Goal: Task Accomplishment & Management: Use online tool/utility

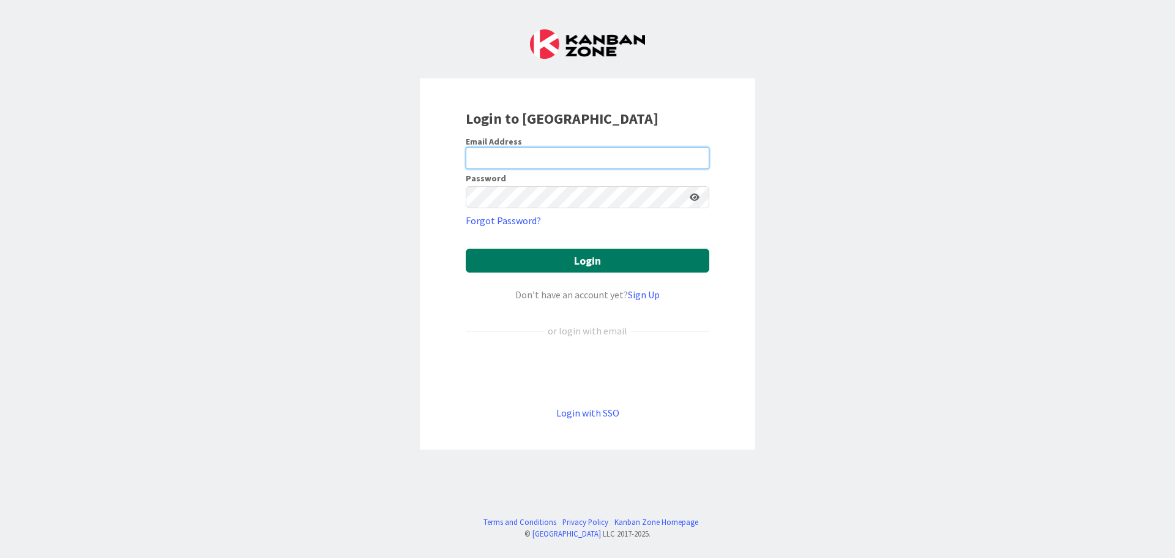
type input "[PERSON_NAME][EMAIL_ADDRESS][DOMAIN_NAME]"
click at [632, 264] on button "Login" at bounding box center [588, 261] width 244 height 24
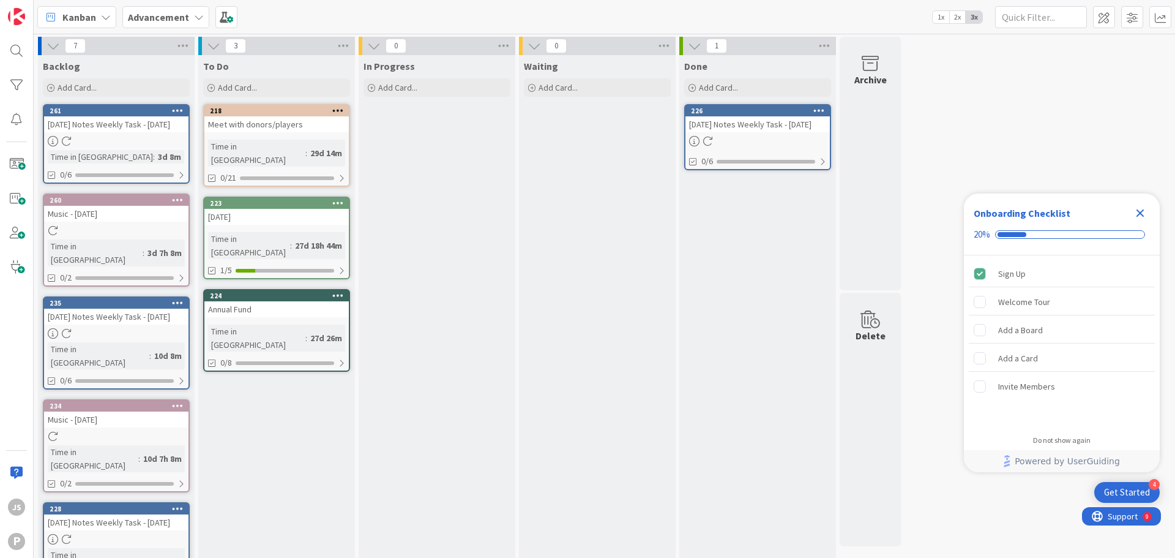
click at [198, 23] on div "Advancement" at bounding box center [165, 17] width 87 height 22
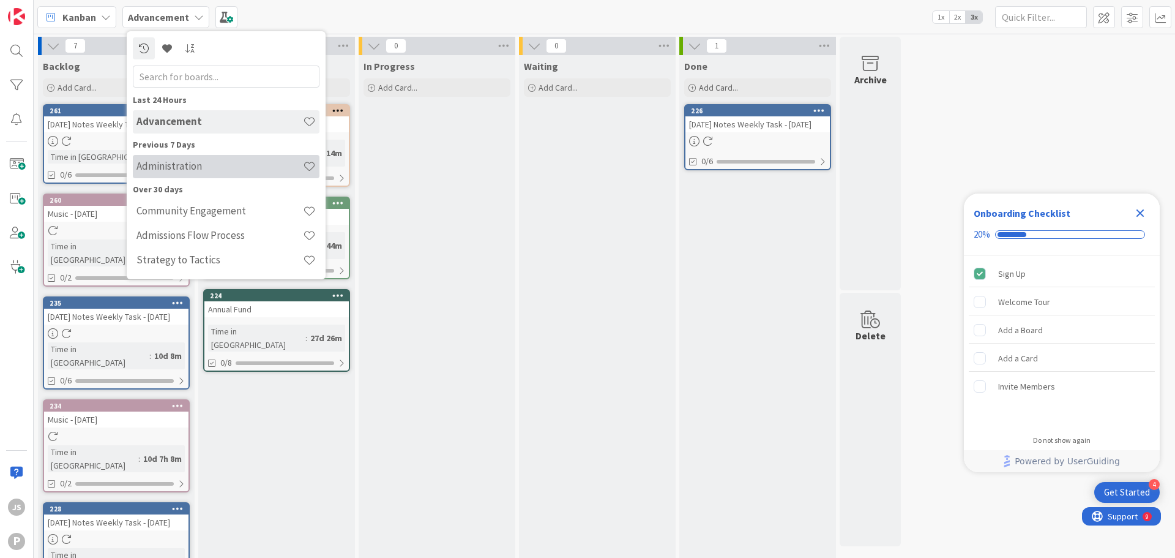
click at [199, 166] on h4 "Administration" at bounding box center [220, 166] width 167 height 12
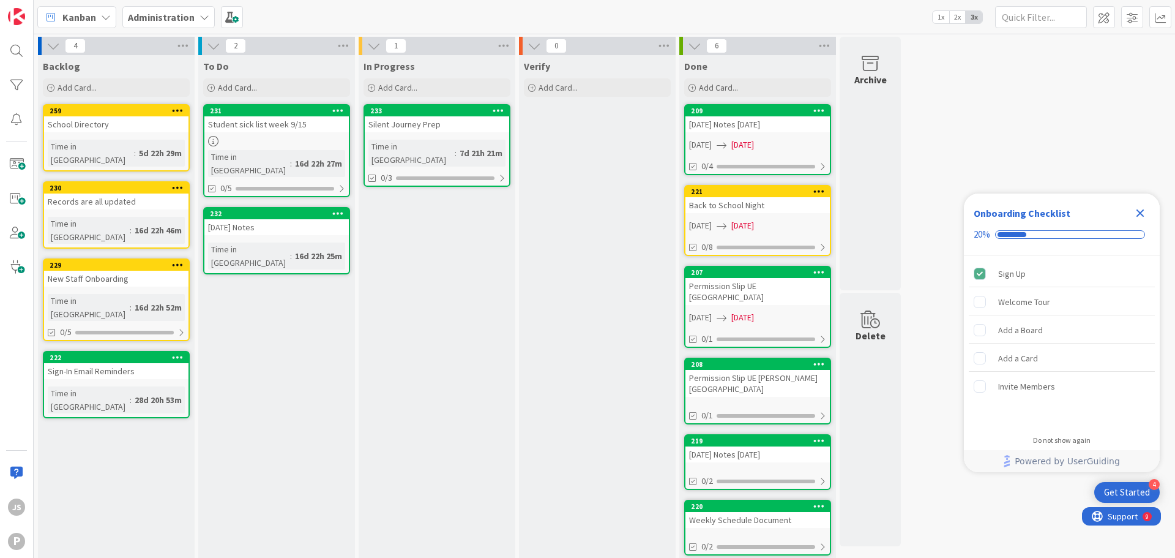
click at [1136, 211] on icon "Close Checklist" at bounding box center [1140, 213] width 15 height 15
click at [227, 15] on span at bounding box center [232, 17] width 22 height 22
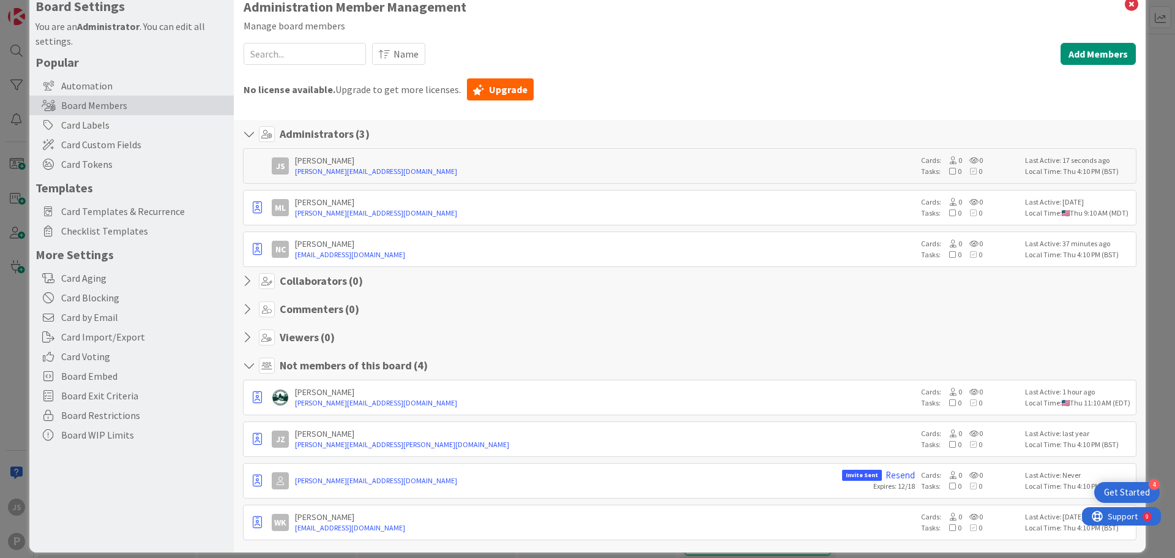
scroll to position [39, 0]
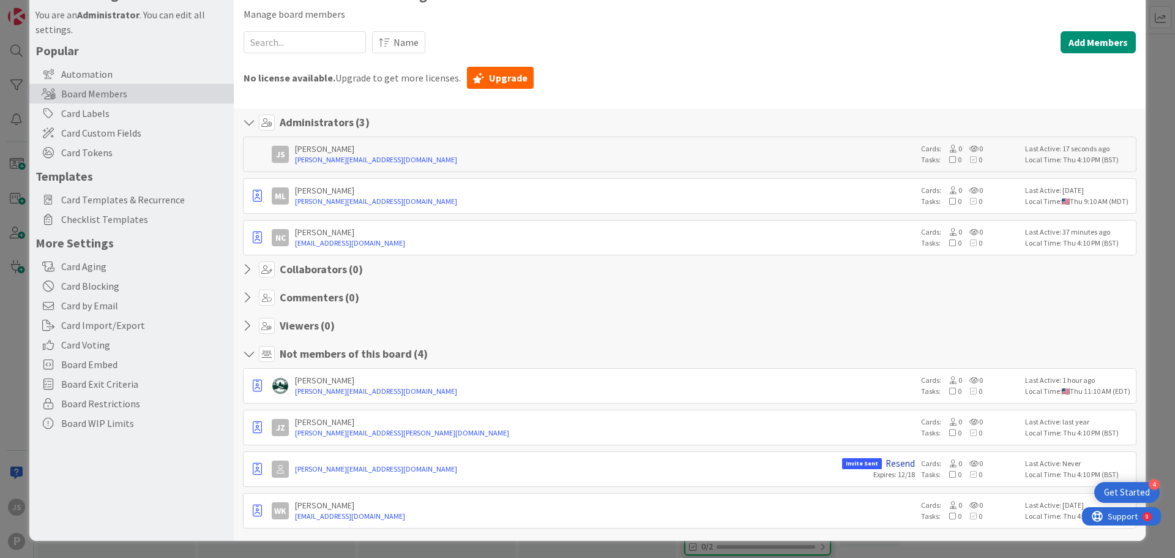
click at [892, 465] on link "Resend" at bounding box center [900, 463] width 29 height 11
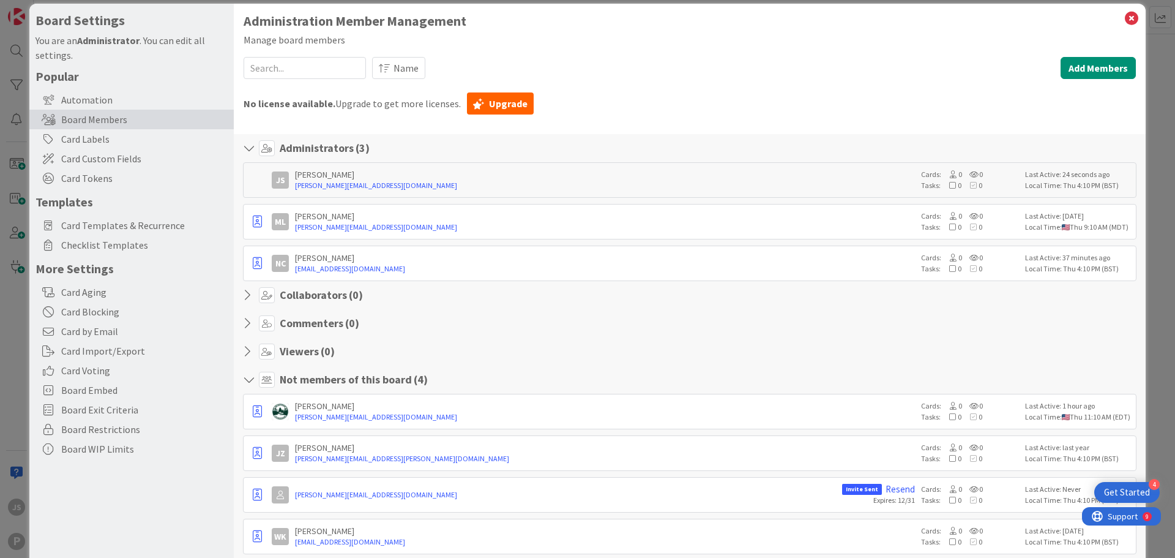
scroll to position [0, 0]
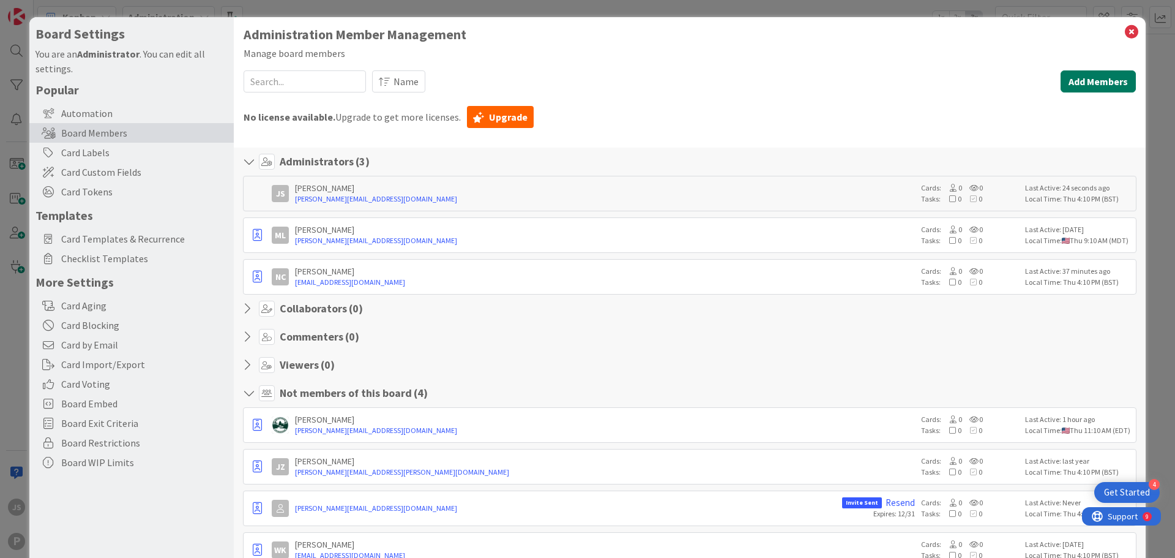
click at [1106, 83] on button "Add Members" at bounding box center [1098, 81] width 75 height 22
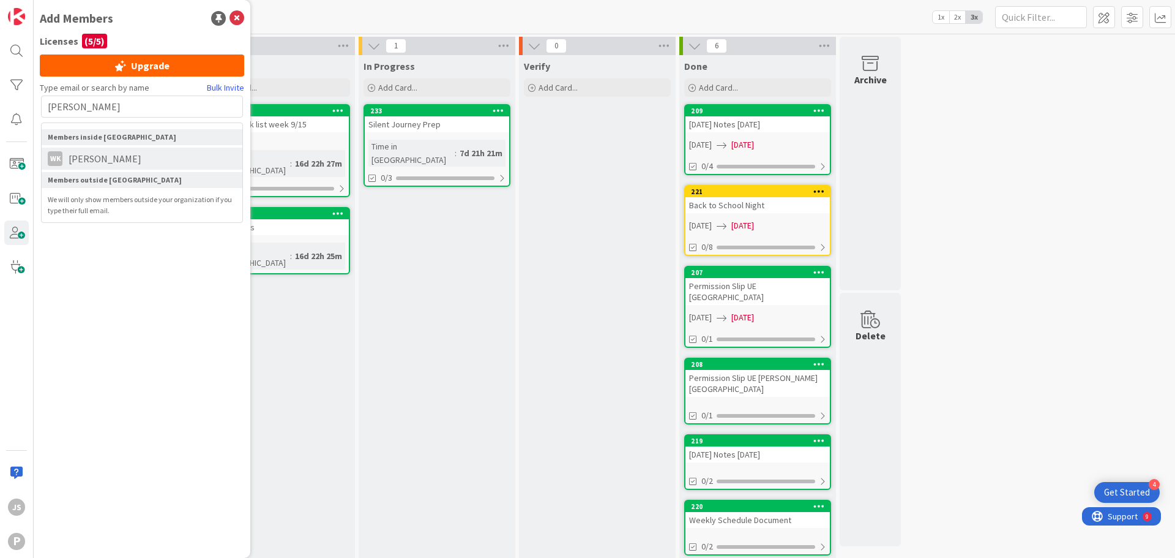
type input "[PERSON_NAME]"
click at [93, 159] on span "[PERSON_NAME]" at bounding box center [104, 158] width 85 height 15
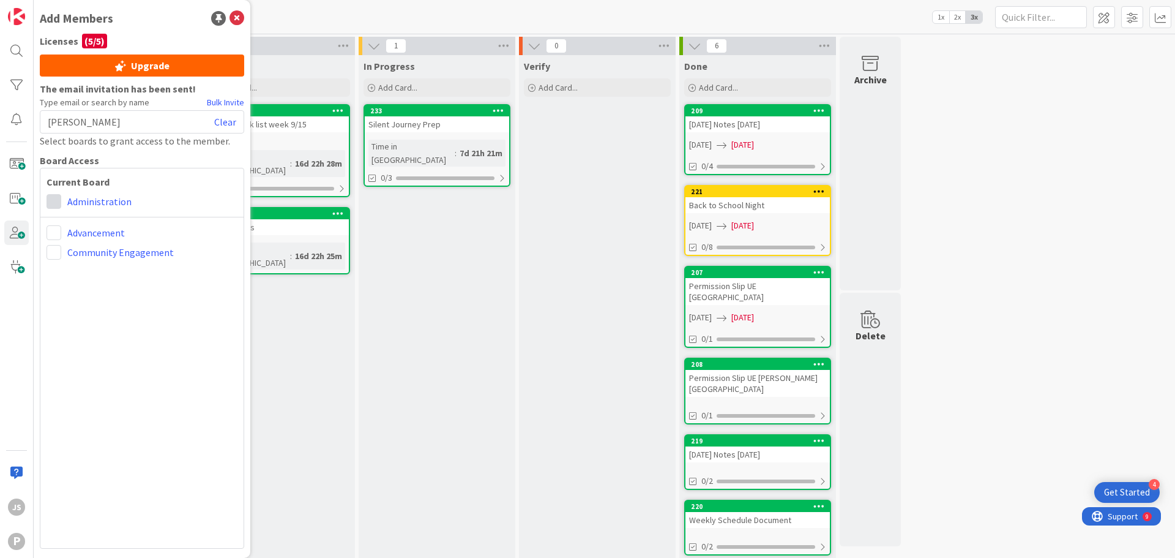
drag, startPoint x: 34, startPoint y: 200, endPoint x: 47, endPoint y: 198, distance: 13.0
click at [38, 201] on div "Add Members Licenses ( 5 / 5 ) Upgrade The email invitation has been sent! Type…" at bounding box center [142, 279] width 217 height 558
click at [50, 198] on span at bounding box center [54, 201] width 15 height 15
click at [84, 296] on link "Viewer" at bounding box center [117, 296] width 140 height 22
click at [69, 240] on div "Current Board Administrator Collaborator Commenter Viewer Remove Administration…" at bounding box center [142, 358] width 204 height 381
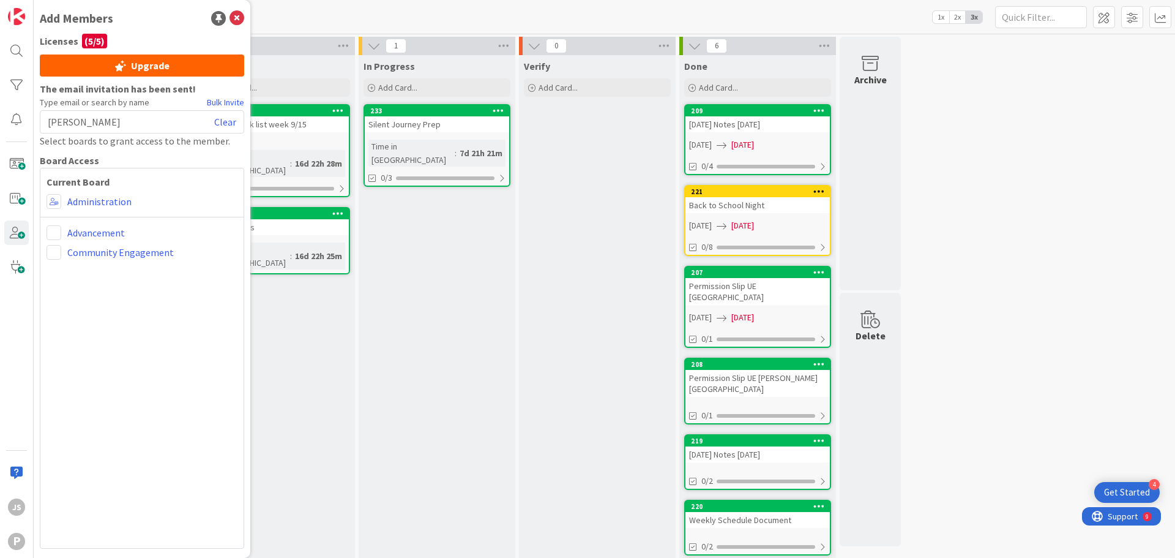
click at [64, 237] on div "Advancement" at bounding box center [142, 232] width 191 height 15
click at [56, 236] on span at bounding box center [54, 232] width 15 height 15
click at [121, 375] on div "Current Board Administrator Collaborator Commenter Viewer Remove Administration…" at bounding box center [142, 358] width 204 height 381
drag, startPoint x: 121, startPoint y: 374, endPoint x: 140, endPoint y: 225, distance: 150.0
click at [121, 366] on div "Current Board Administrator Collaborator Commenter Viewer Remove Administration…" at bounding box center [142, 358] width 204 height 381
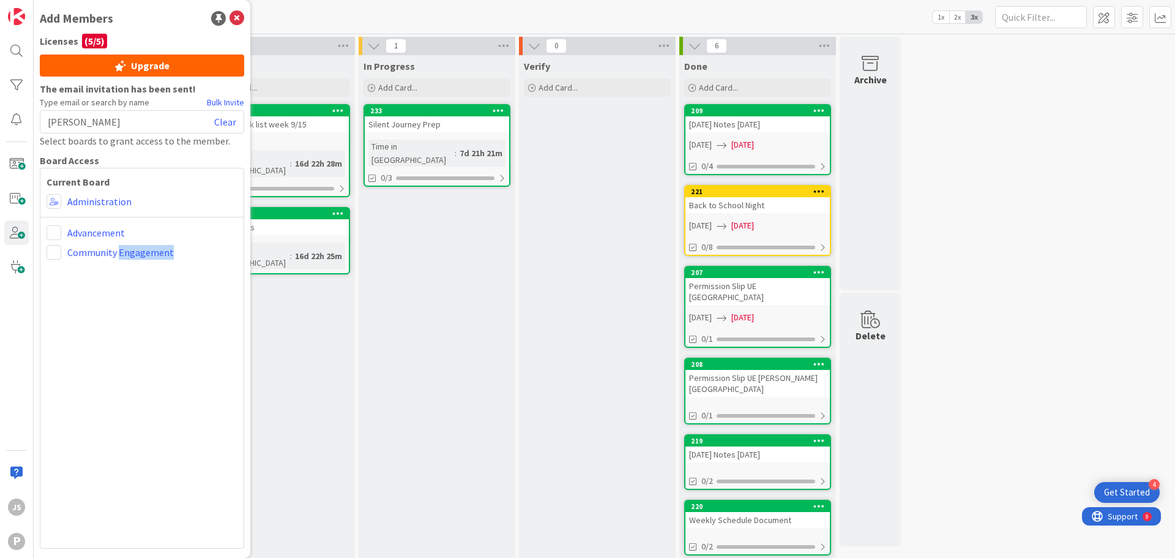
click at [114, 121] on span "[PERSON_NAME]" at bounding box center [84, 121] width 73 height 15
click at [114, 133] on div "Select boards to grant access to the member." at bounding box center [142, 140] width 204 height 15
click at [219, 124] on link "Clear" at bounding box center [225, 121] width 22 height 15
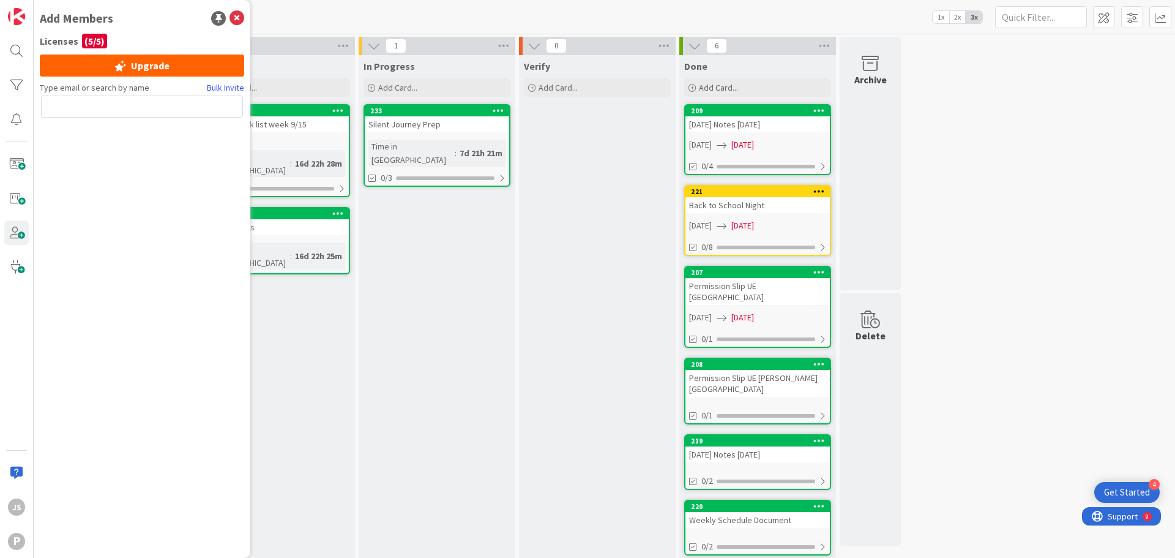
click at [140, 119] on div at bounding box center [142, 108] width 202 height 27
click at [143, 110] on input "text" at bounding box center [142, 106] width 202 height 22
type input "y"
type input "taryn@"
click at [234, 17] on icon at bounding box center [237, 18] width 15 height 15
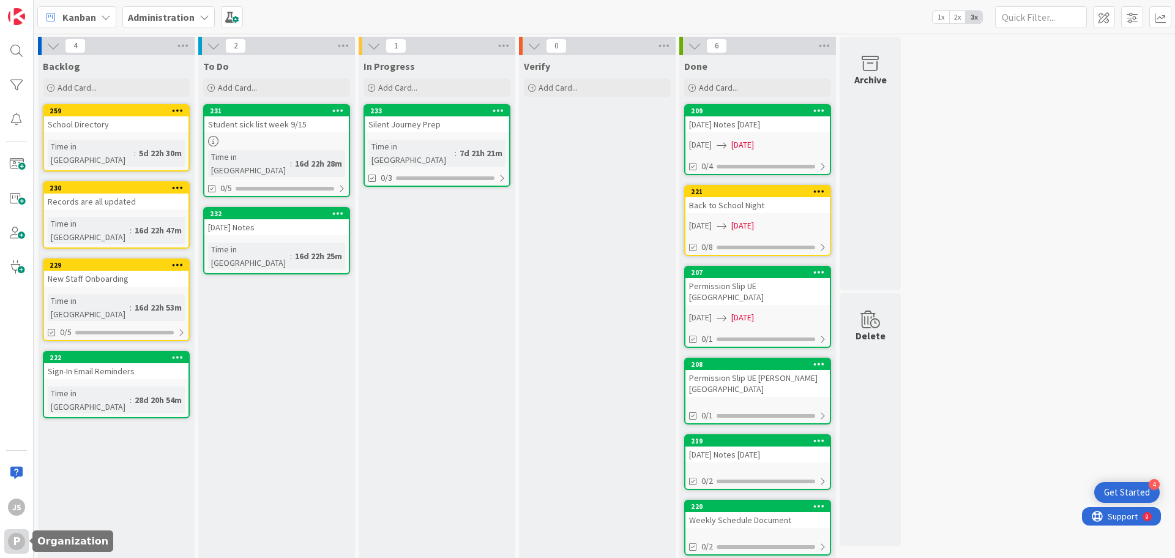
click at [17, 539] on div "P" at bounding box center [16, 541] width 17 height 17
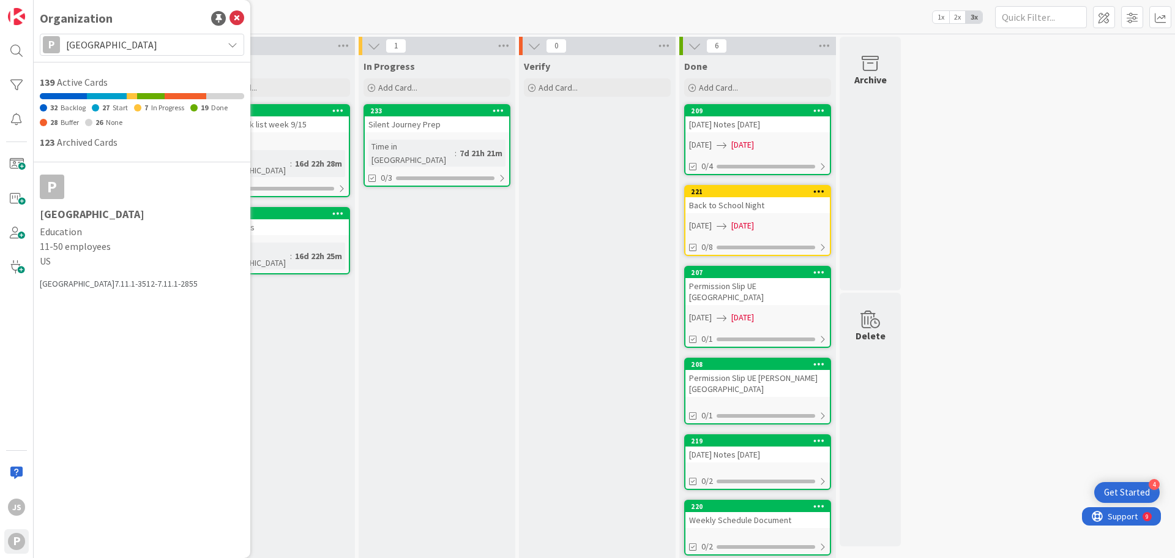
click at [119, 37] on span "[GEOGRAPHIC_DATA]" at bounding box center [141, 44] width 151 height 17
click at [239, 18] on icon at bounding box center [237, 18] width 15 height 15
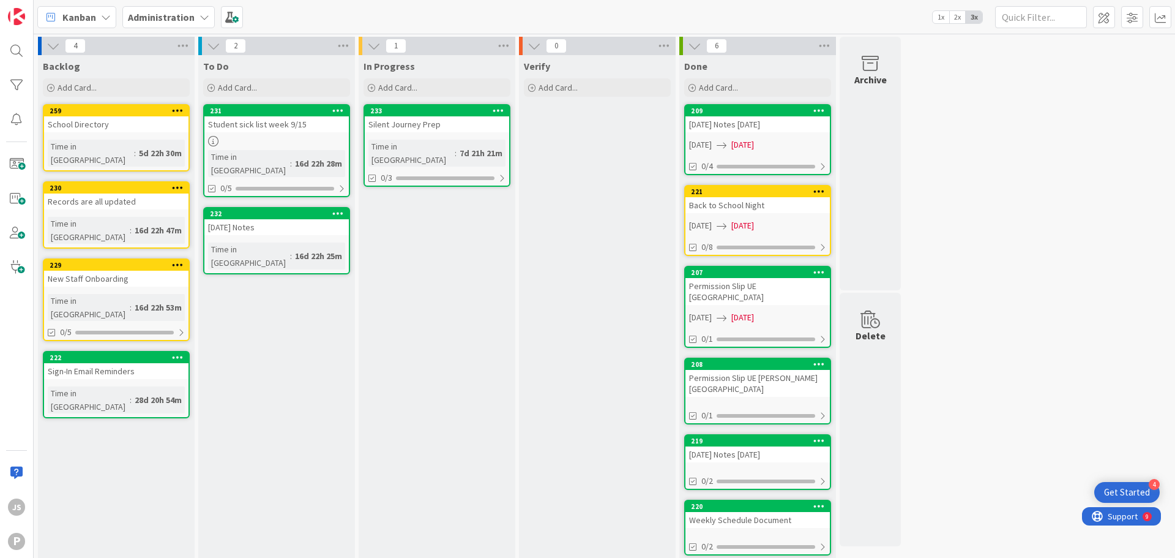
click at [159, 20] on b "Administration" at bounding box center [161, 17] width 67 height 12
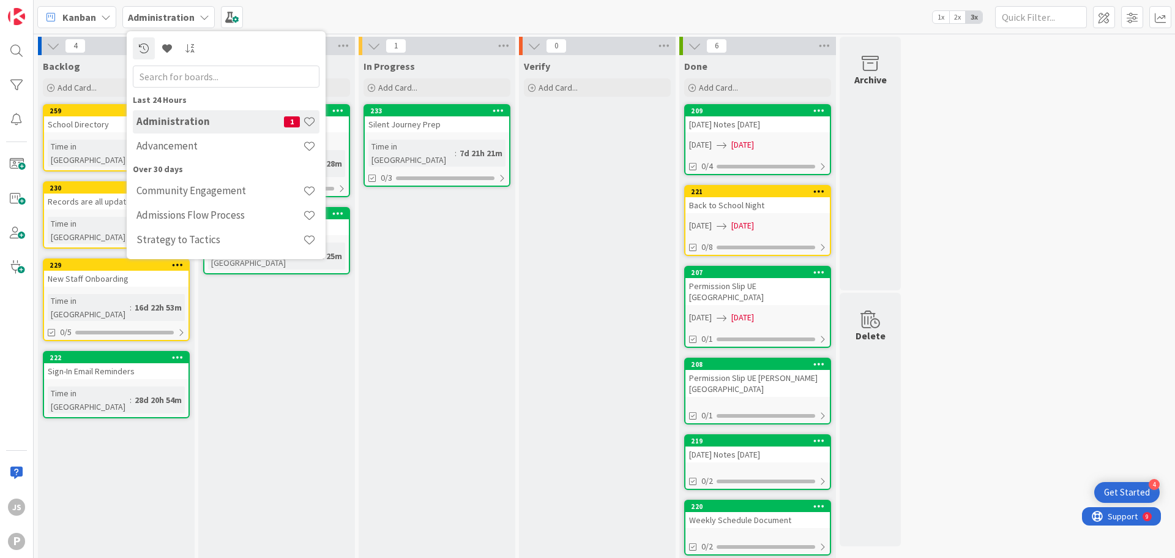
click at [206, 120] on h4 "Administration" at bounding box center [211, 121] width 148 height 12
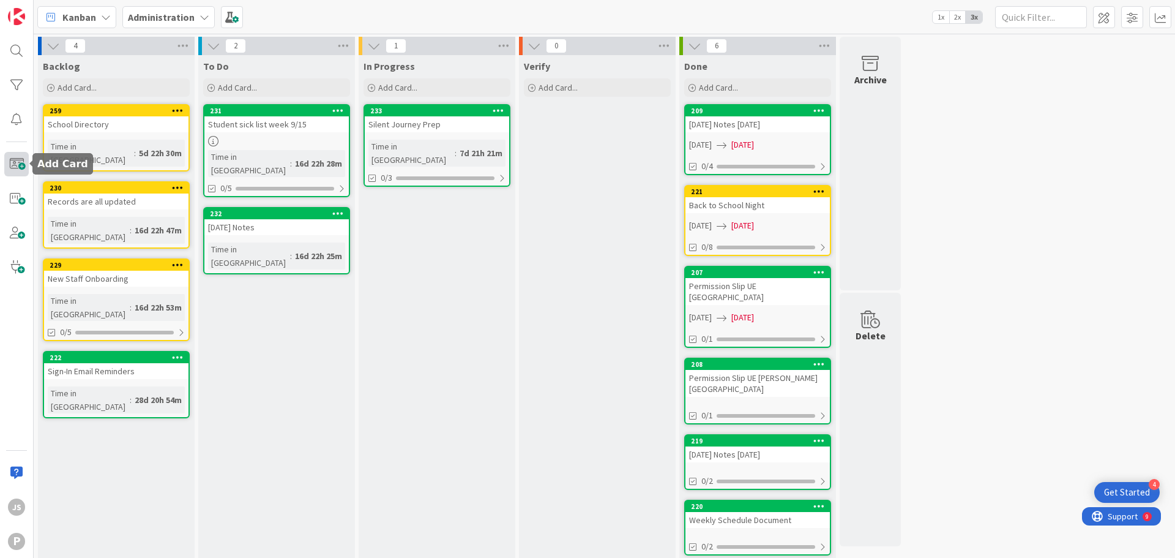
click at [19, 168] on span at bounding box center [16, 164] width 24 height 24
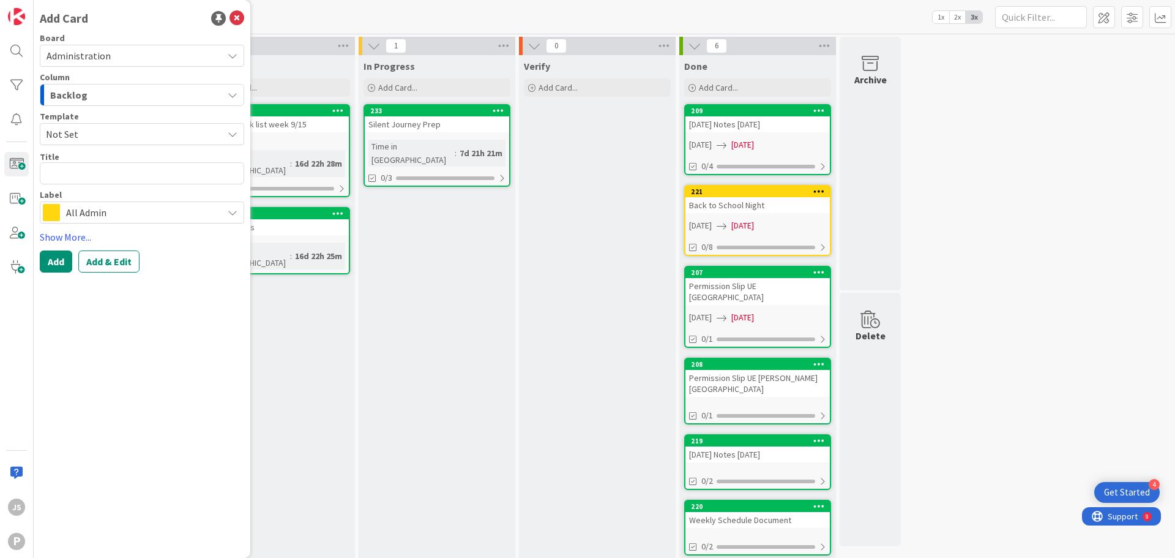
click at [99, 208] on span "All Admin" at bounding box center [141, 212] width 151 height 17
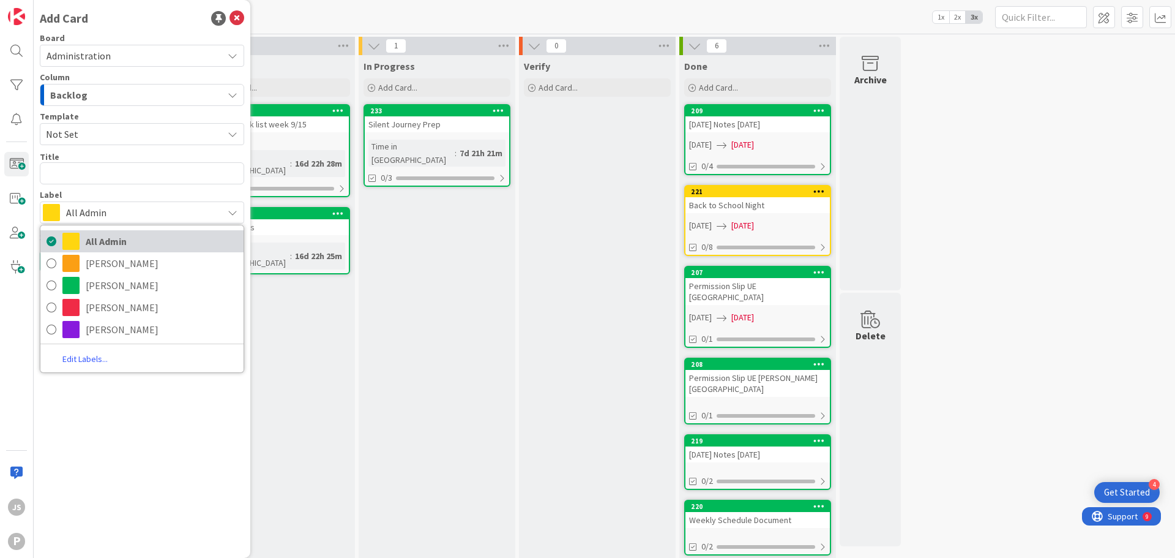
click at [92, 246] on span "All Admin" at bounding box center [162, 241] width 152 height 18
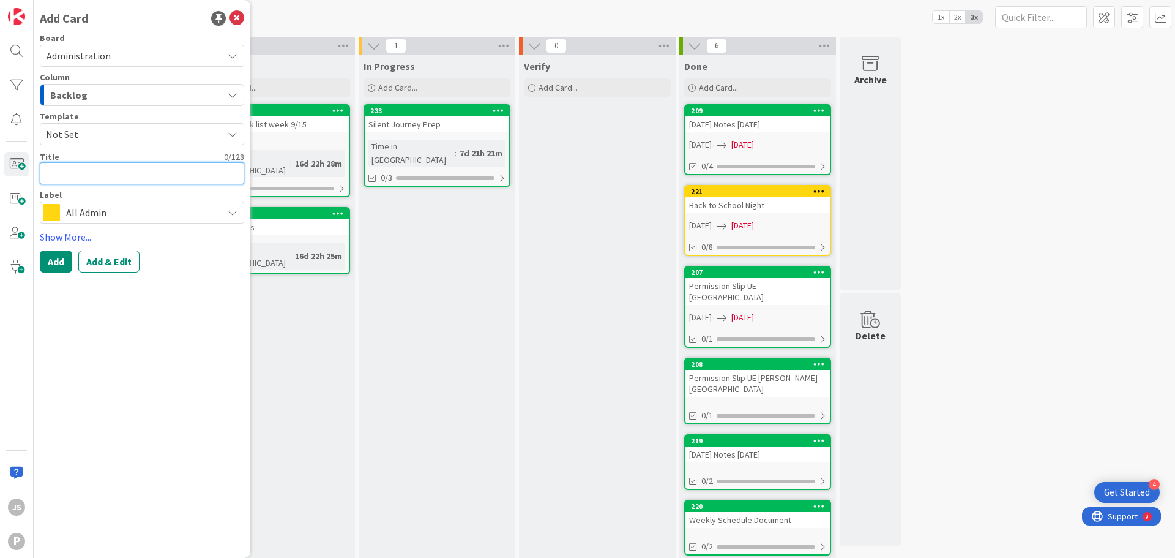
click at [69, 171] on textarea at bounding box center [142, 173] width 204 height 22
type textarea "x"
type textarea "H"
type textarea "x"
type textarea "Ha"
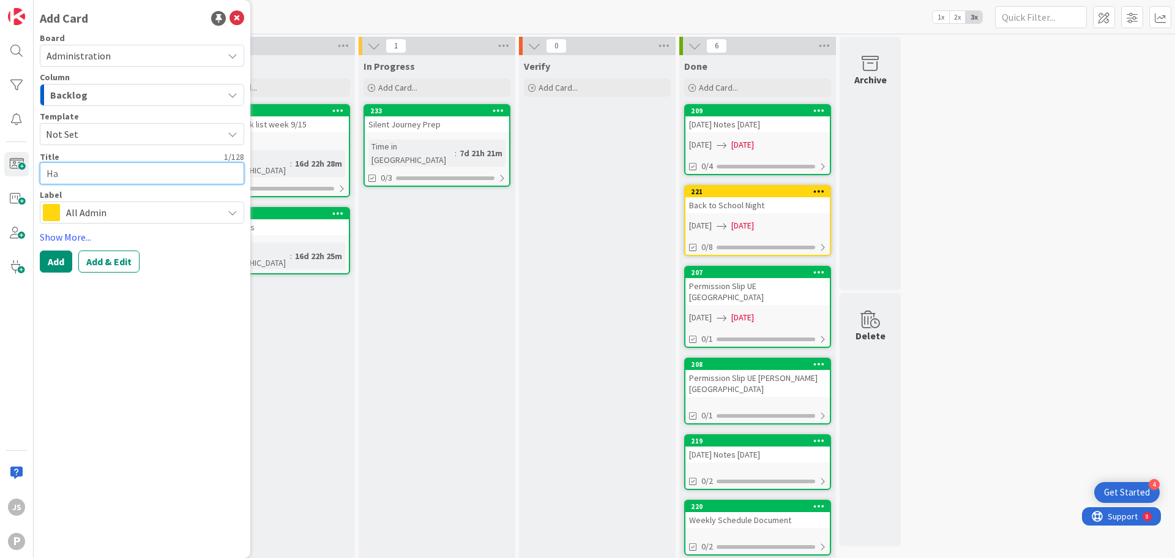
type textarea "x"
type textarea "Har"
type textarea "x"
type textarea "Harv"
type textarea "x"
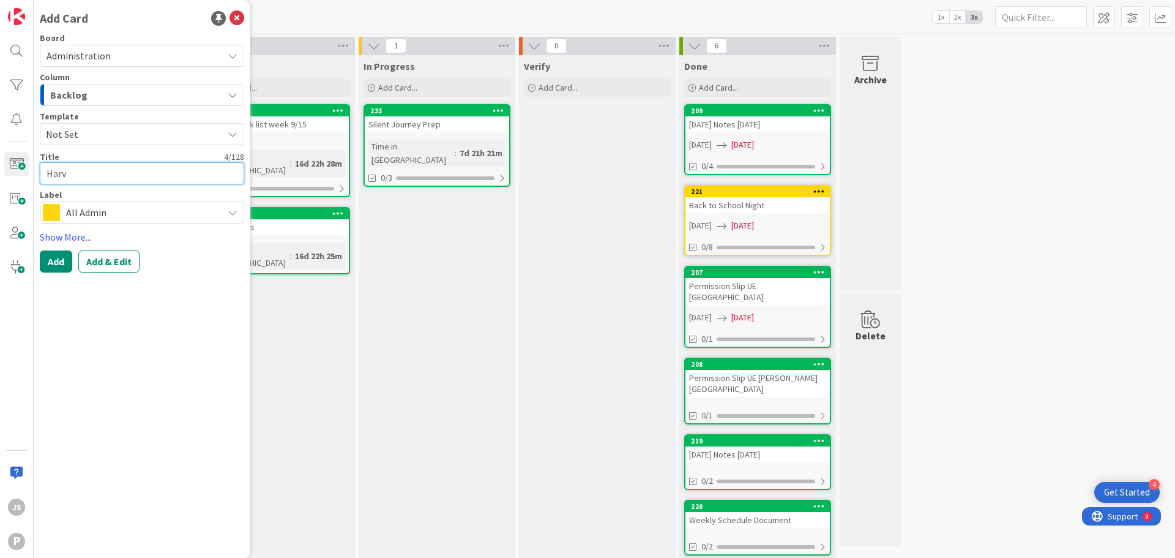
type textarea "[PERSON_NAME]"
type textarea "x"
type textarea "Harves"
type textarea "x"
type textarea "Harvest"
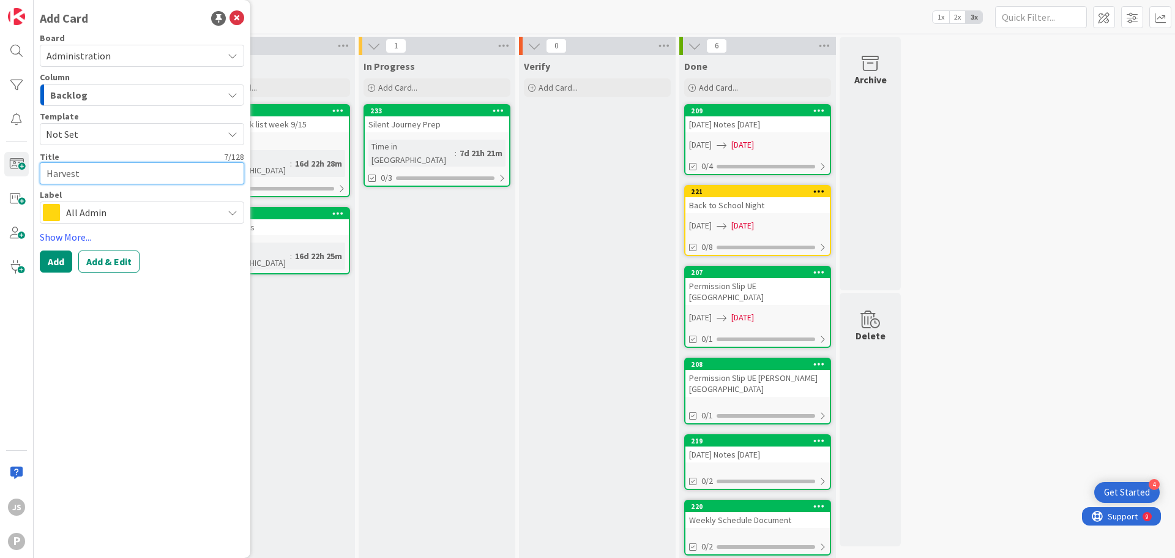
type textarea "x"
type textarea "Harvest"
type textarea "x"
type textarea "Harvest F"
type textarea "x"
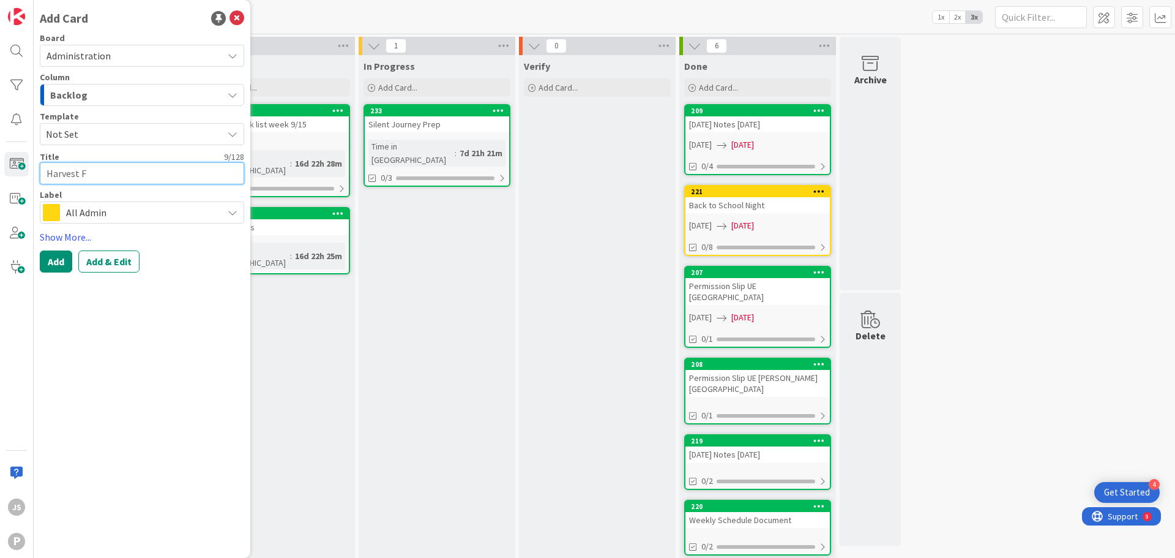
type textarea "Harvest Fe"
type textarea "x"
type textarea "Harvest Fes"
type textarea "x"
type textarea "Harvest Fest"
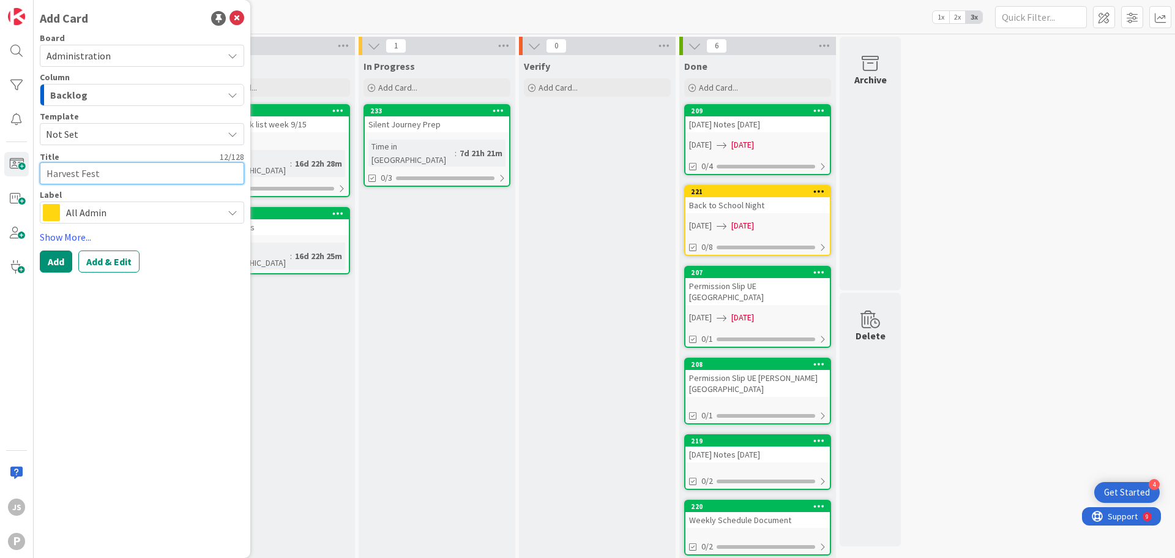
type textarea "x"
type textarea "Harvest Festiv"
type textarea "x"
type textarea "Harvest Festivc"
type textarea "x"
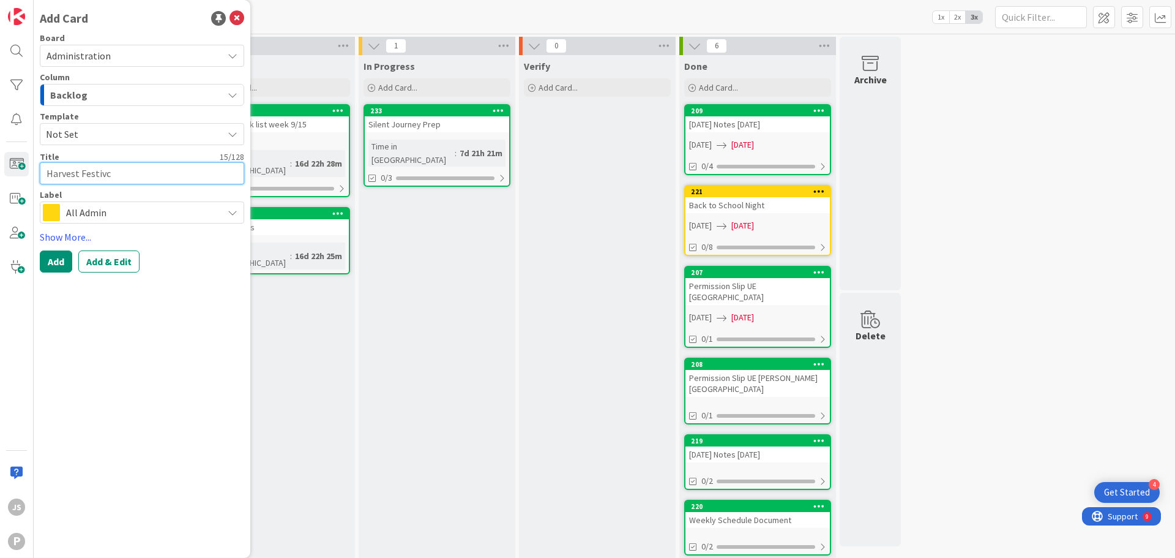
type textarea "Harvest Festivca"
type textarea "x"
type textarea "Harvest Festivc"
type textarea "x"
type textarea "Harvest Festiv"
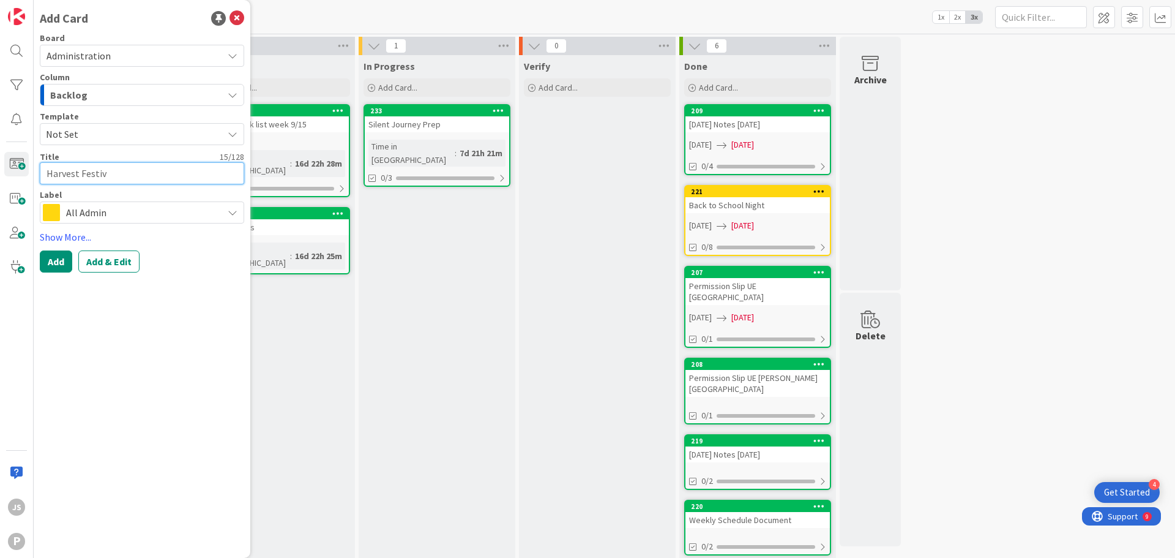
type textarea "x"
type textarea "Harvest Festiva"
type textarea "x"
type textarea "[DATE]"
type textarea "x"
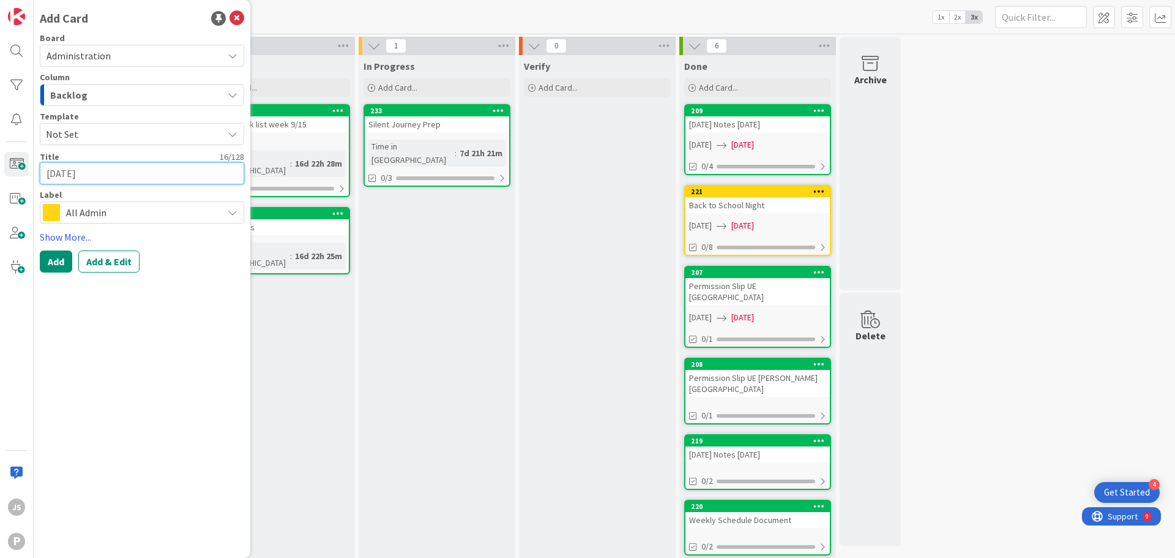
type textarea "[DATE]"
type textarea "x"
type textarea "[DATE] 2"
type textarea "x"
type textarea "[DATE] 20"
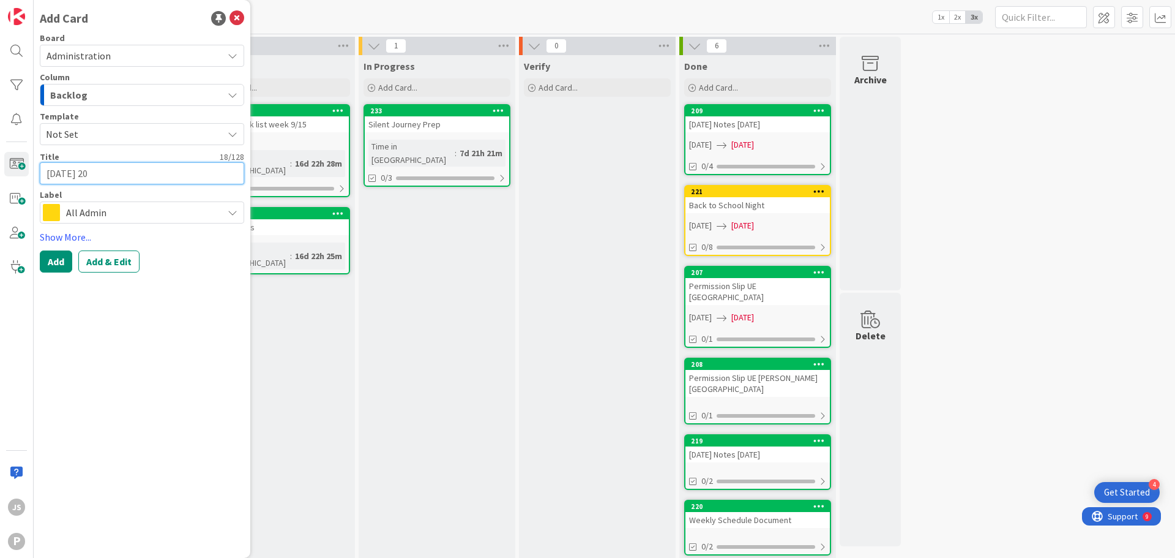
type textarea "x"
type textarea "[DATE] 202"
type textarea "x"
type textarea "[DATE]"
click at [259, 324] on div "To Do Add Card... 231 Student sick list week 9/15 Time in [GEOGRAPHIC_DATA] : 1…" at bounding box center [276, 310] width 157 height 510
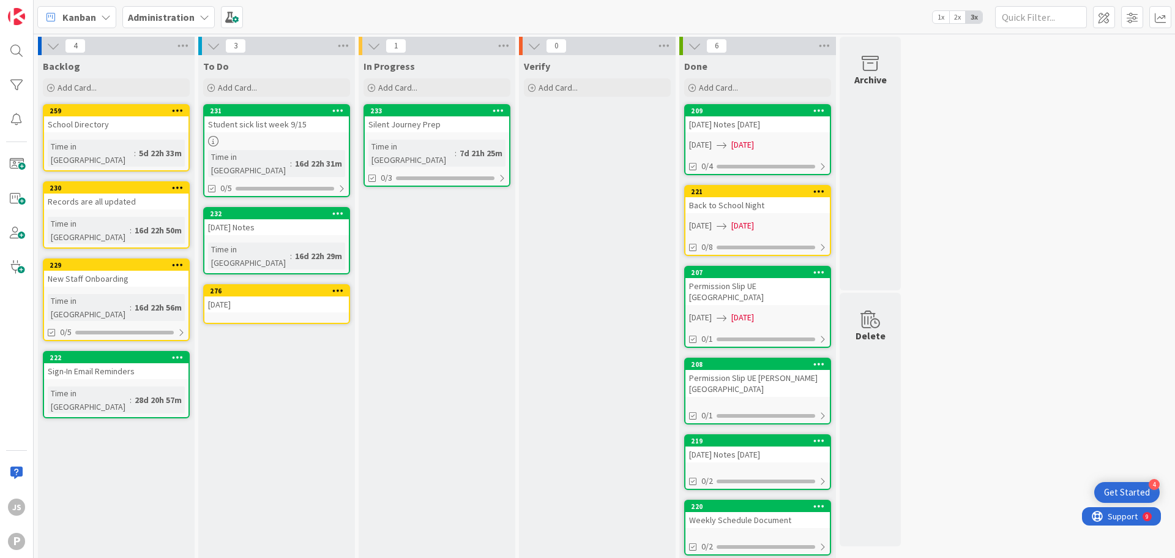
click at [269, 293] on div "276 [DATE]" at bounding box center [276, 304] width 147 height 40
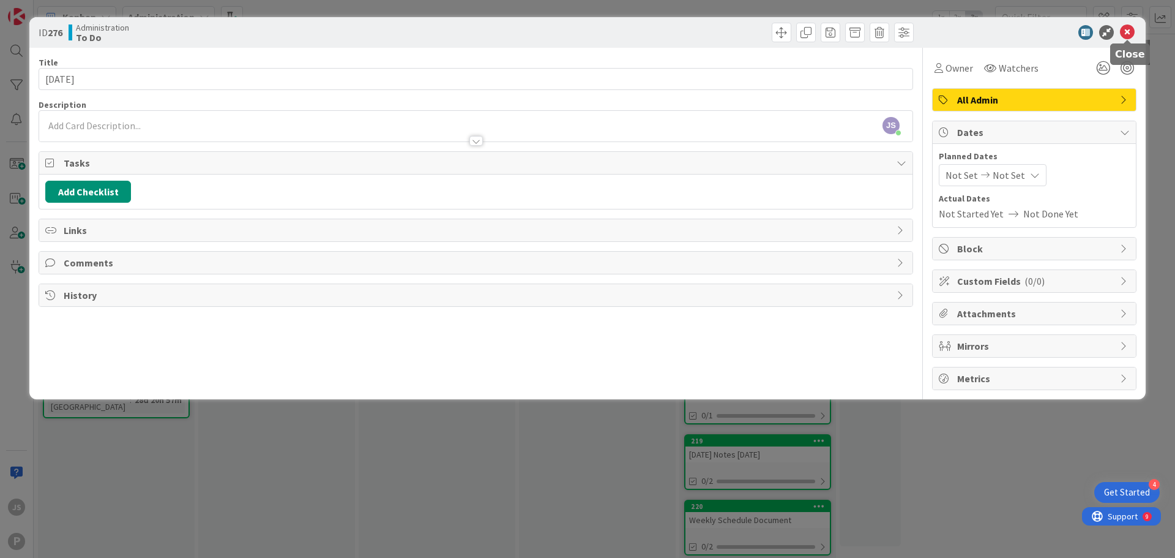
click at [1128, 36] on icon at bounding box center [1127, 32] width 15 height 15
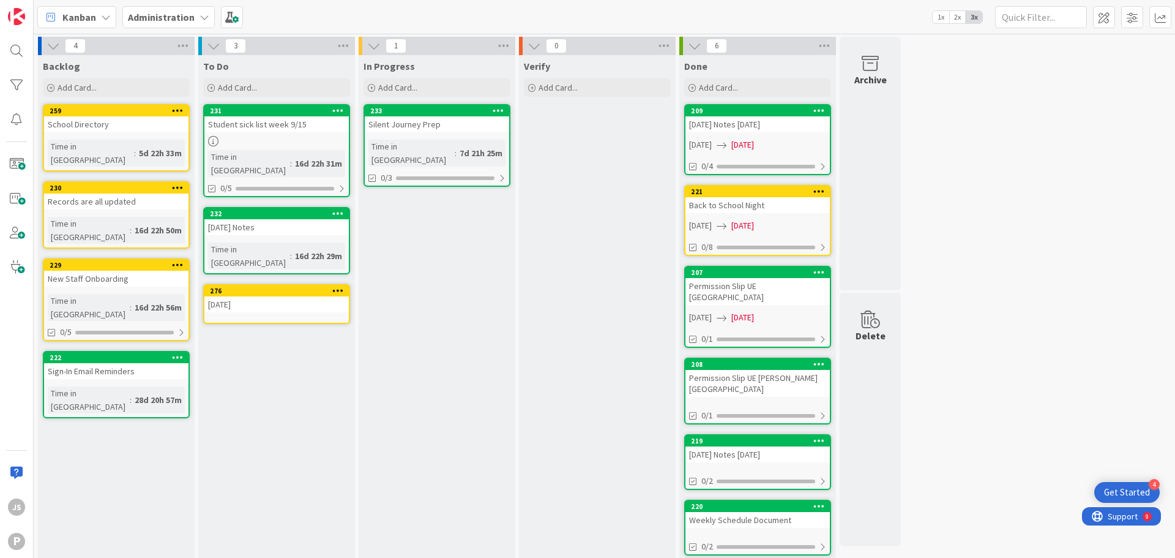
click at [137, 15] on b "Administration" at bounding box center [161, 17] width 67 height 12
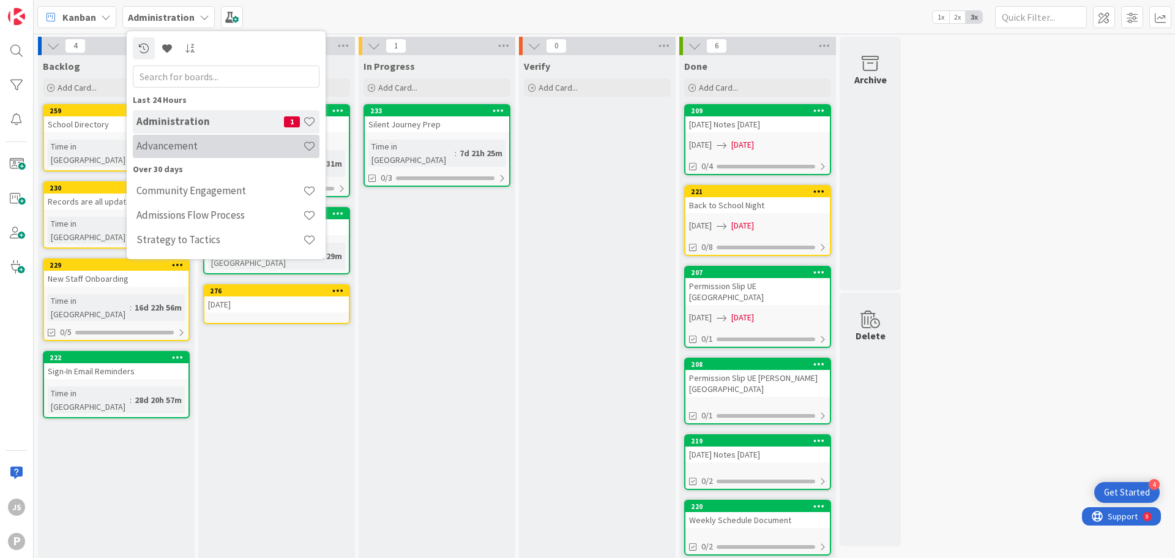
click at [225, 149] on h4 "Advancement" at bounding box center [220, 146] width 167 height 12
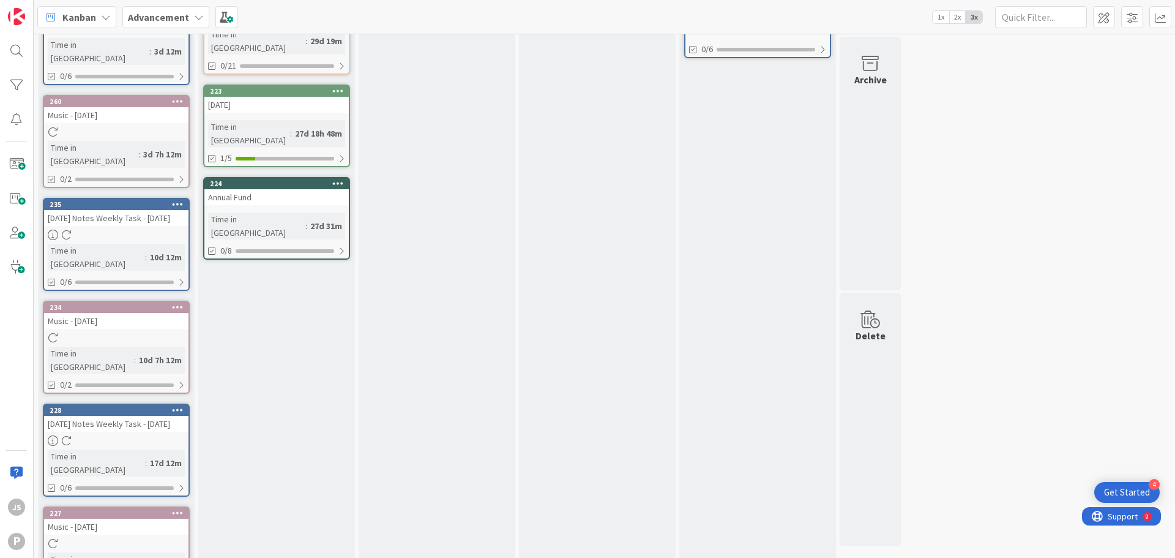
scroll to position [122, 0]
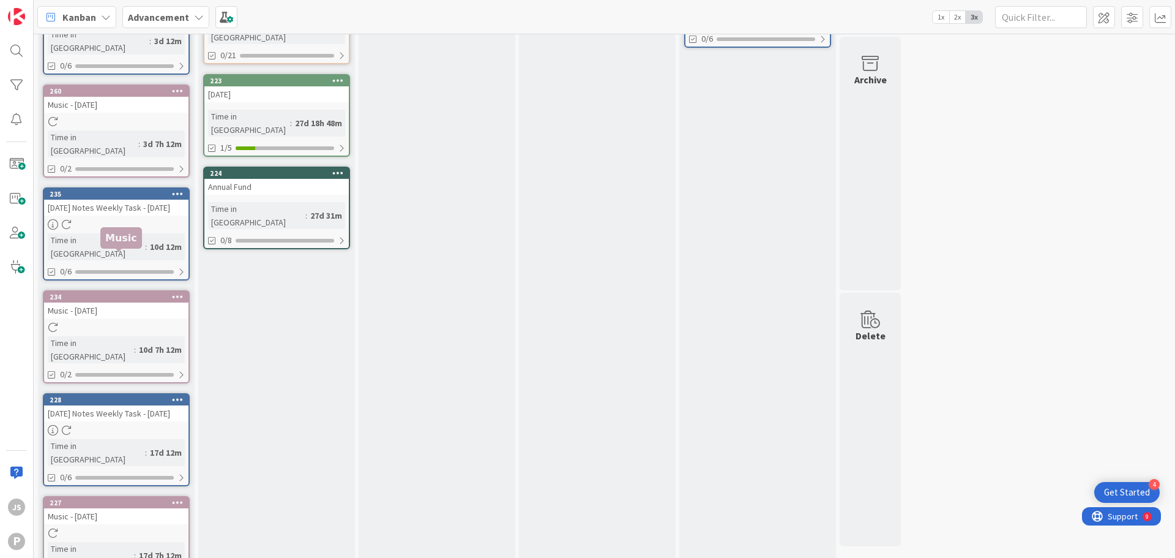
click at [116, 290] on div "234 Music - [DATE] Time in [GEOGRAPHIC_DATA] : 10d 7h 12m 0/2" at bounding box center [116, 336] width 147 height 93
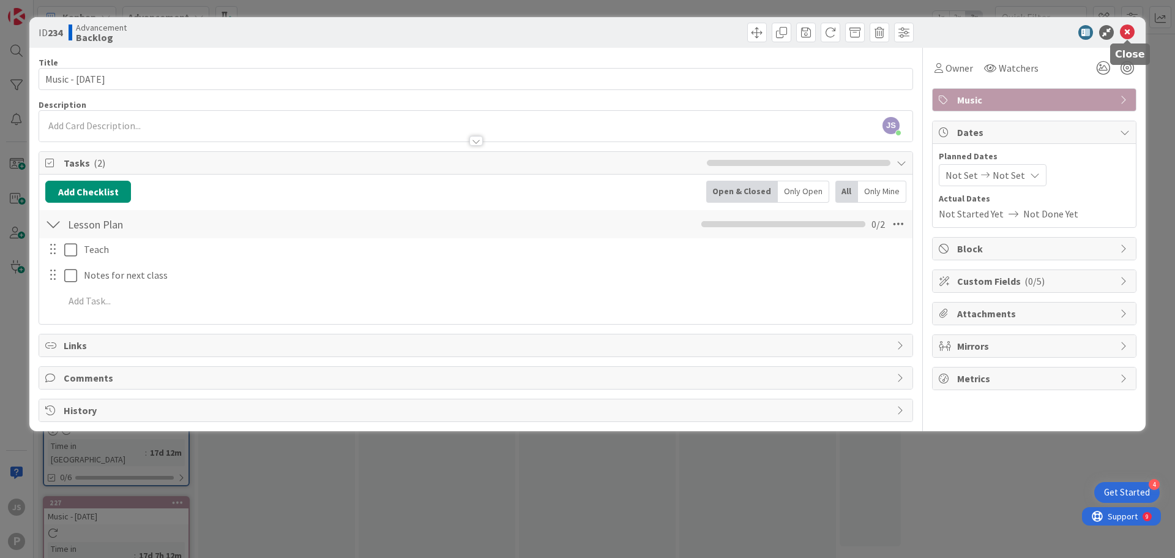
click at [1129, 27] on icon at bounding box center [1127, 32] width 15 height 15
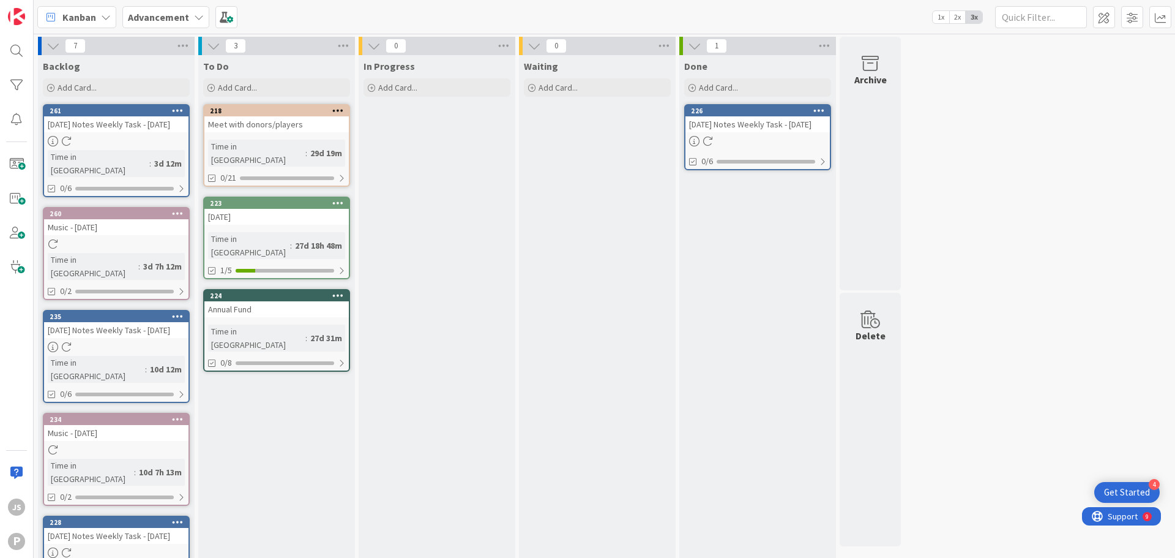
click at [170, 208] on div "260" at bounding box center [116, 213] width 144 height 11
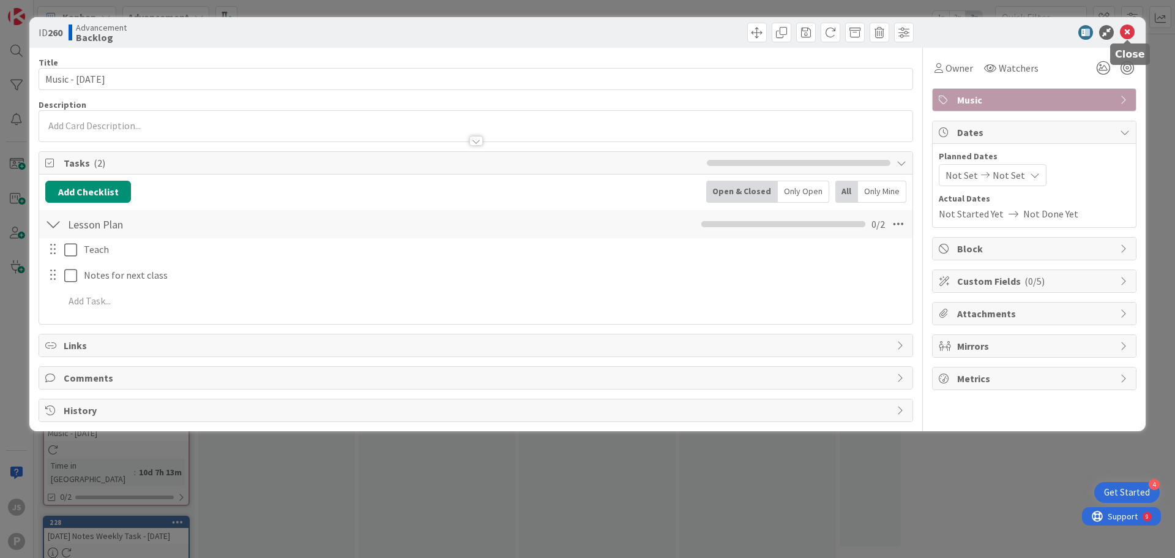
click at [1128, 28] on icon at bounding box center [1127, 32] width 15 height 15
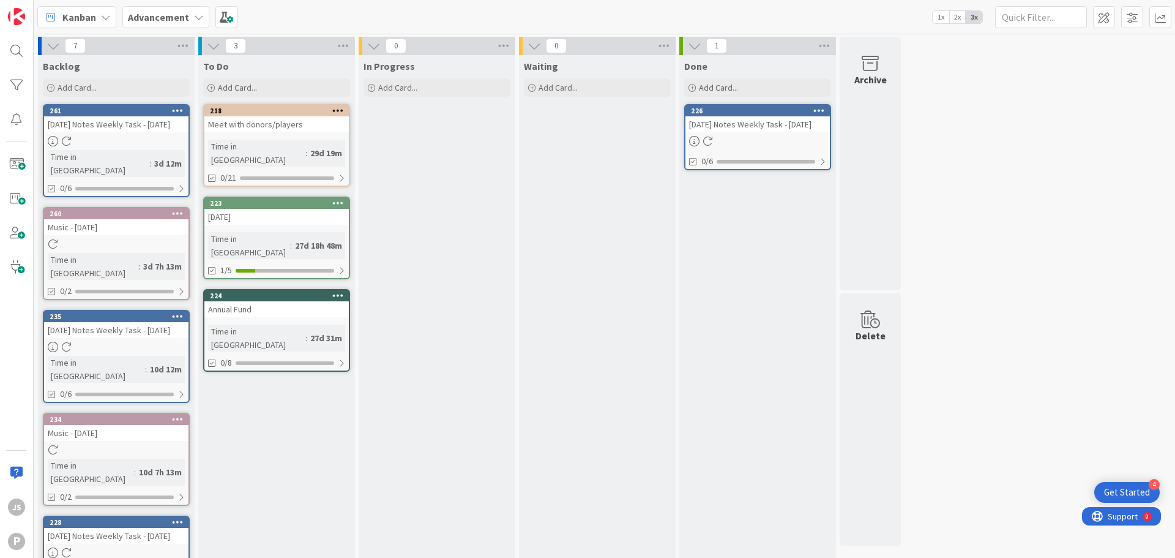
click at [274, 211] on div "[DATE]" at bounding box center [276, 217] width 144 height 16
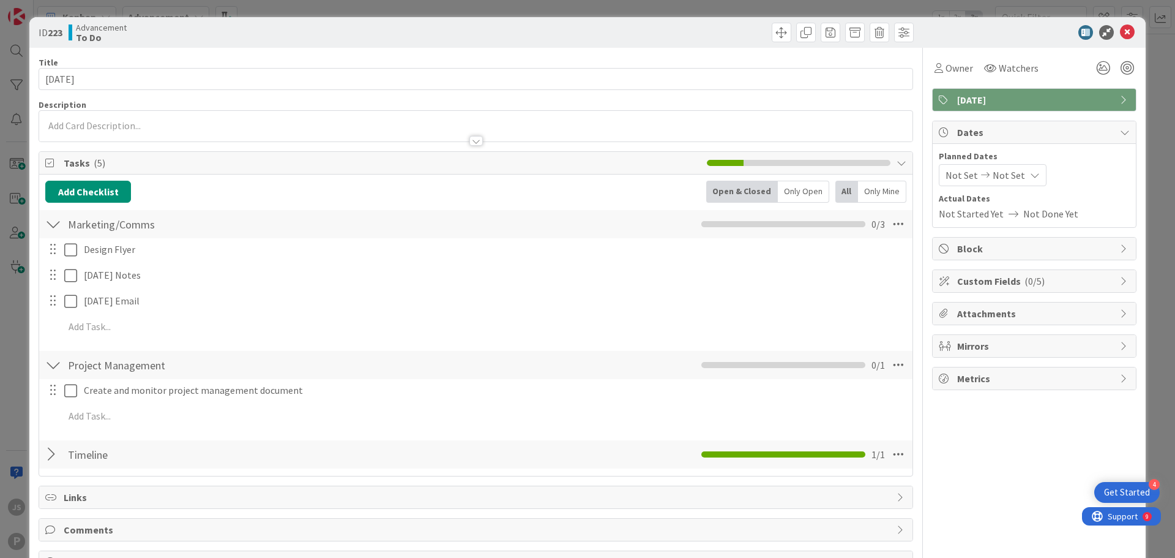
click at [986, 351] on span "Mirrors" at bounding box center [1035, 346] width 157 height 15
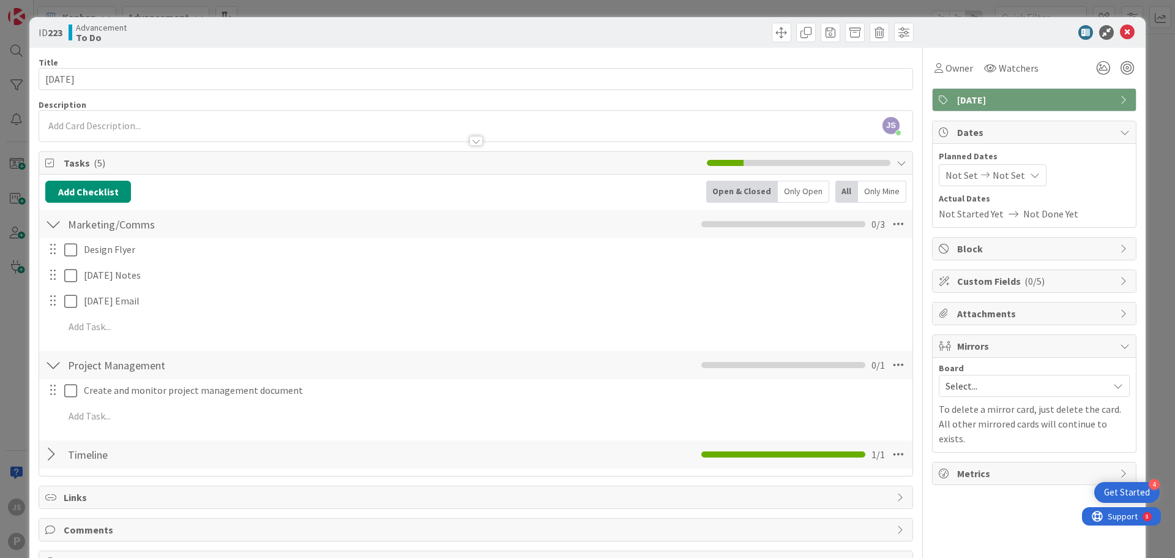
click at [990, 387] on span "Select..." at bounding box center [1024, 385] width 157 height 17
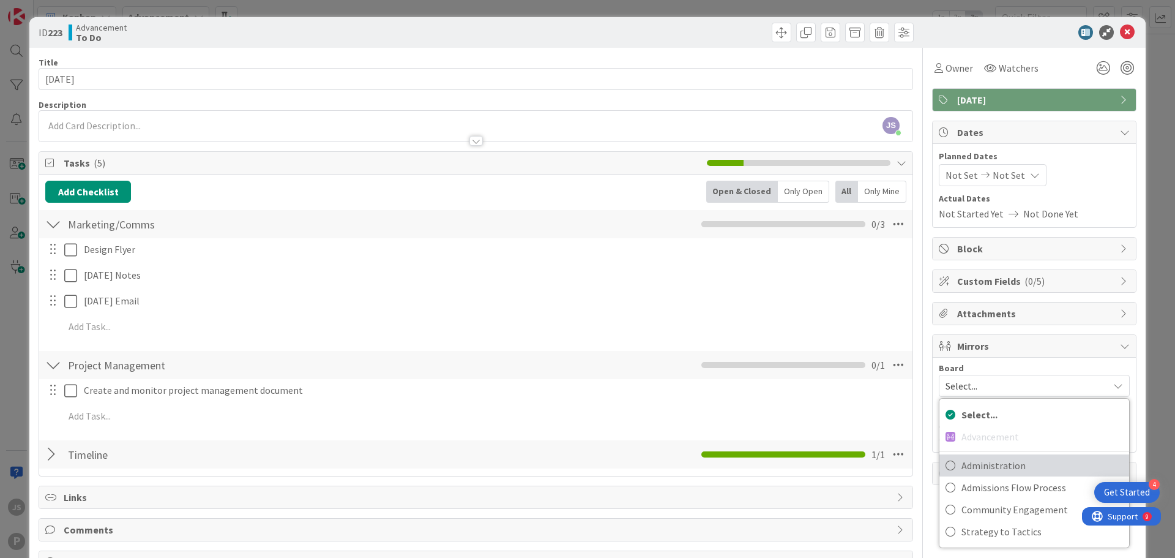
click at [1003, 468] on span "Administration" at bounding box center [1043, 465] width 162 height 18
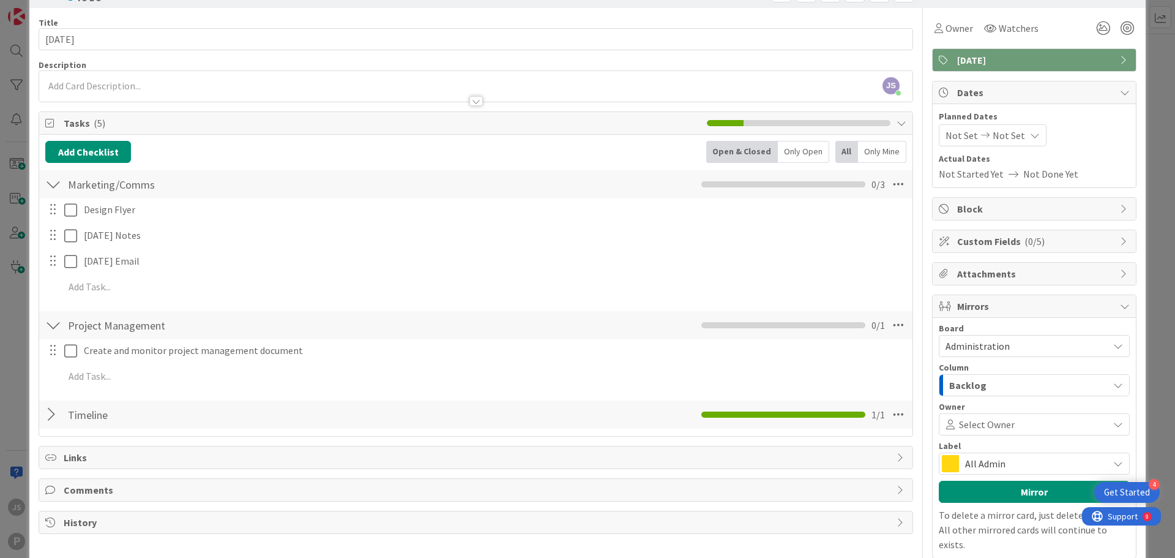
scroll to position [84, 0]
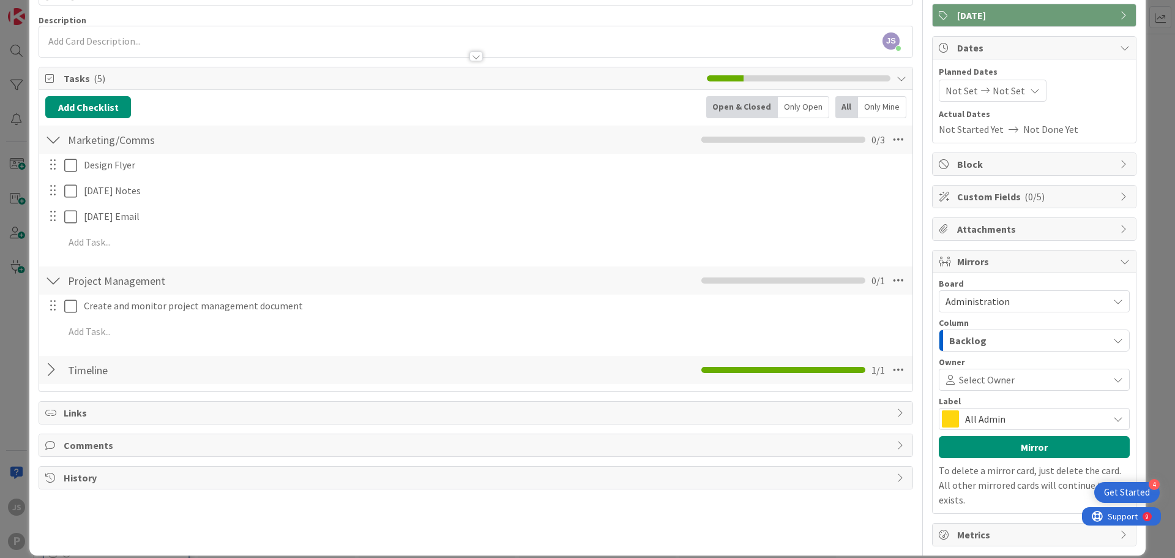
click at [995, 374] on span "Select Owner" at bounding box center [987, 379] width 56 height 15
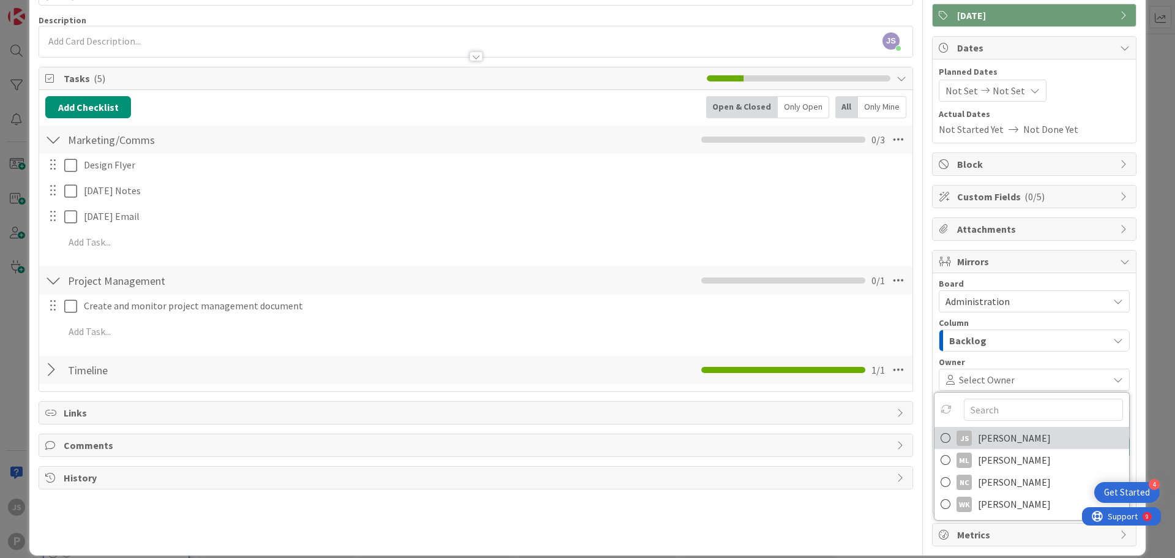
click at [989, 440] on span "[PERSON_NAME]" at bounding box center [1014, 437] width 73 height 18
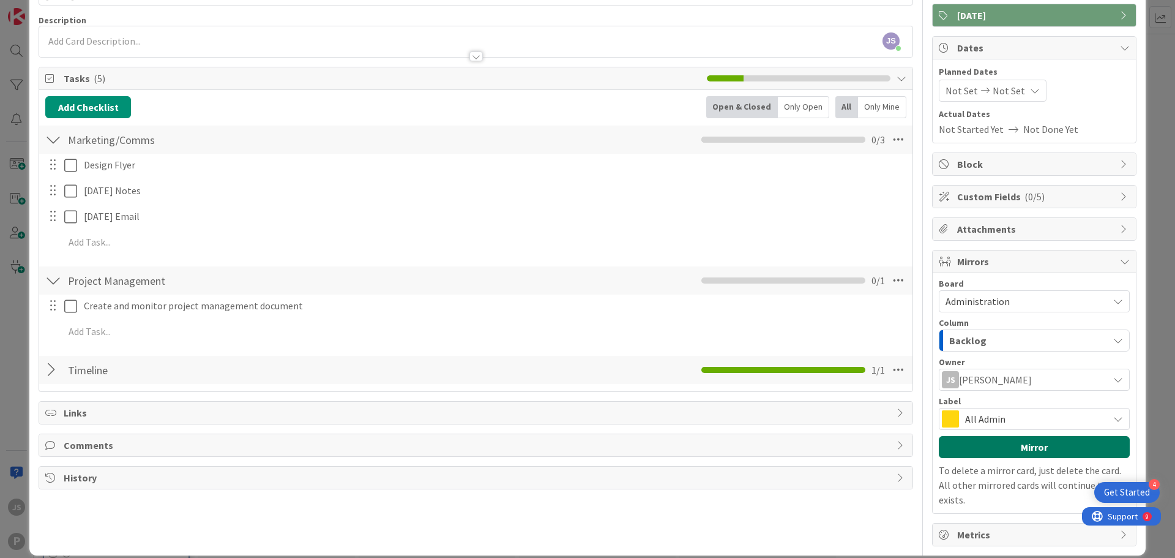
click at [1005, 454] on button "Mirror" at bounding box center [1034, 447] width 191 height 22
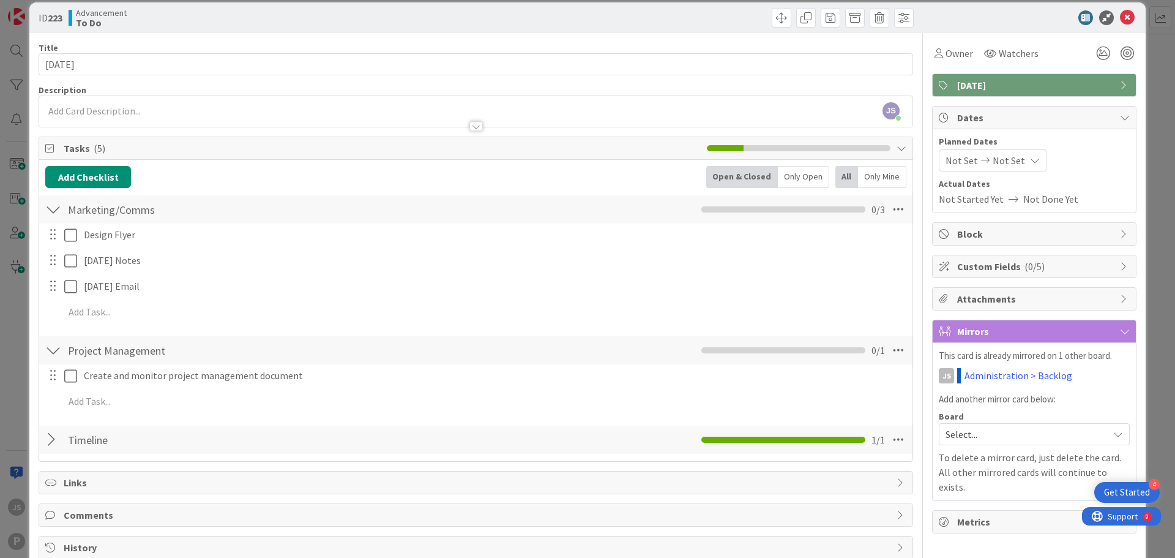
scroll to position [0, 0]
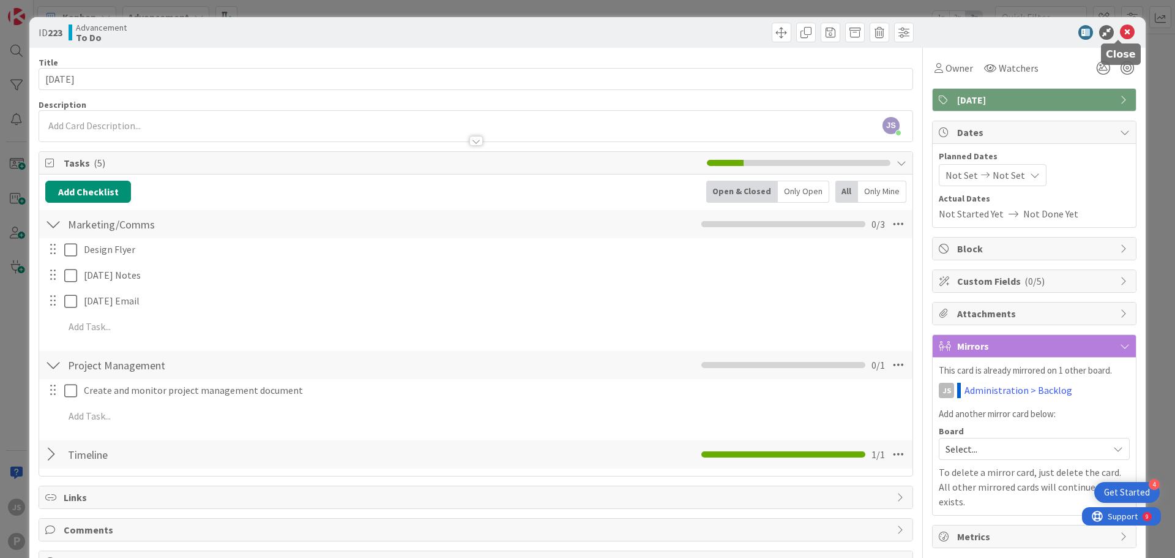
click at [1123, 31] on icon at bounding box center [1127, 32] width 15 height 15
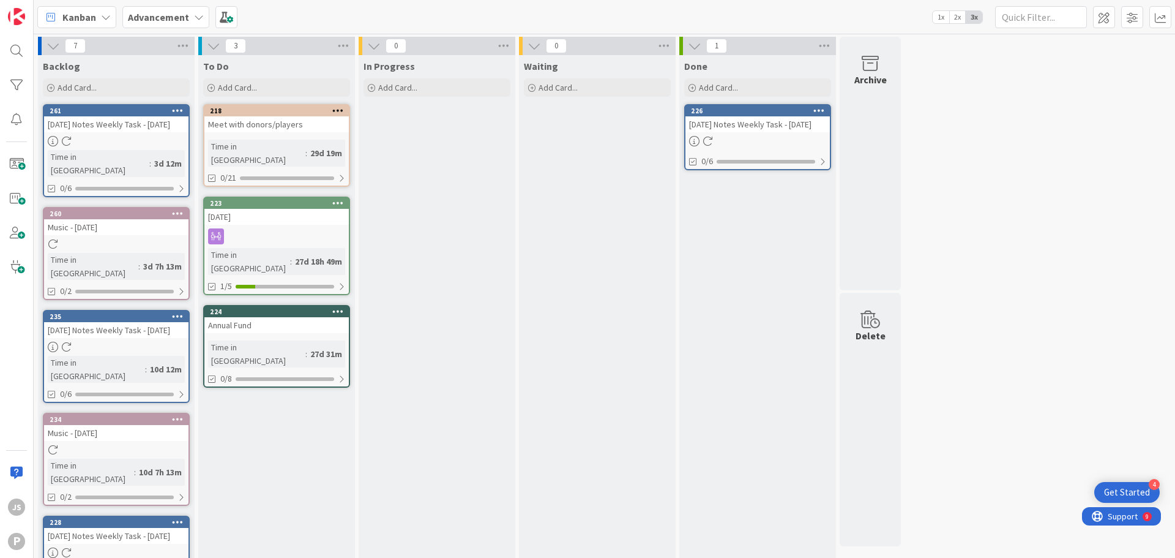
click at [151, 17] on b "Advancement" at bounding box center [158, 17] width 61 height 12
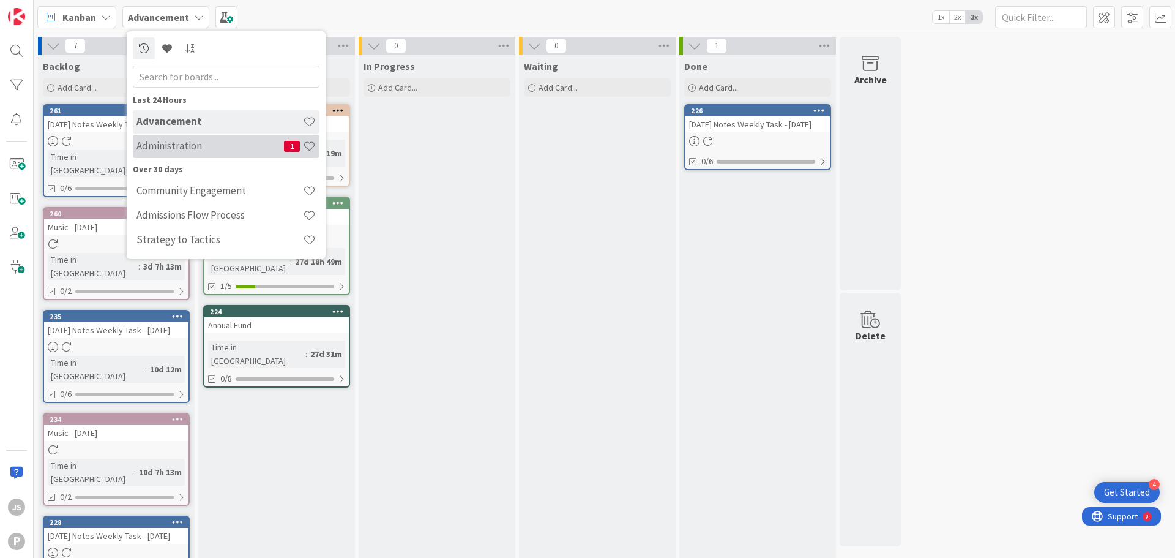
click at [230, 146] on h4 "Administration" at bounding box center [211, 146] width 148 height 12
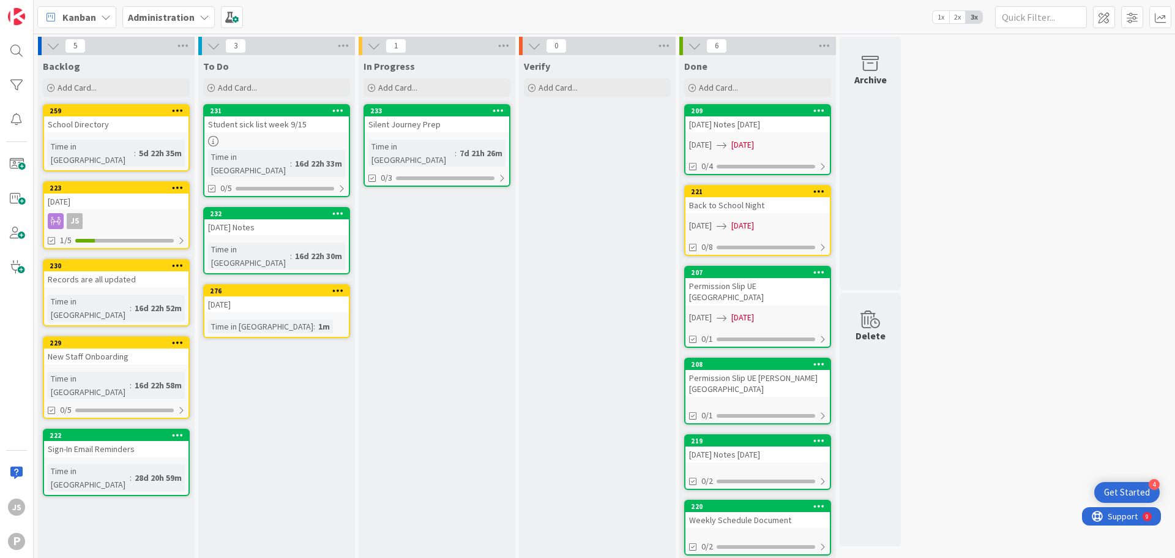
click at [342, 286] on icon at bounding box center [338, 290] width 12 height 9
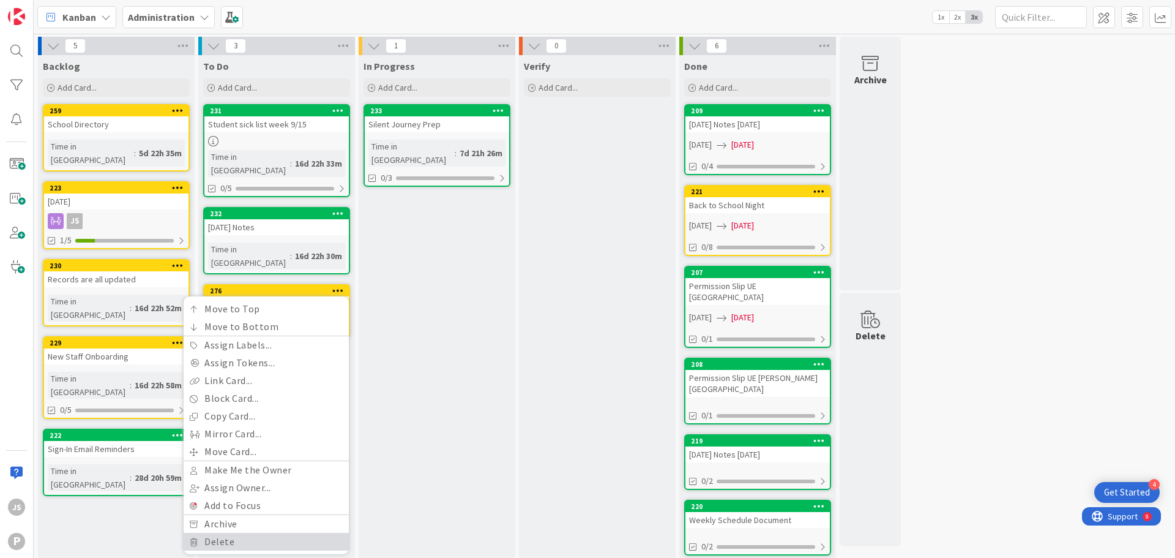
click at [297, 533] on link "Delete" at bounding box center [266, 542] width 165 height 18
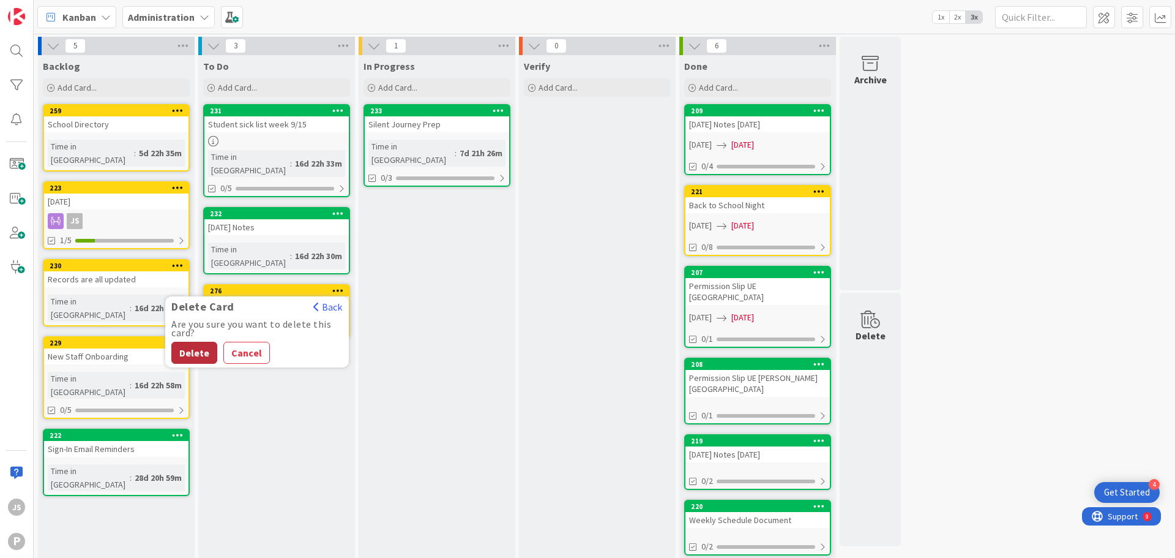
click at [195, 342] on button "Delete" at bounding box center [194, 353] width 46 height 22
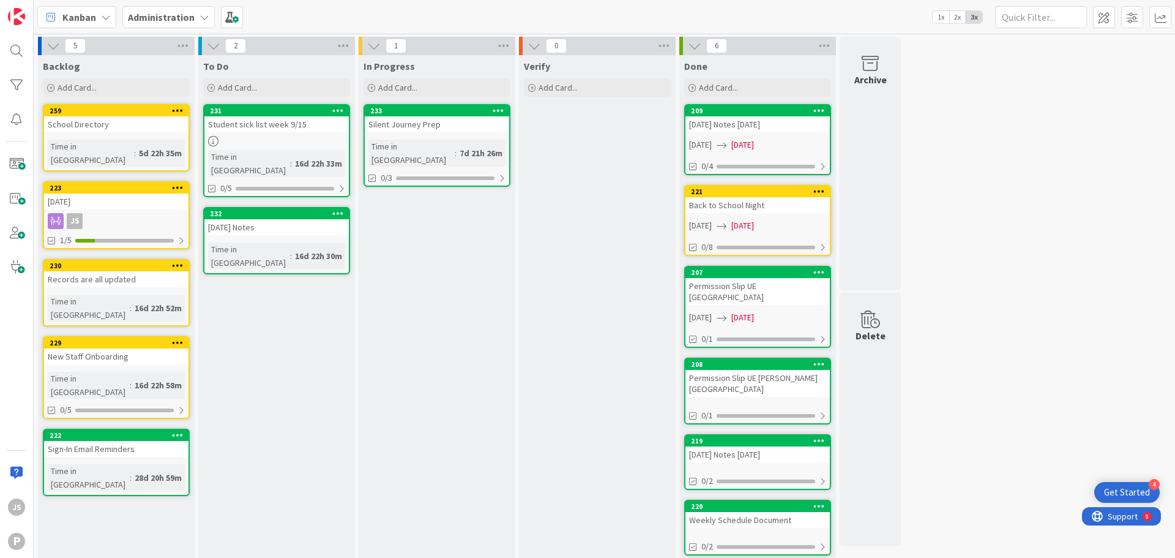
click at [121, 213] on div "JS" at bounding box center [116, 221] width 144 height 16
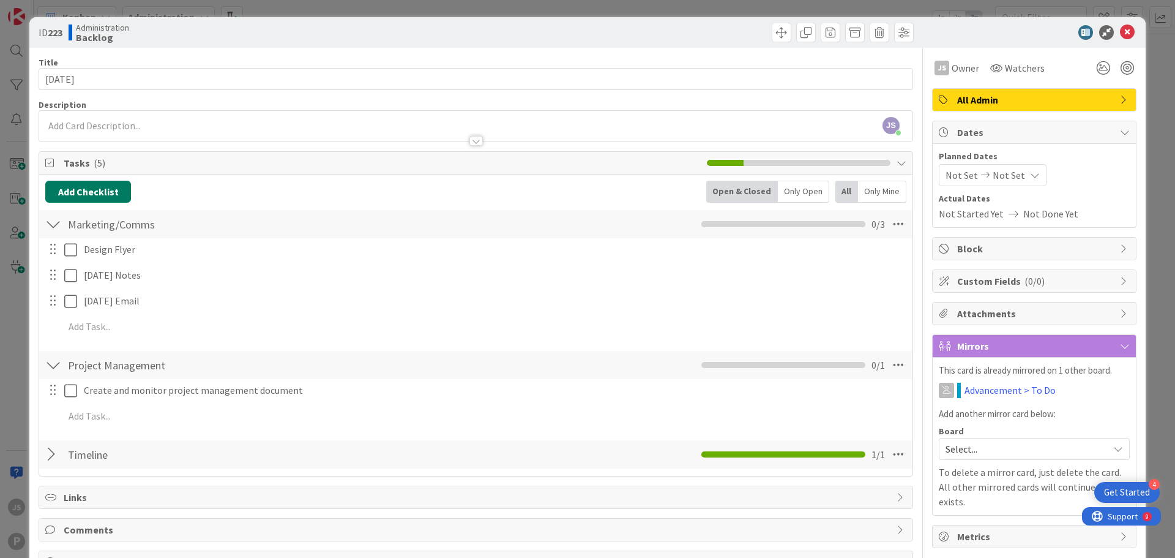
click at [98, 193] on button "Add Checklist" at bounding box center [88, 192] width 86 height 22
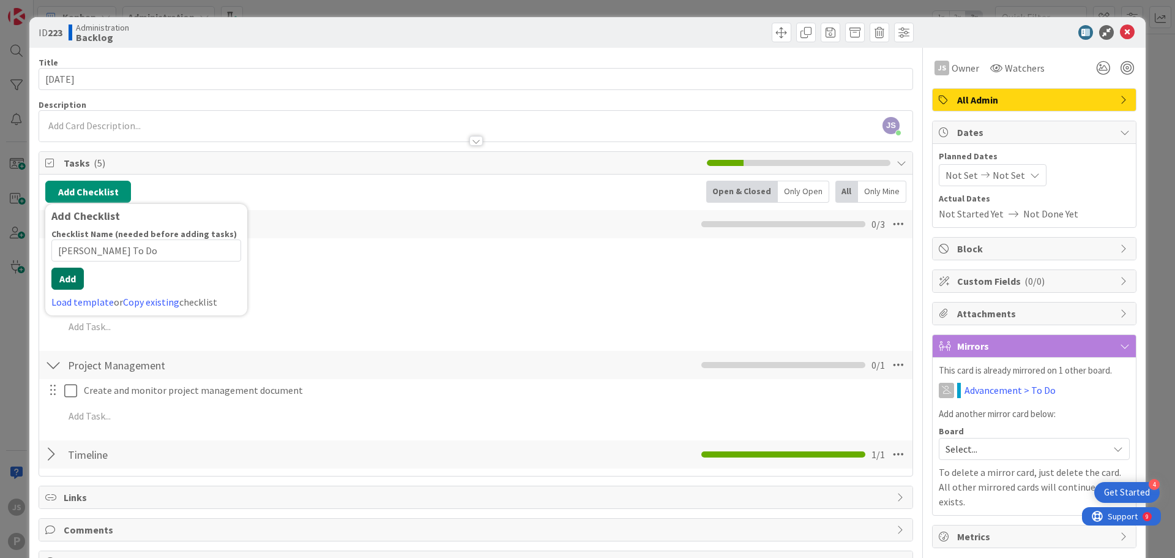
type input "[PERSON_NAME] To Do"
click at [82, 293] on div "Checklist Name (needed before adding tasks) 16 / 64 [PERSON_NAME] To Do Add Loa…" at bounding box center [146, 268] width 190 height 81
click at [64, 281] on button "Add" at bounding box center [67, 279] width 32 height 22
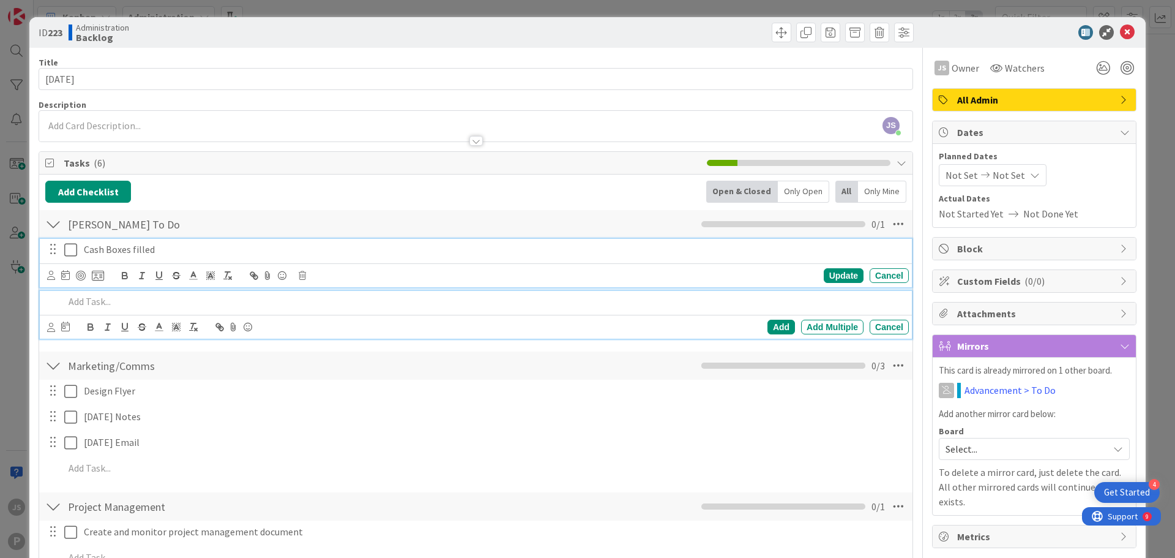
click at [167, 252] on p "Cash Boxes filled" at bounding box center [494, 249] width 820 height 14
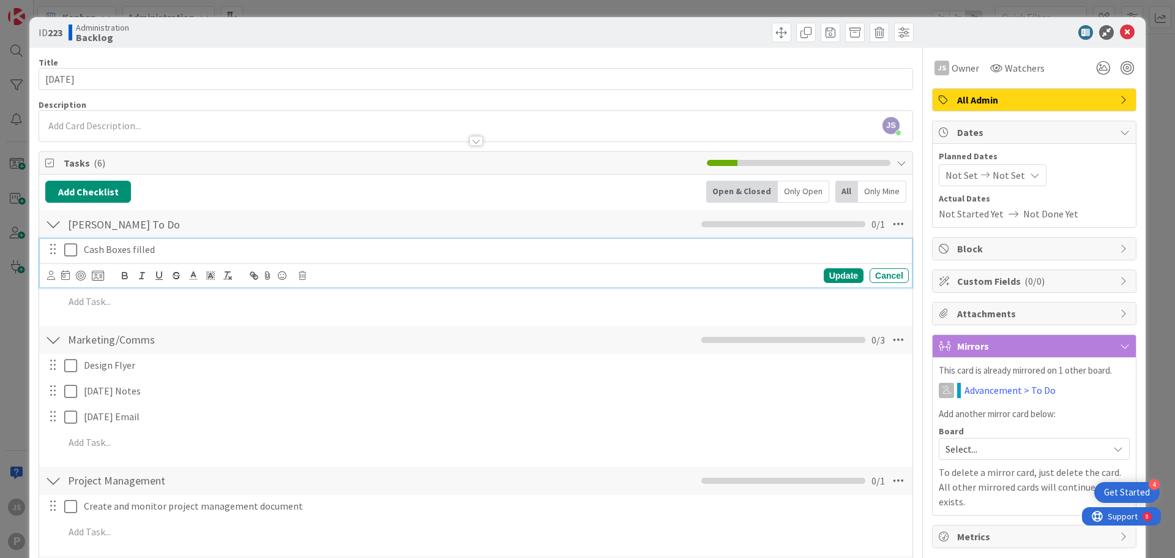
click at [157, 194] on div "Add Checklist Back Open & Closed Only Open All Only Mine" at bounding box center [475, 192] width 861 height 22
click at [150, 247] on p "Cash Boxes filled" at bounding box center [494, 249] width 820 height 14
click at [64, 277] on icon at bounding box center [65, 275] width 9 height 10
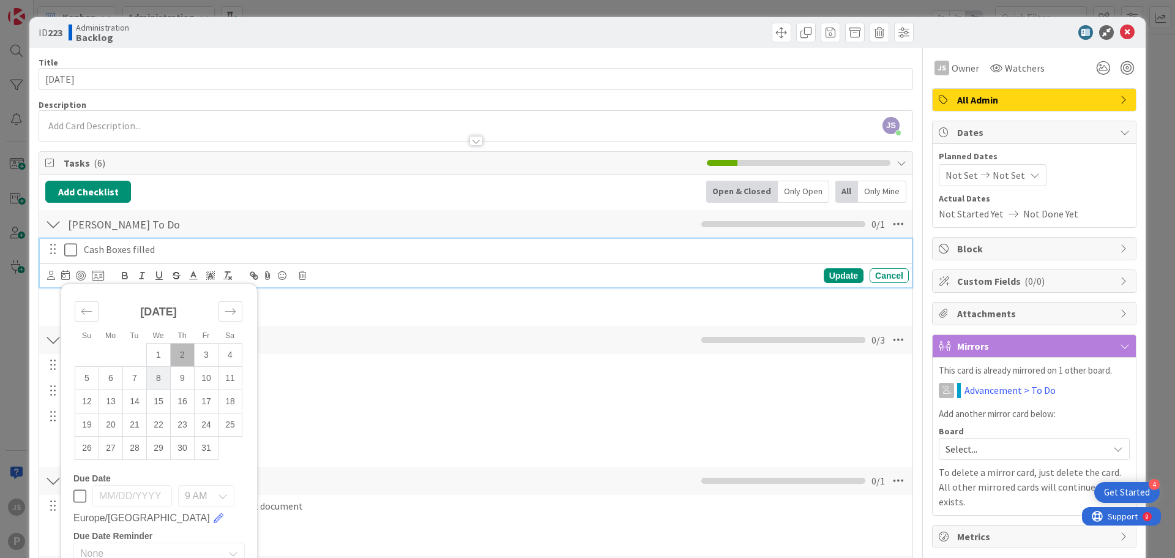
click at [167, 383] on td "8" at bounding box center [159, 377] width 24 height 23
type input "[DATE]"
click at [829, 275] on div "Update" at bounding box center [844, 275] width 40 height 15
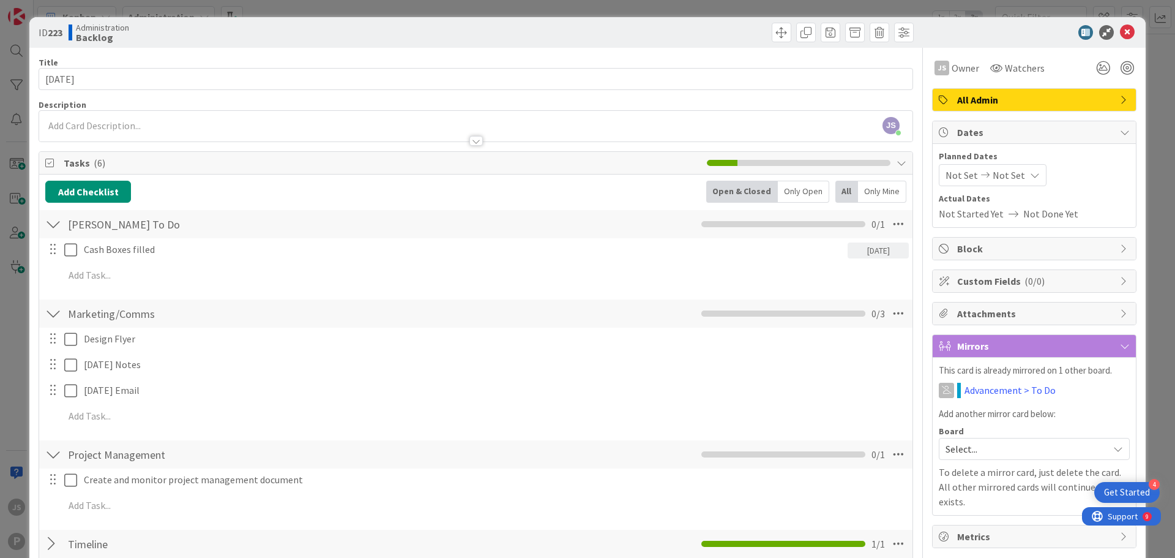
click at [880, 250] on div "[DATE]" at bounding box center [878, 250] width 61 height 16
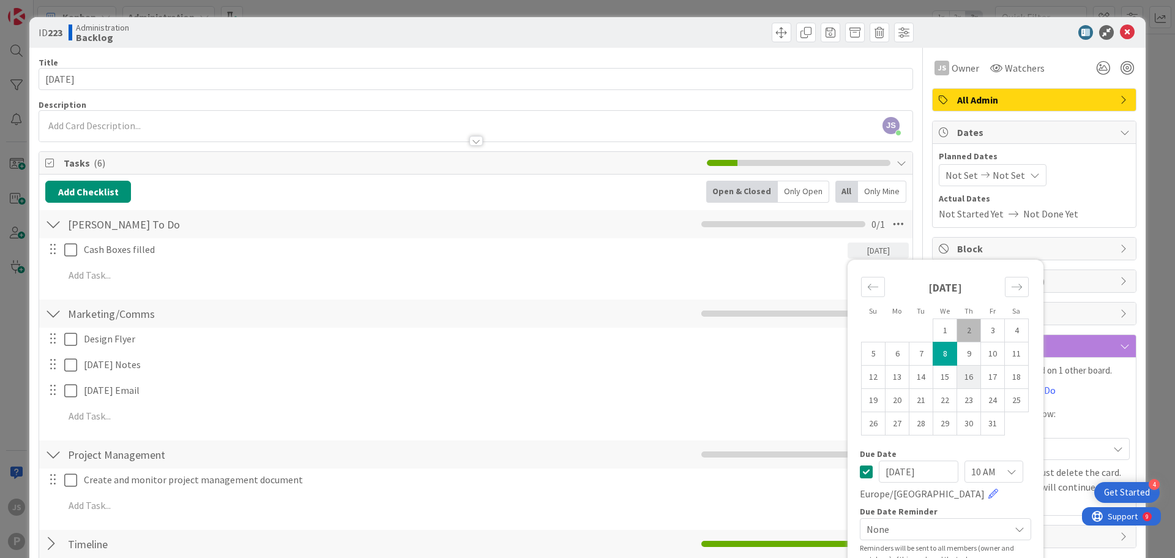
click at [965, 373] on td "16" at bounding box center [969, 376] width 24 height 23
type input "[DATE]"
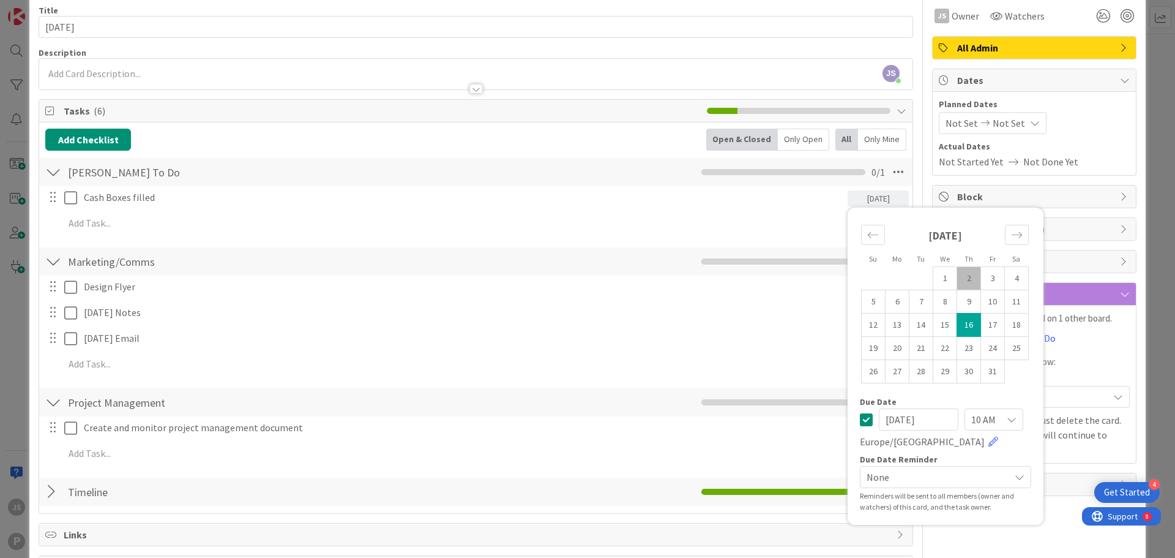
scroll to position [122, 0]
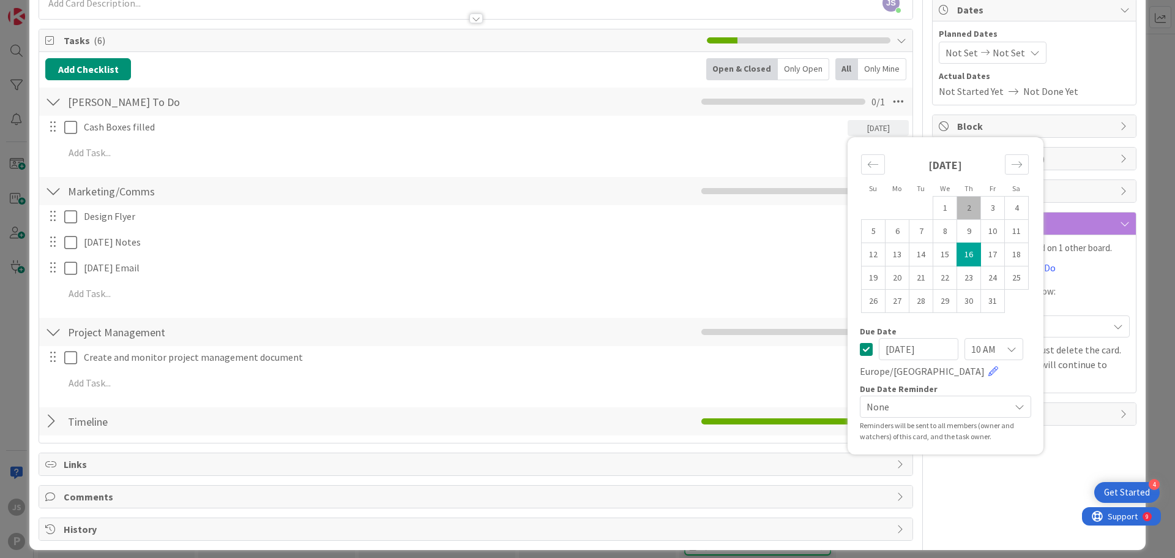
click at [930, 407] on span "None" at bounding box center [935, 406] width 137 height 17
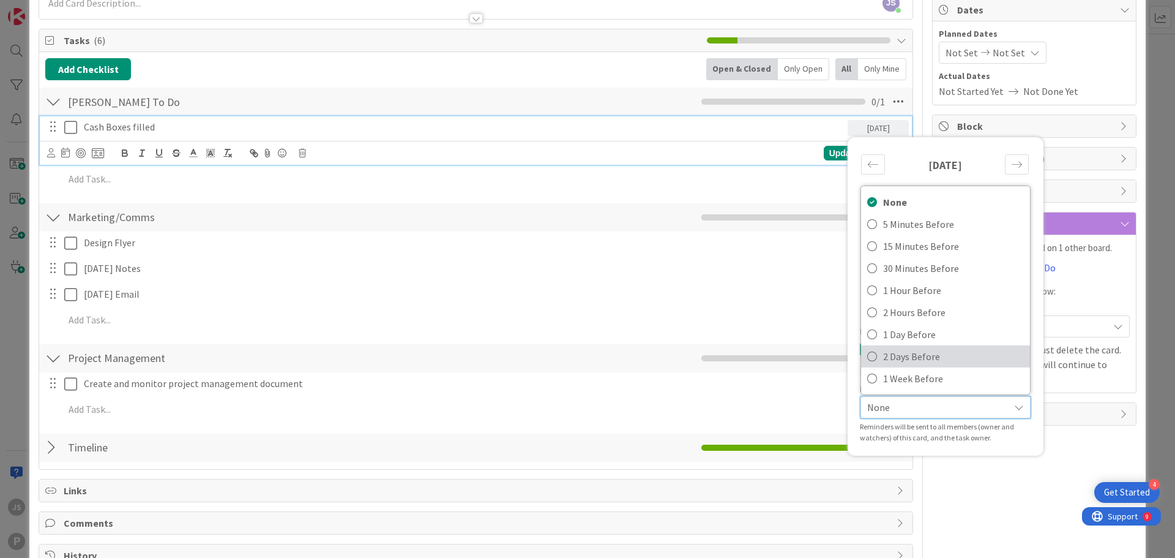
click at [910, 357] on span "2 Days Before" at bounding box center [953, 356] width 141 height 18
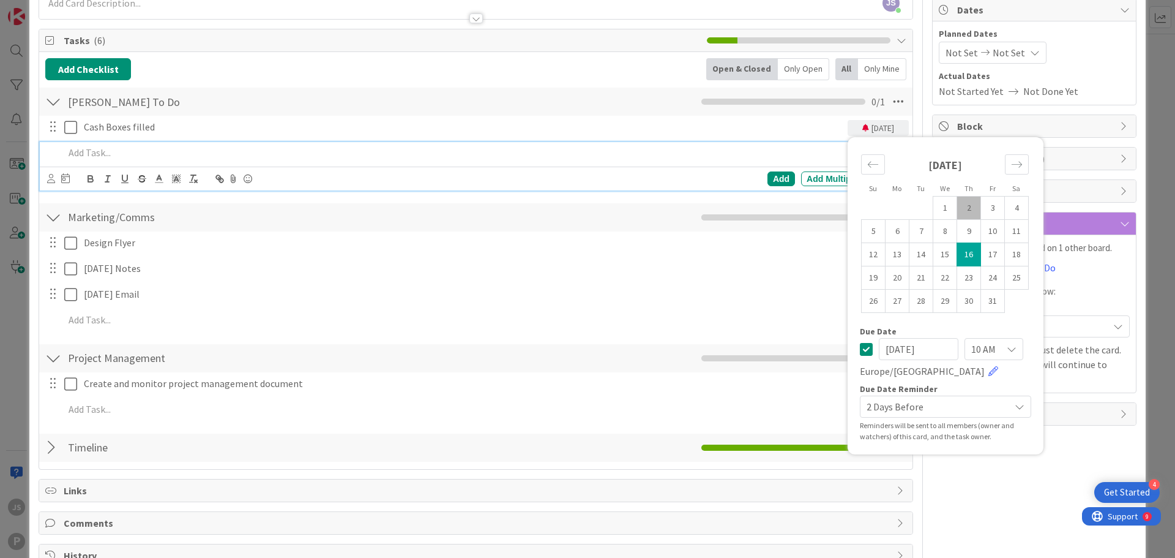
click at [773, 151] on p at bounding box center [484, 153] width 840 height 14
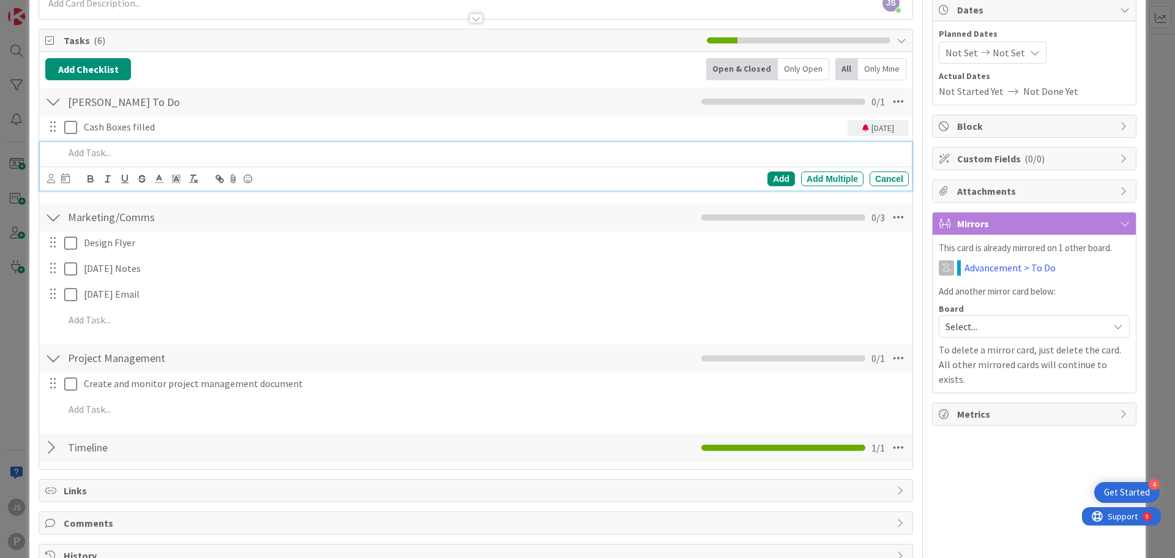
click at [509, 228] on div "Marketing/Comms Checklist Name 15 / 64 Marketing/Comms 0 / 3" at bounding box center [476, 217] width 874 height 28
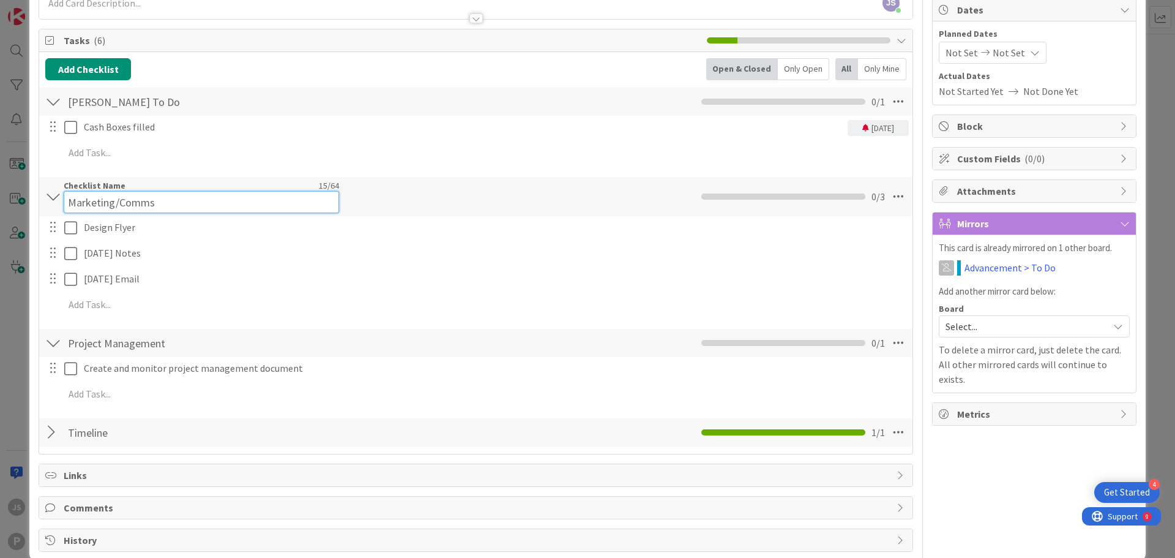
click at [133, 196] on input "Marketing/Comms" at bounding box center [201, 202] width 275 height 22
drag, startPoint x: 175, startPoint y: 200, endPoint x: 0, endPoint y: 198, distance: 175.1
click at [0, 198] on div "ID 223 Administration Backlog Title 16 / 128 [DATE] Description JS [PERSON_NAME…" at bounding box center [587, 279] width 1175 height 558
type input "[PERSON_NAME] To Do"
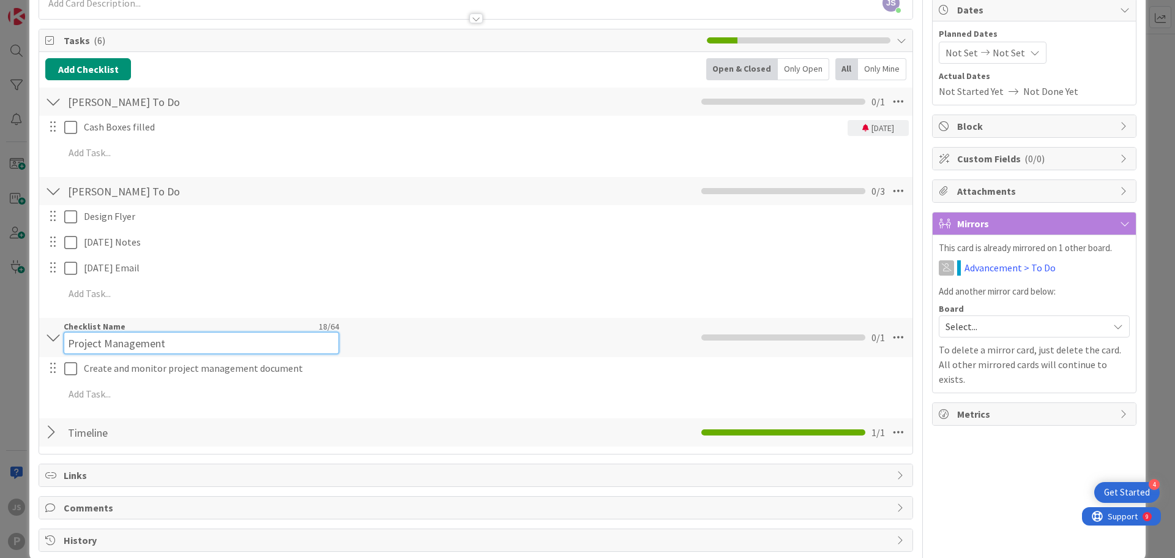
click at [152, 331] on div "Checklist Name 18 / 64 Project Management" at bounding box center [201, 337] width 275 height 33
click at [168, 338] on input "Project Management" at bounding box center [201, 343] width 275 height 22
type input "Project Management Document"
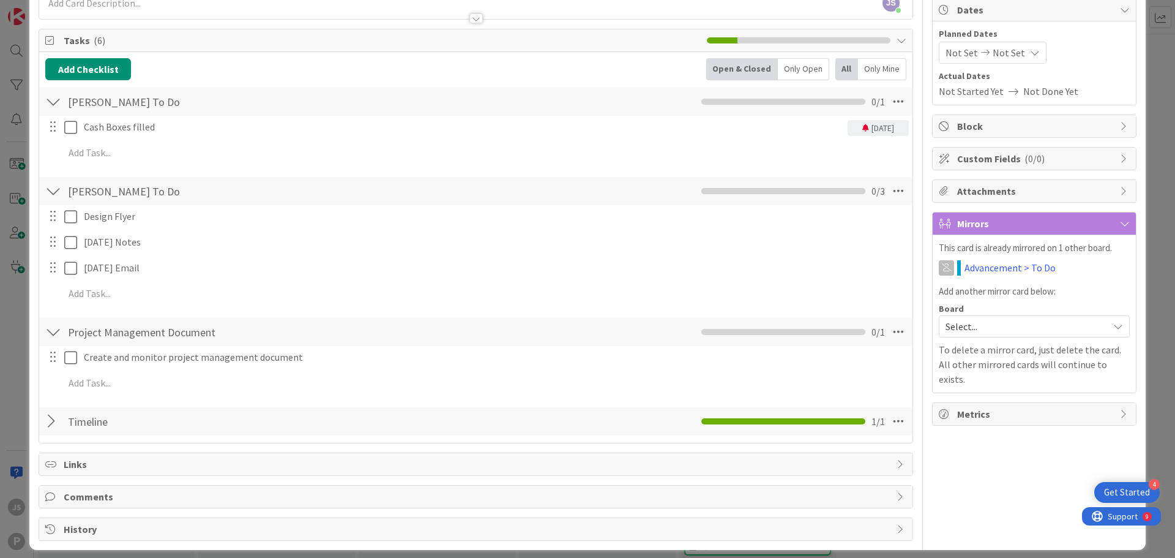
scroll to position [132, 0]
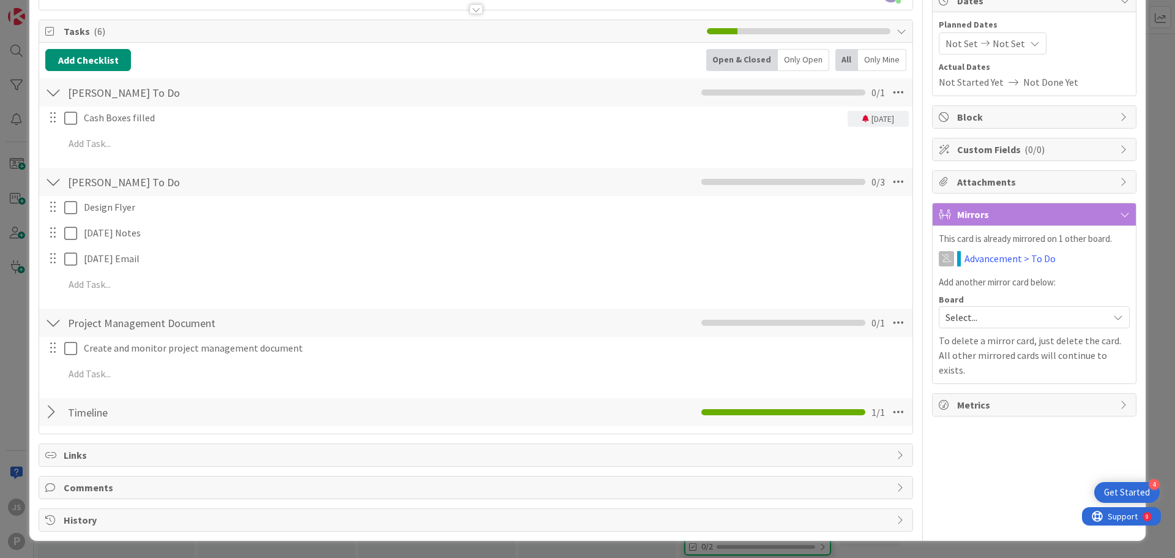
click at [158, 462] on span "Links" at bounding box center [477, 454] width 827 height 15
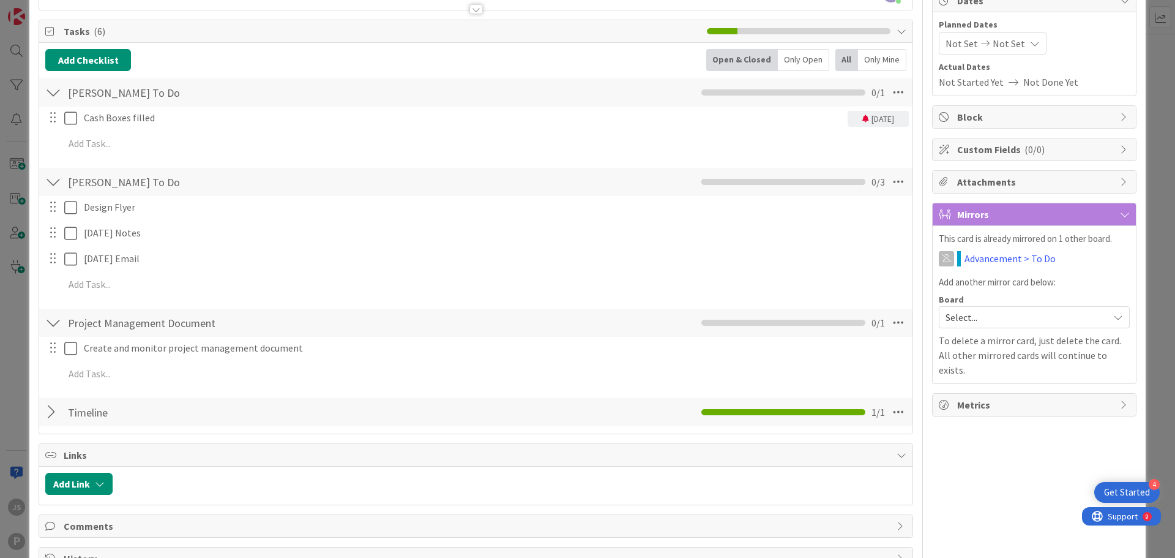
scroll to position [170, 0]
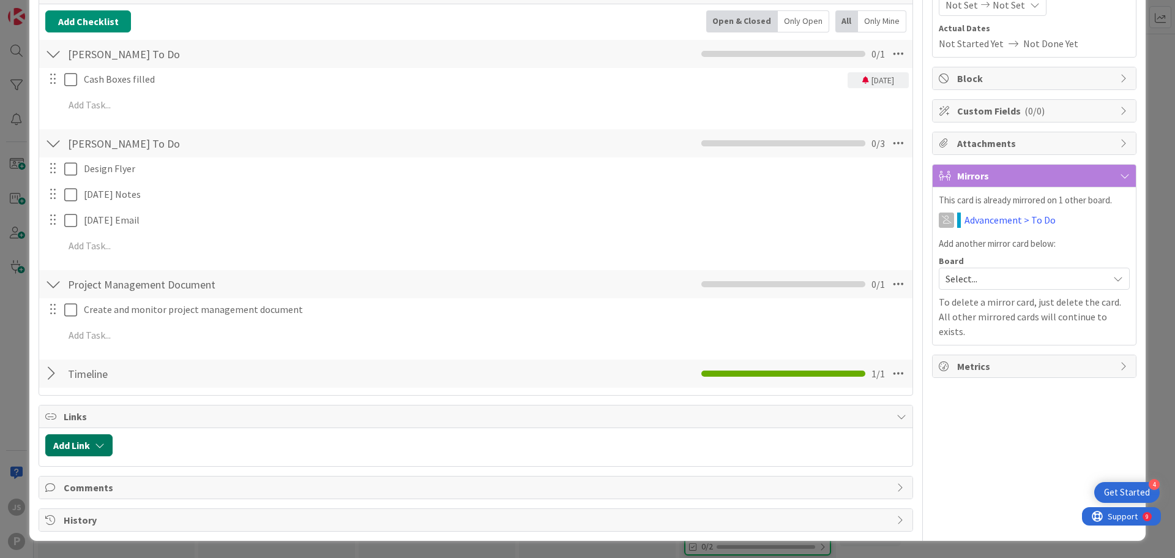
click at [97, 449] on icon "button" at bounding box center [100, 445] width 10 height 10
click at [132, 384] on span "Current Board" at bounding box center [126, 387] width 137 height 17
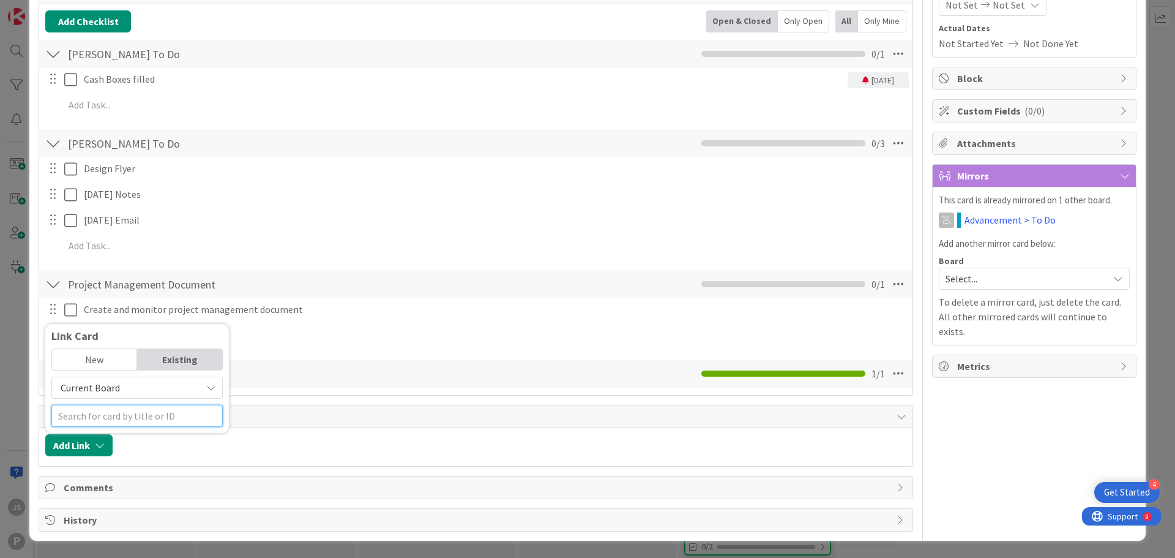
click at [120, 409] on input "text" at bounding box center [136, 416] width 171 height 22
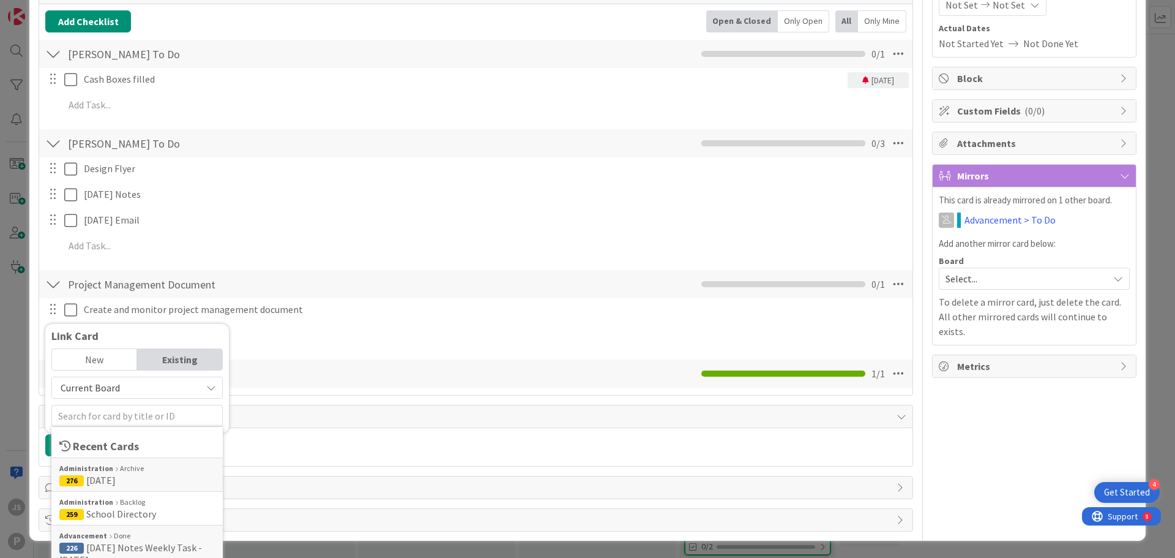
click at [329, 408] on div "Links" at bounding box center [476, 416] width 874 height 23
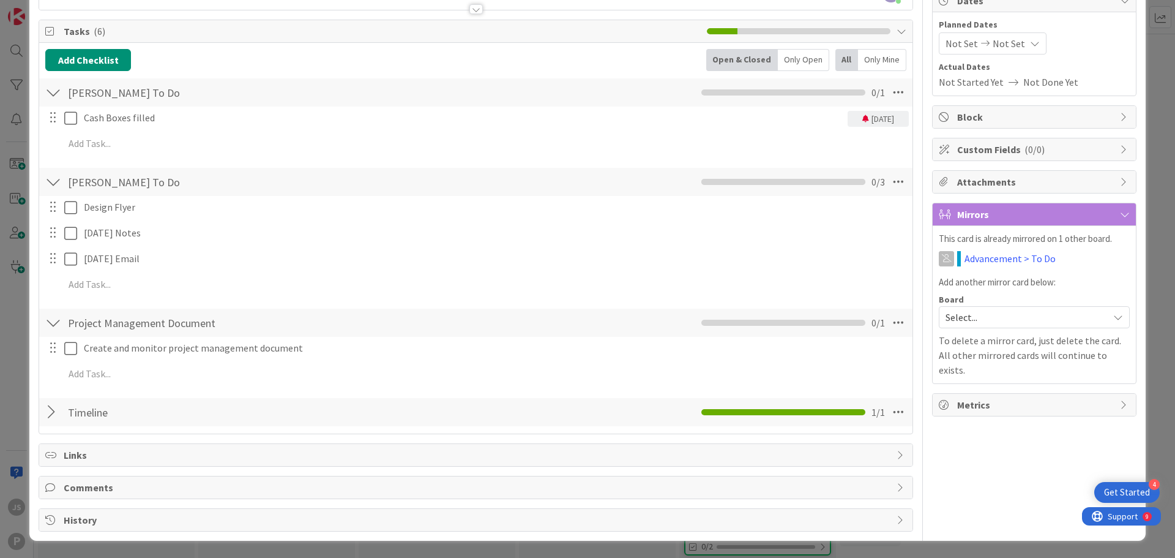
click at [152, 334] on div "Project Management Document Checklist Name 27 / 64 Project Management Document …" at bounding box center [476, 323] width 874 height 28
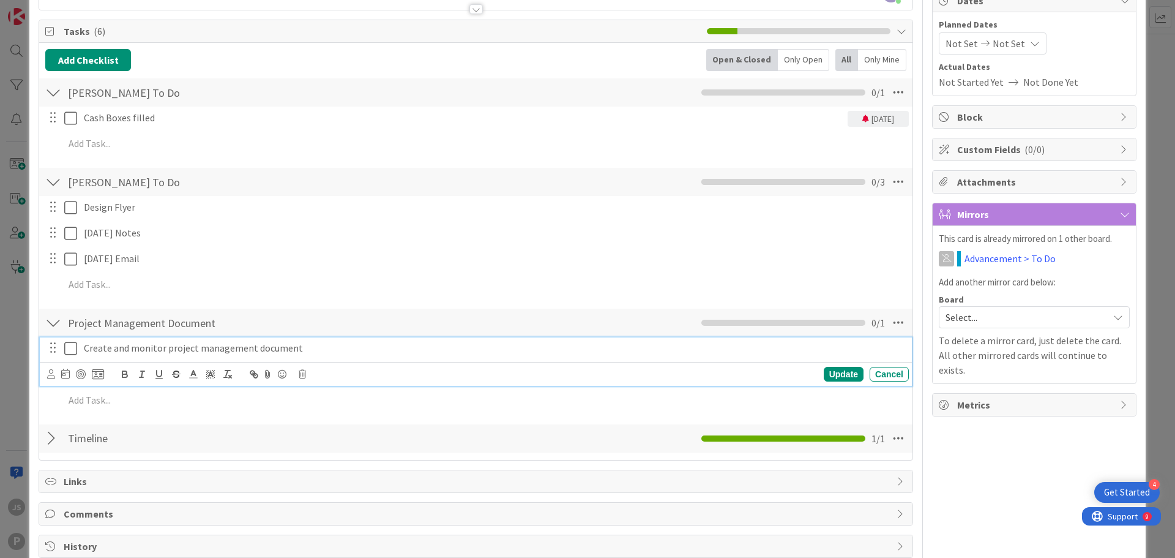
scroll to position [158, 0]
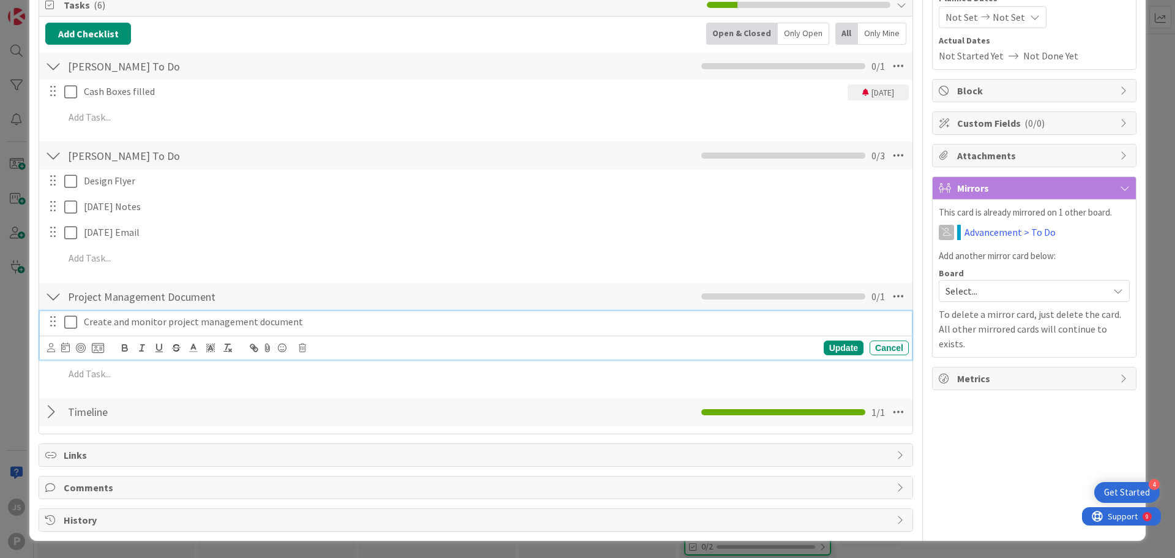
click at [171, 353] on div "Create and monitor project management document Update Cancel" at bounding box center [476, 335] width 872 height 48
click at [295, 315] on p "Create and monitor project management document" at bounding box center [494, 322] width 820 height 14
drag, startPoint x: 315, startPoint y: 320, endPoint x: 252, endPoint y: 324, distance: 62.6
click at [252, 324] on p "Create and monitor project management document" at bounding box center [494, 322] width 820 height 14
click at [252, 349] on icon "button" at bounding box center [254, 347] width 11 height 11
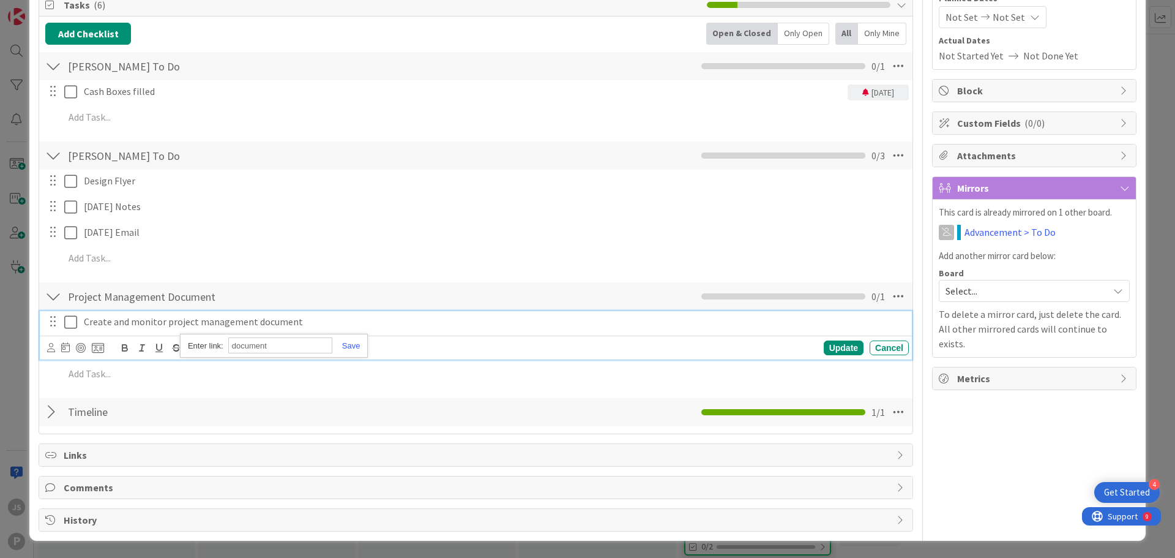
paste input "[URL][DOMAIN_NAME]"
type input "[URL][DOMAIN_NAME]"
click at [357, 349] on link at bounding box center [346, 345] width 28 height 9
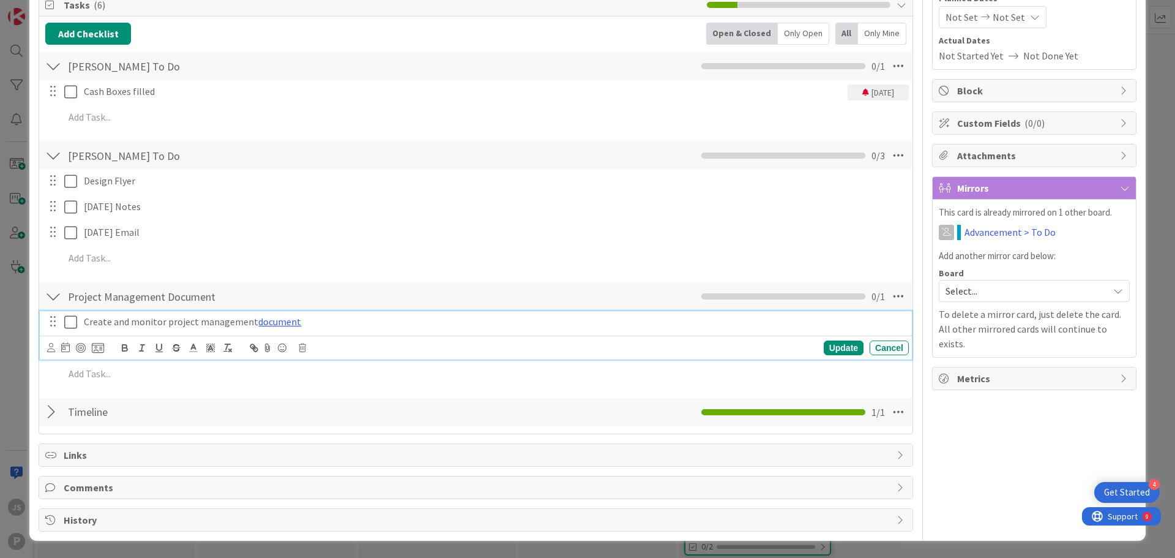
click at [369, 331] on div "Create and monitor project management document" at bounding box center [494, 321] width 830 height 21
click at [837, 357] on div "Update Cancel" at bounding box center [476, 347] width 872 height 24
click at [837, 351] on div "Update" at bounding box center [844, 347] width 40 height 15
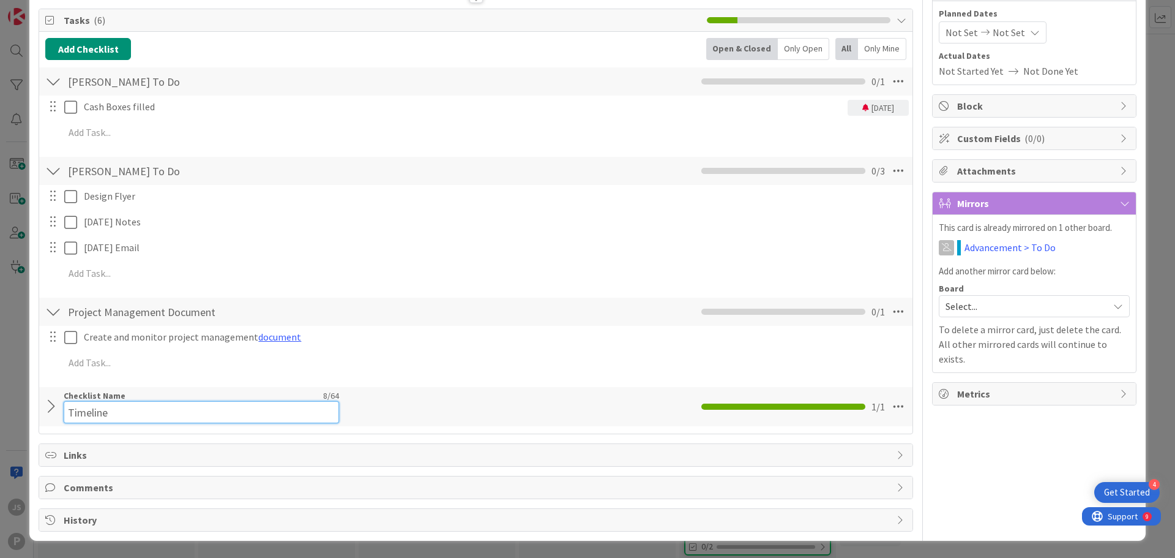
click at [92, 413] on input "Timeline" at bounding box center [201, 412] width 275 height 22
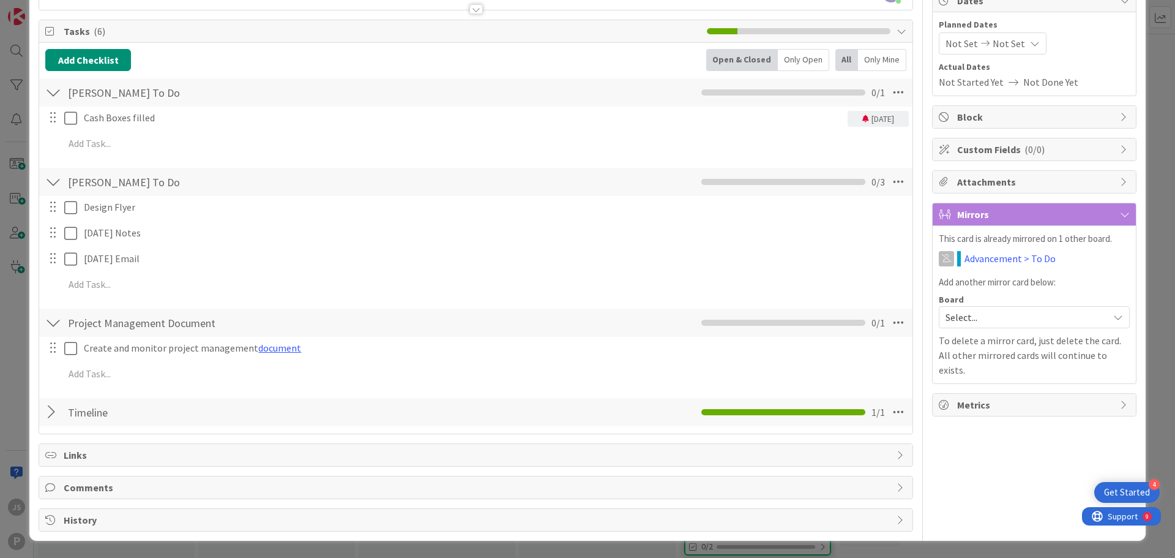
click at [417, 392] on div "Add Checklist Back Open & Closed Only Open All Only Mine [PERSON_NAME] To Do Ch…" at bounding box center [475, 238] width 861 height 378
click at [1012, 179] on span "Attachments" at bounding box center [1035, 181] width 157 height 15
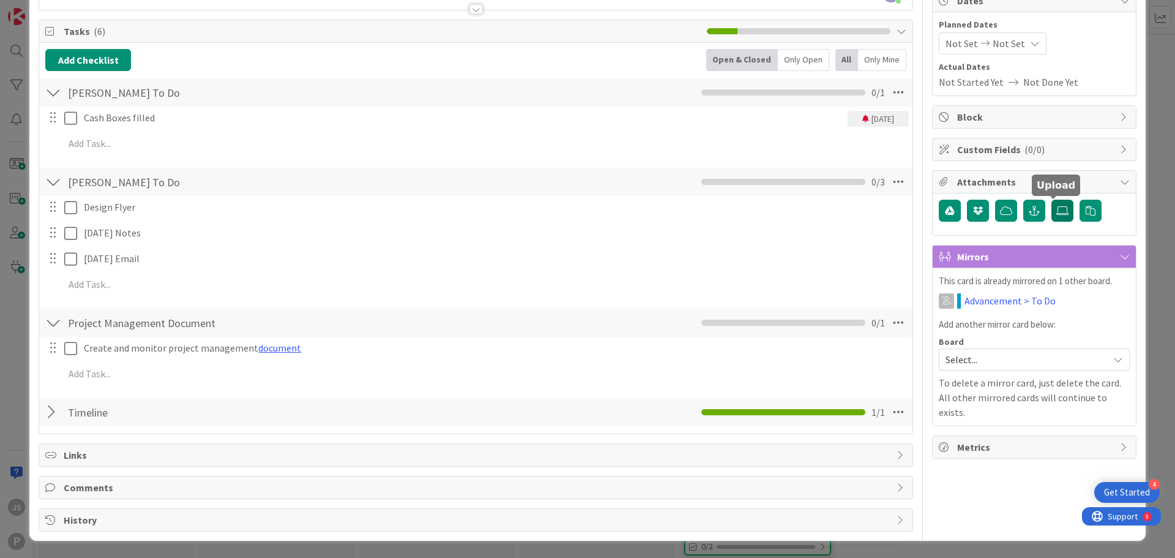
click at [1057, 214] on icon at bounding box center [1063, 211] width 12 height 10
click at [1052, 200] on input "file" at bounding box center [1052, 200] width 0 height 0
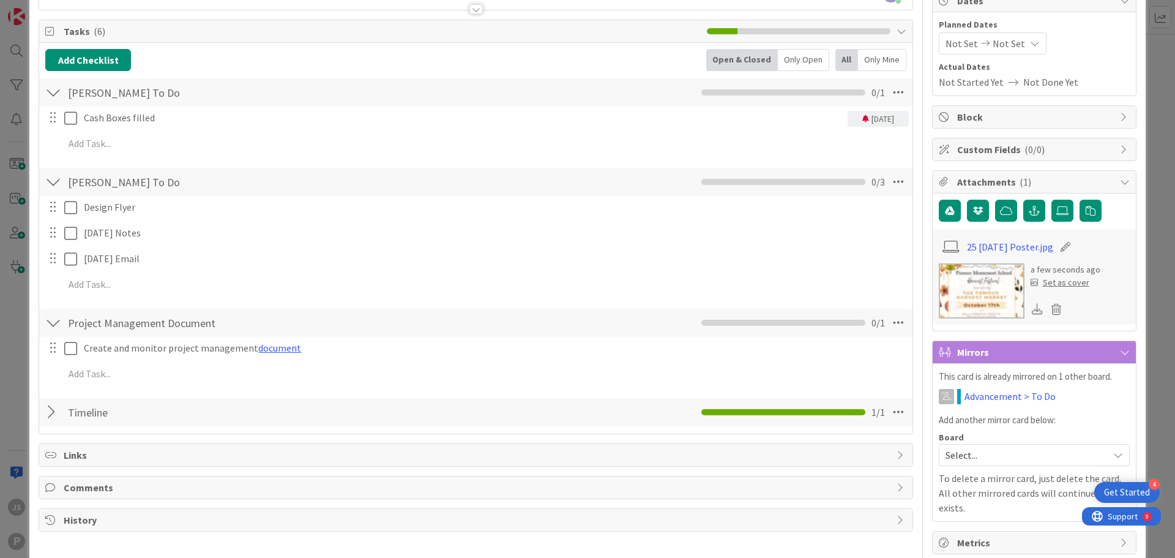
click at [1025, 152] on span "( 0/0 )" at bounding box center [1035, 149] width 20 height 12
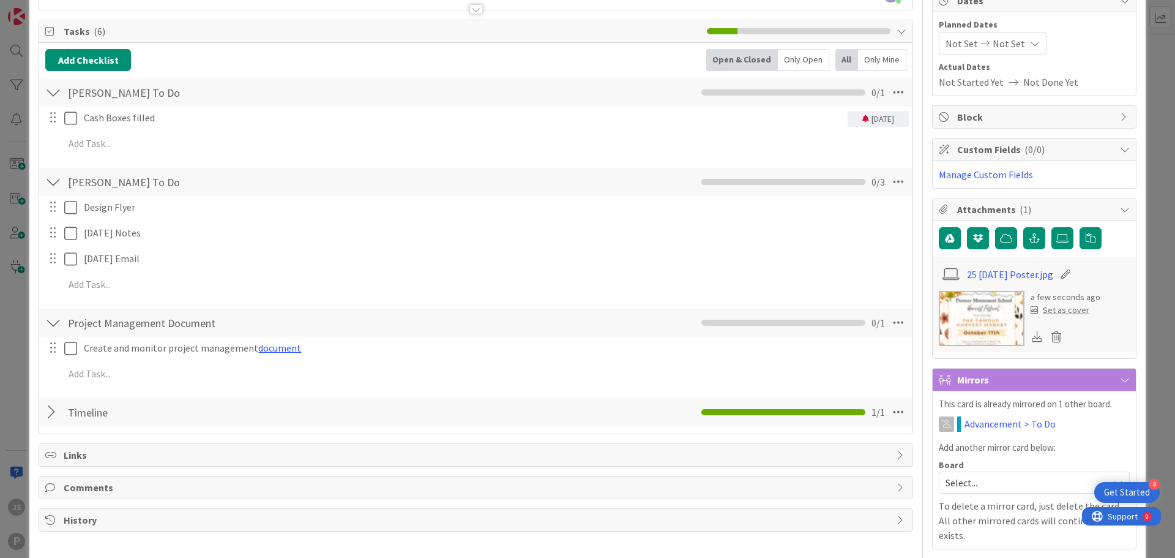
click at [1025, 152] on span "( 0/0 )" at bounding box center [1035, 149] width 20 height 12
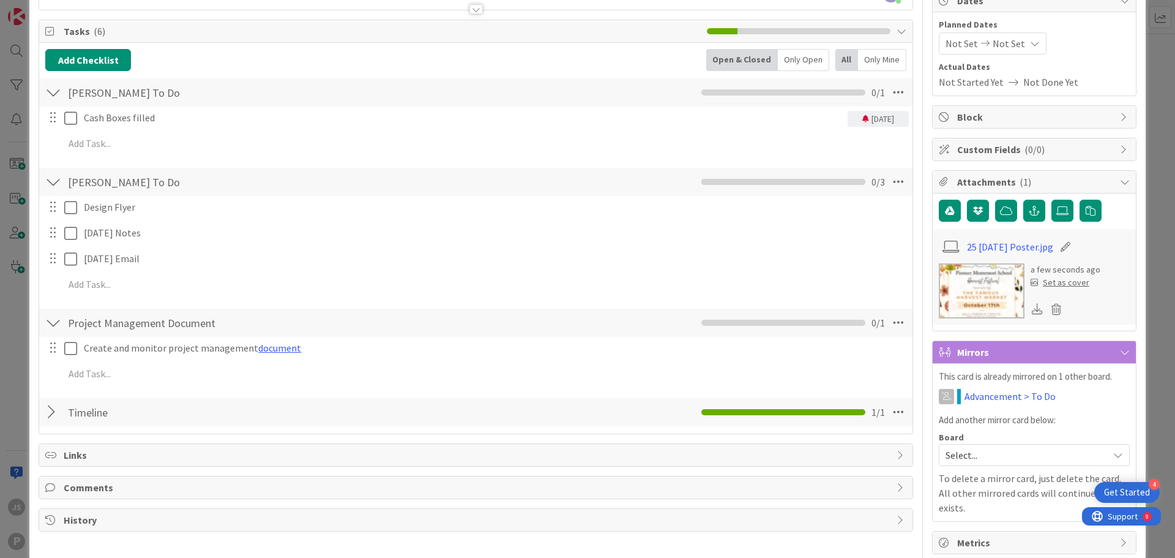
click at [1016, 126] on div "Block" at bounding box center [1034, 117] width 203 height 22
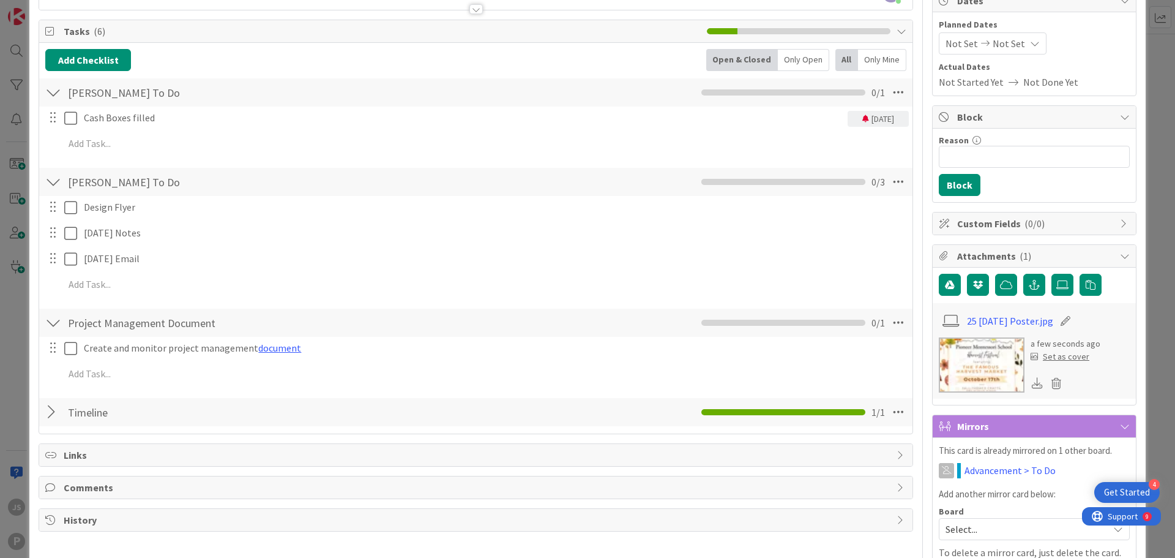
click at [1017, 118] on span "Block" at bounding box center [1035, 117] width 157 height 15
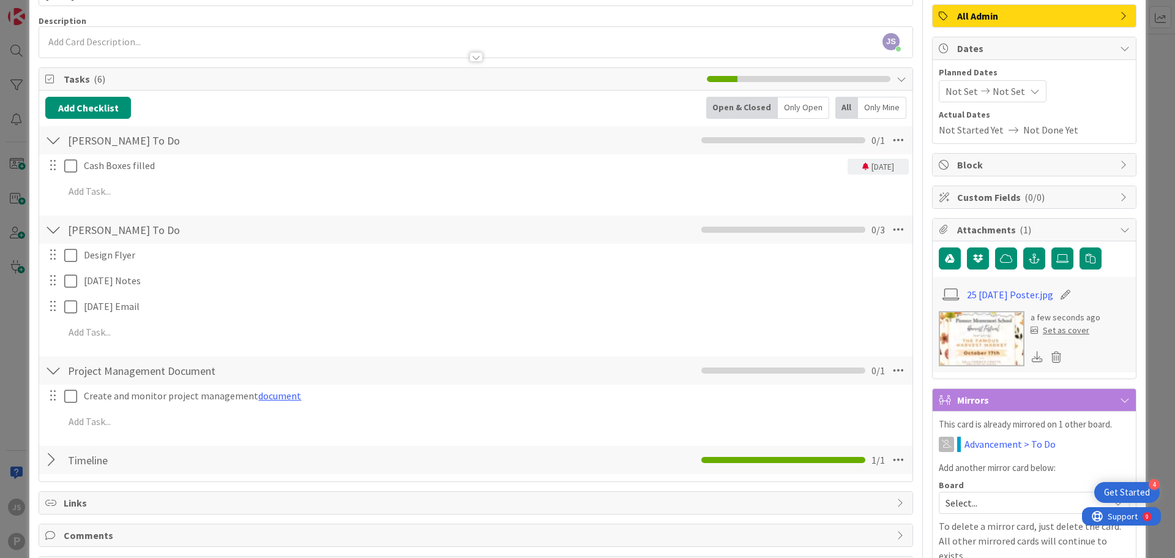
scroll to position [17, 0]
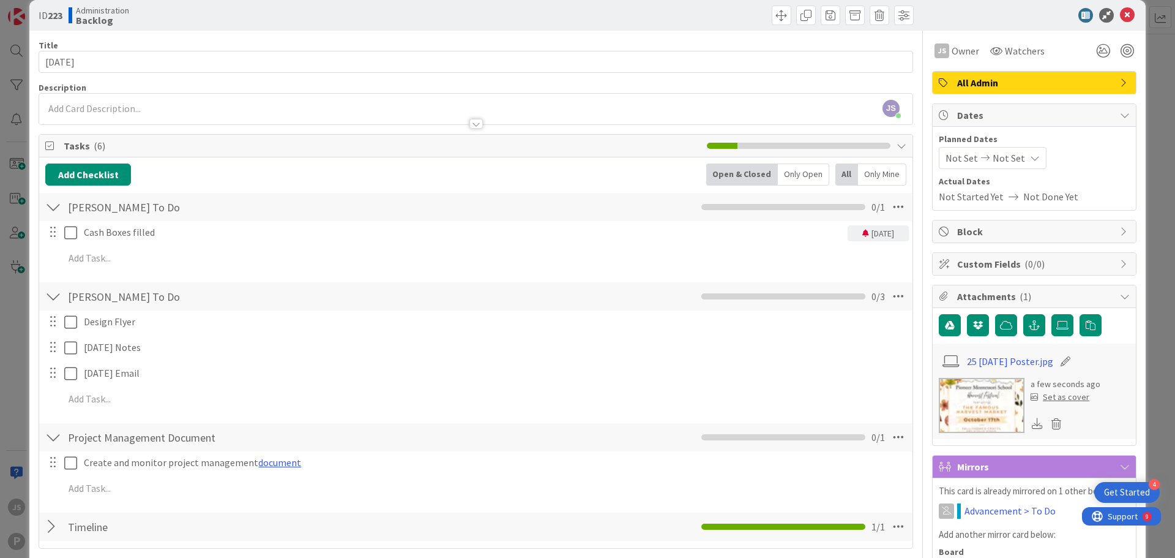
click at [1016, 233] on span "Block" at bounding box center [1035, 231] width 157 height 15
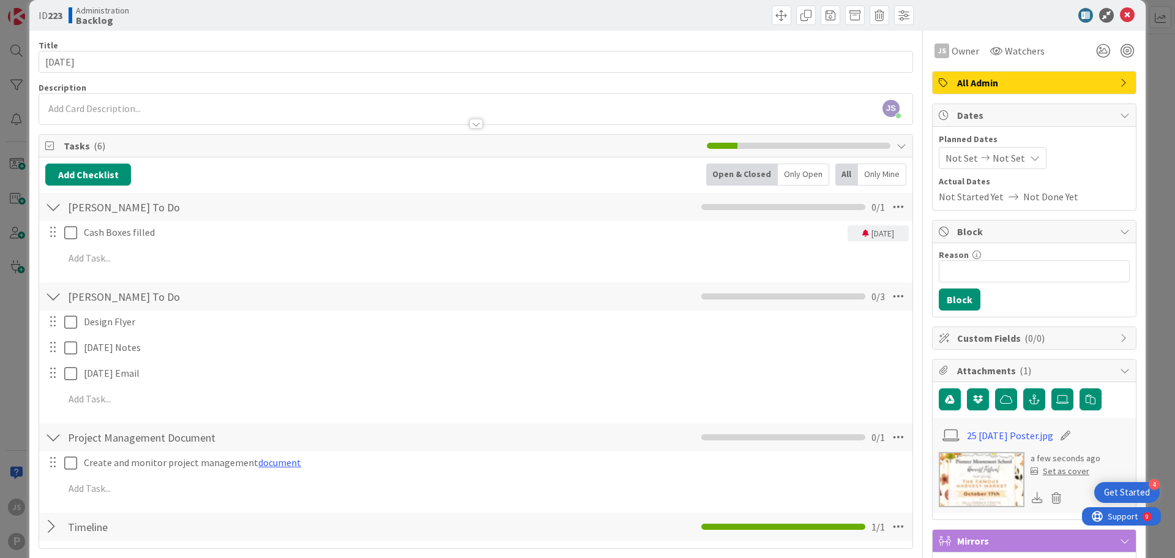
click at [1023, 228] on span "Block" at bounding box center [1035, 231] width 157 height 15
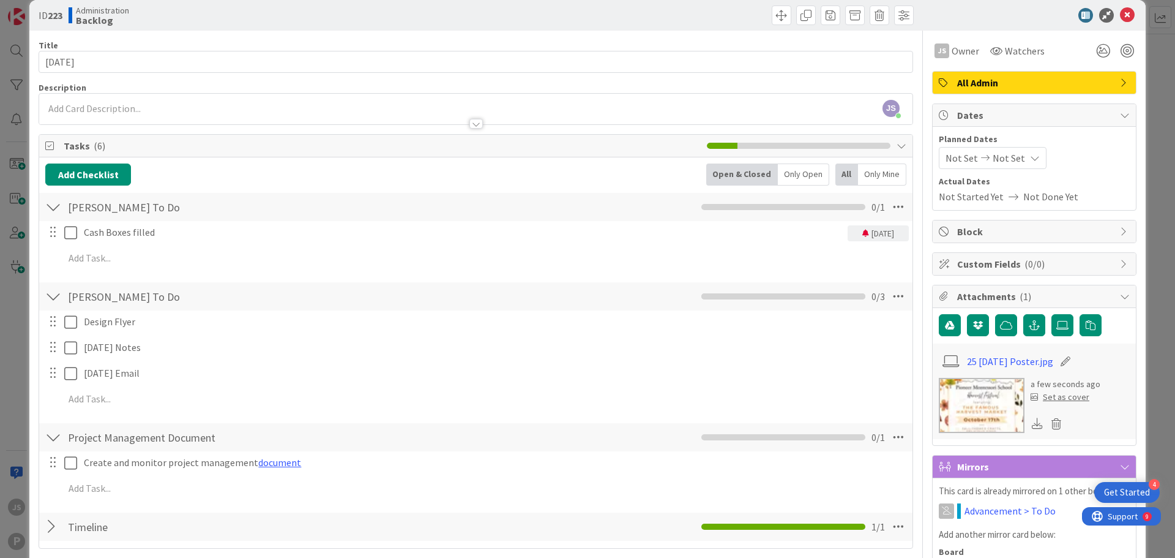
click at [1023, 228] on span "Block" at bounding box center [1035, 231] width 157 height 15
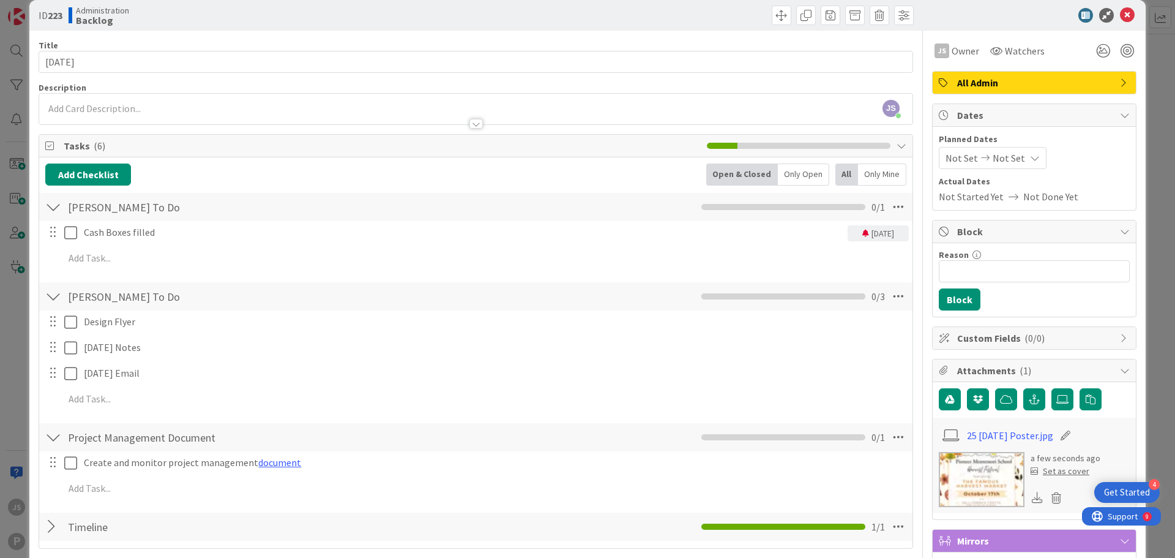
click at [1012, 229] on span "Block" at bounding box center [1035, 231] width 157 height 15
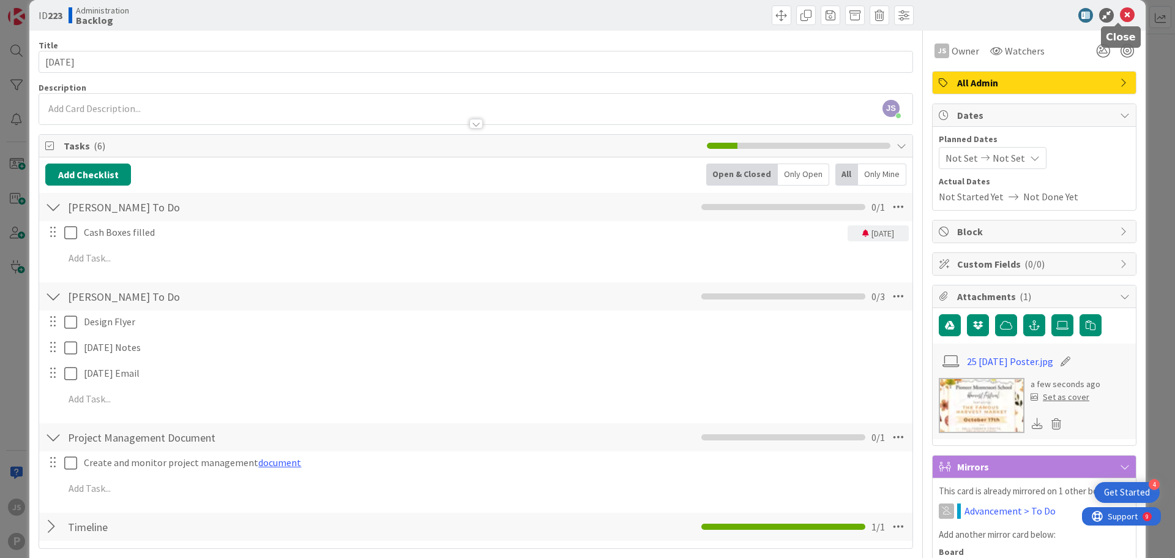
click at [1121, 10] on icon at bounding box center [1127, 15] width 15 height 15
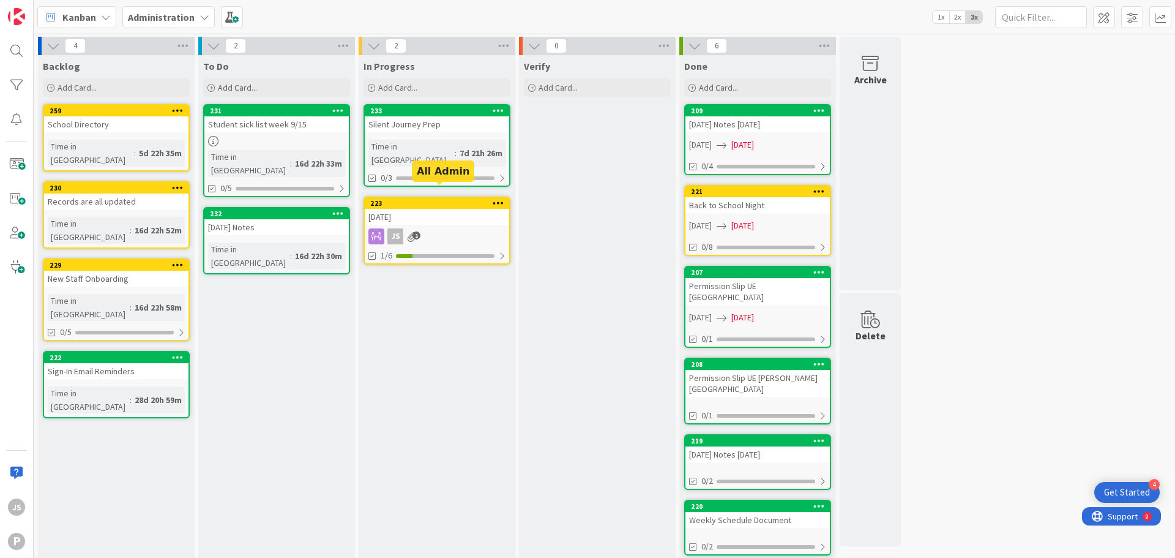
click at [434, 199] on div "223" at bounding box center [439, 203] width 139 height 9
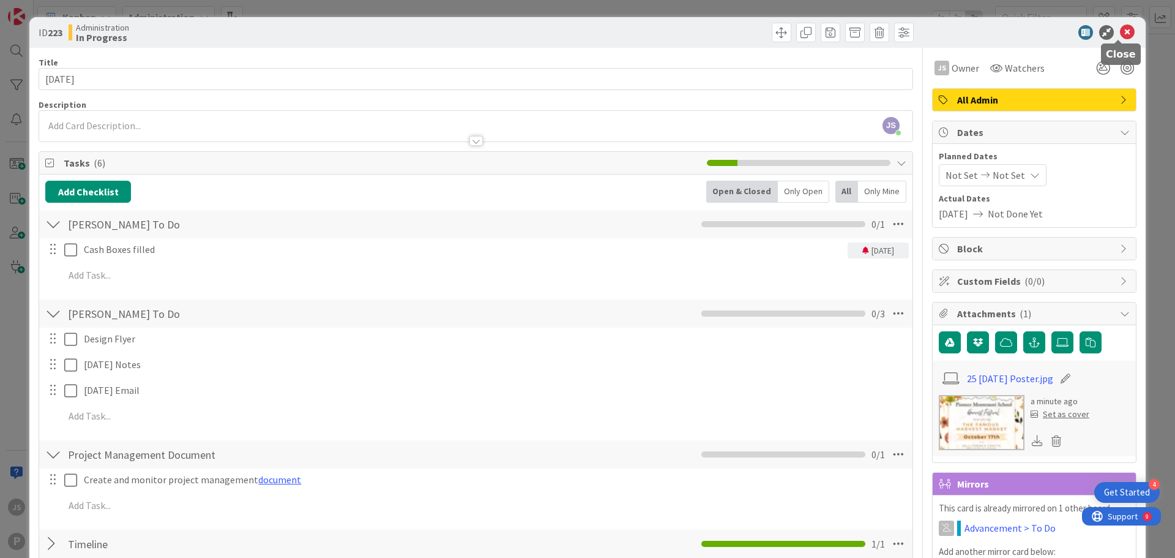
click at [1126, 31] on icon at bounding box center [1127, 32] width 15 height 15
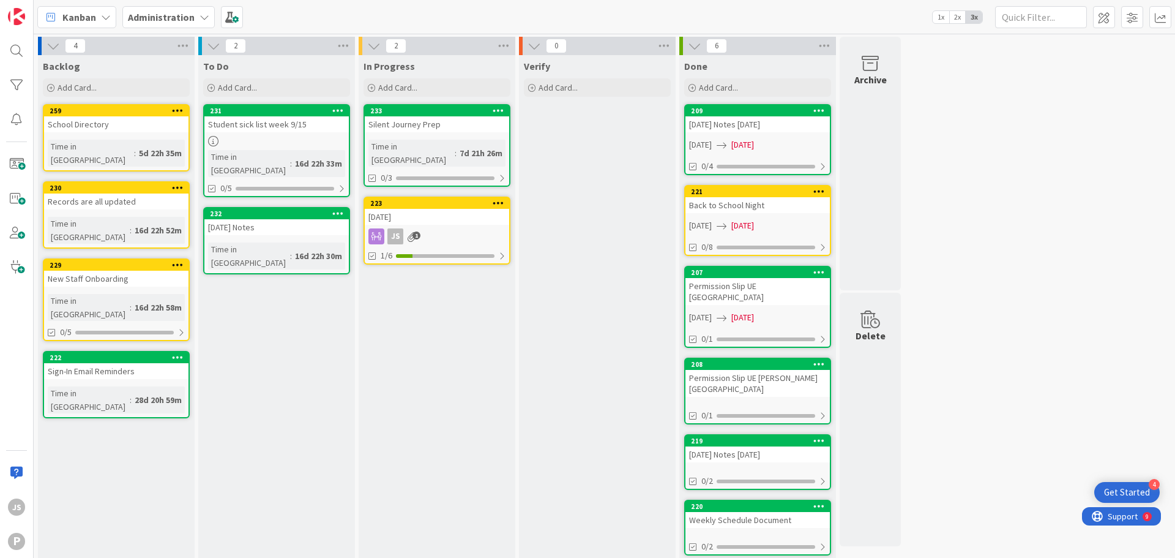
click at [66, 10] on span "Kanban" at bounding box center [79, 17] width 34 height 15
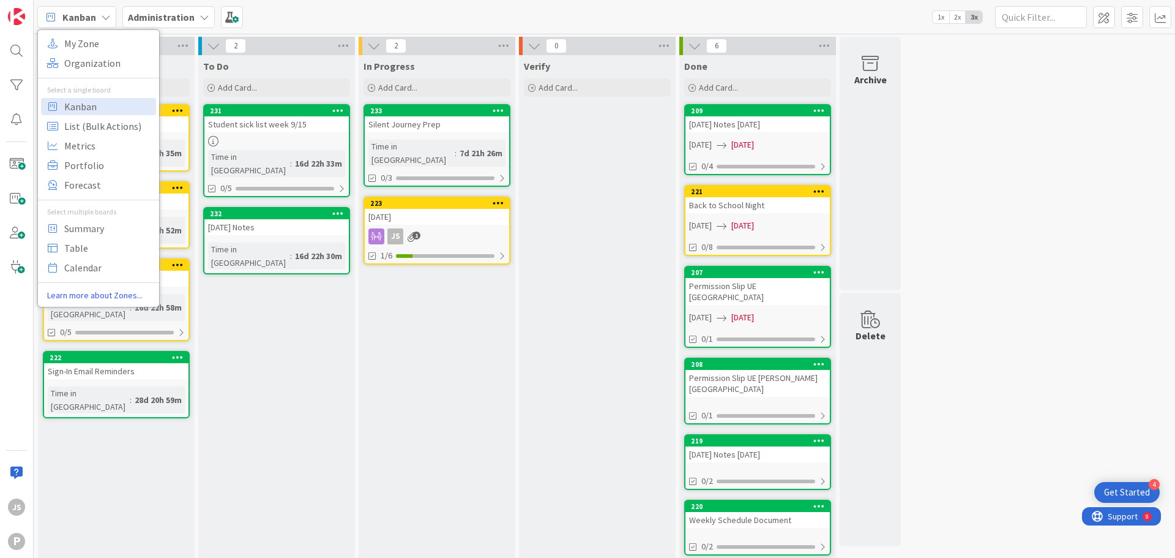
click at [47, 17] on icon at bounding box center [51, 17] width 16 height 16
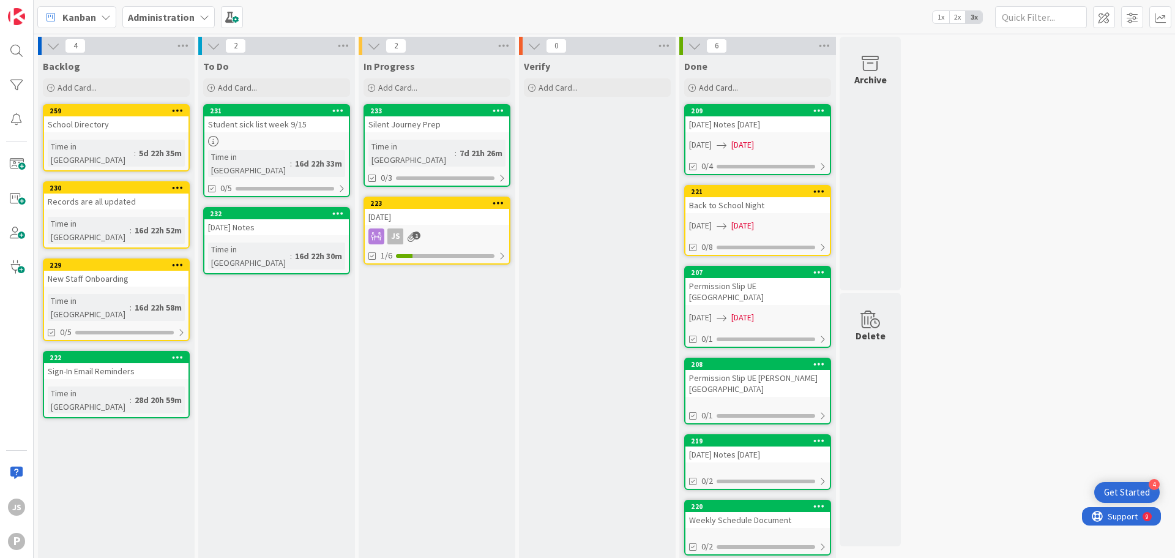
click at [188, 13] on b "Administration" at bounding box center [161, 17] width 67 height 12
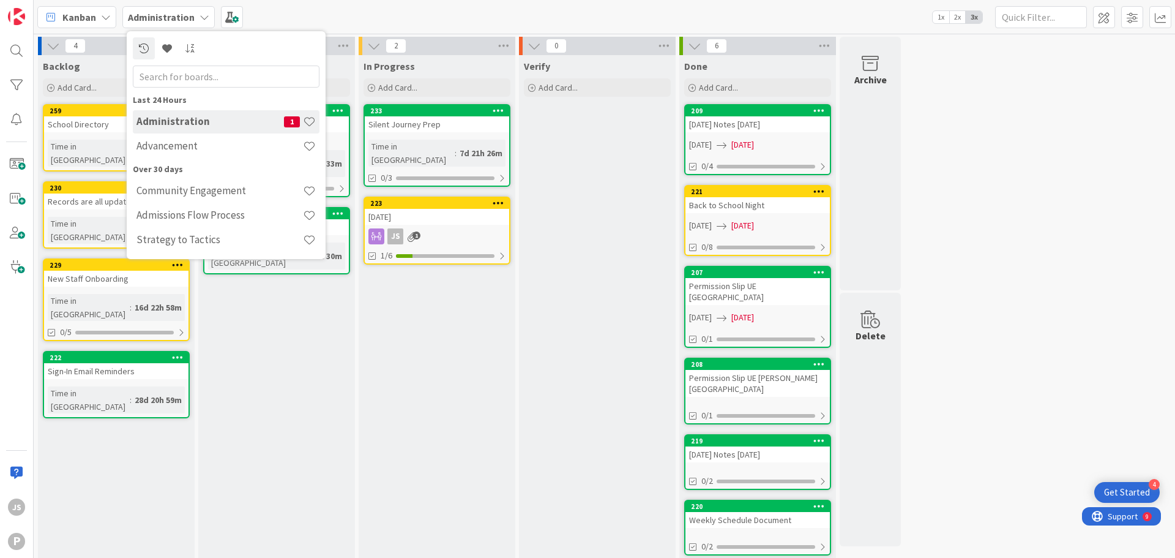
click at [267, 24] on div "Kanban My Zone Organization Select a single board Kanban List (Bulk Actions) Me…" at bounding box center [605, 17] width 1142 height 34
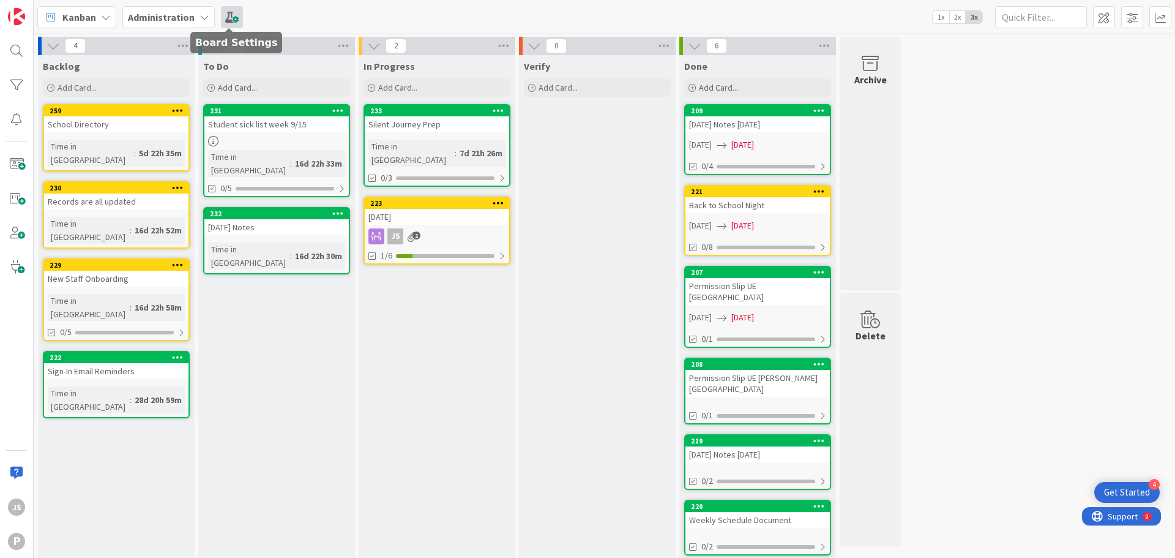
click at [233, 21] on span at bounding box center [232, 17] width 22 height 22
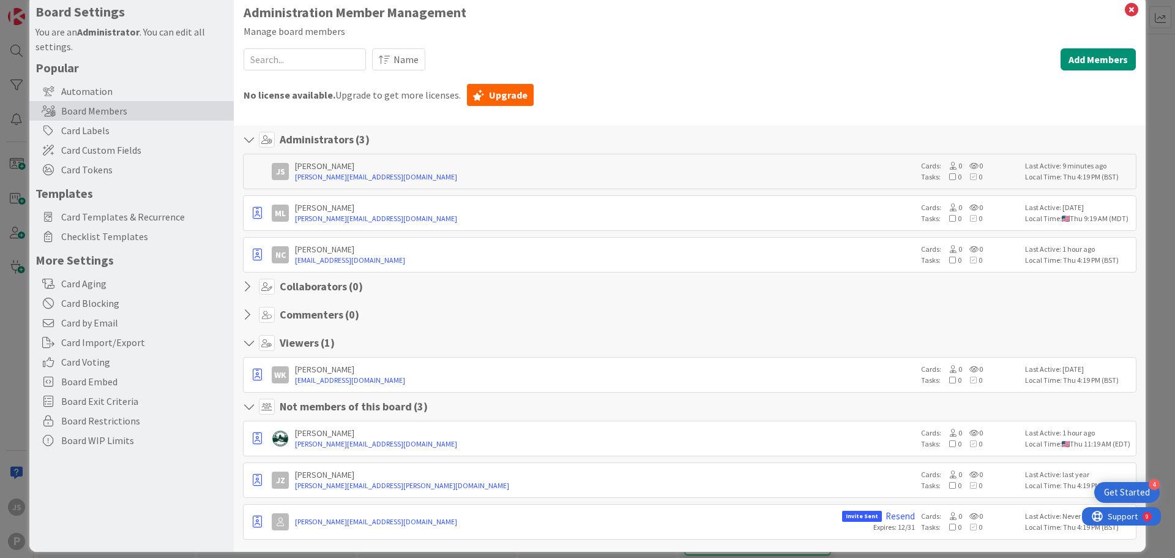
scroll to position [33, 0]
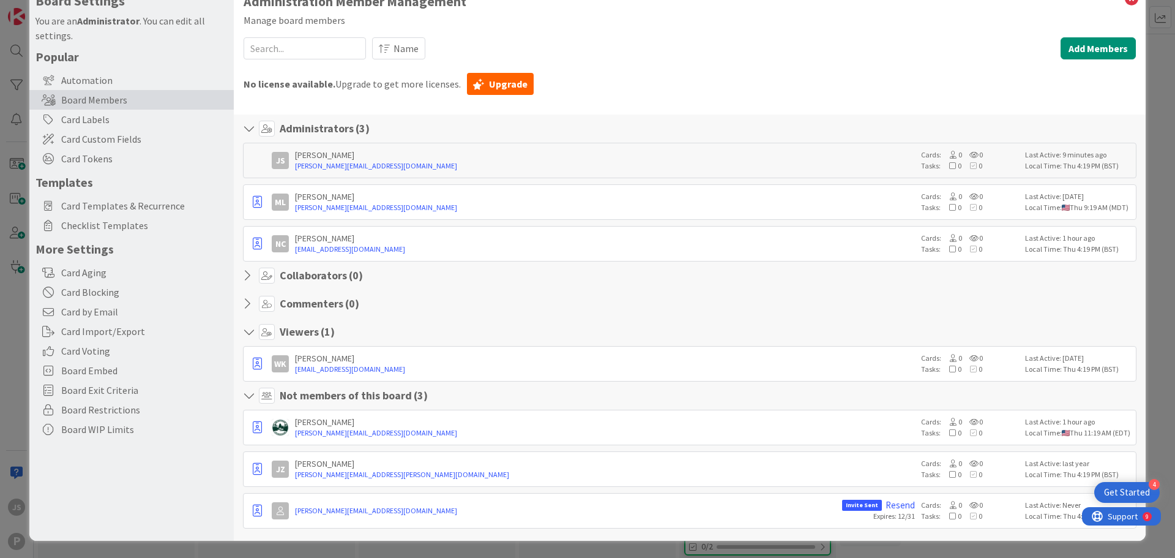
click at [299, 327] on h4 "Viewers ( 1 )" at bounding box center [307, 331] width 55 height 13
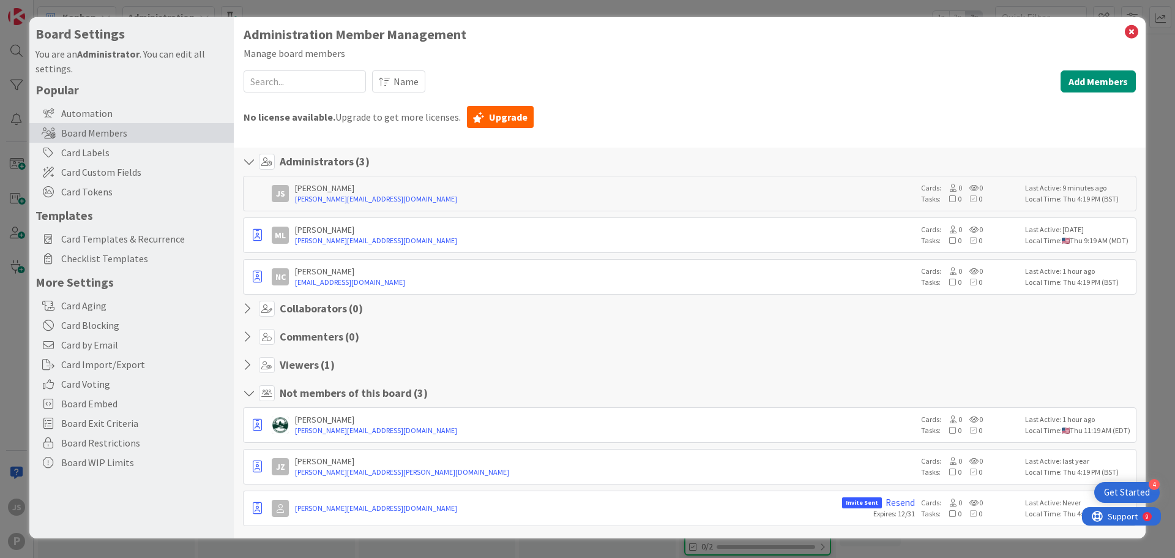
scroll to position [0, 0]
click at [1134, 34] on icon at bounding box center [1132, 31] width 16 height 17
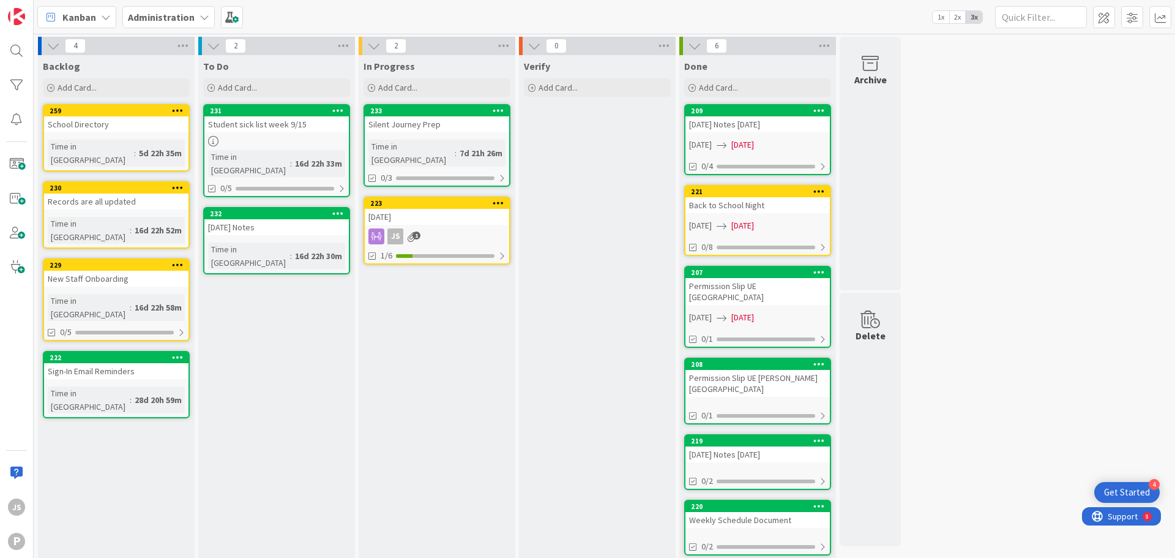
click at [1113, 127] on div "4 Backlog Add Card... 259 School Directory Time in [GEOGRAPHIC_DATA] : 5d 22h 3…" at bounding box center [604, 304] width 1137 height 534
click at [1135, 11] on span at bounding box center [1132, 17] width 22 height 22
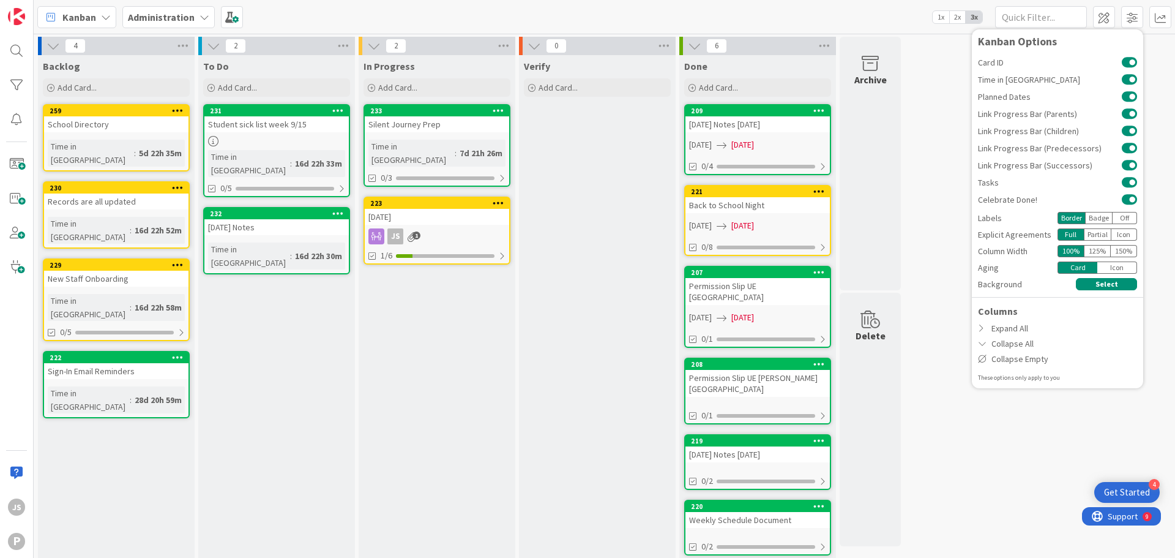
click at [949, 190] on div "4 Backlog Add Card... 259 School Directory Time in [GEOGRAPHIC_DATA] : 5d 22h 3…" at bounding box center [604, 304] width 1137 height 534
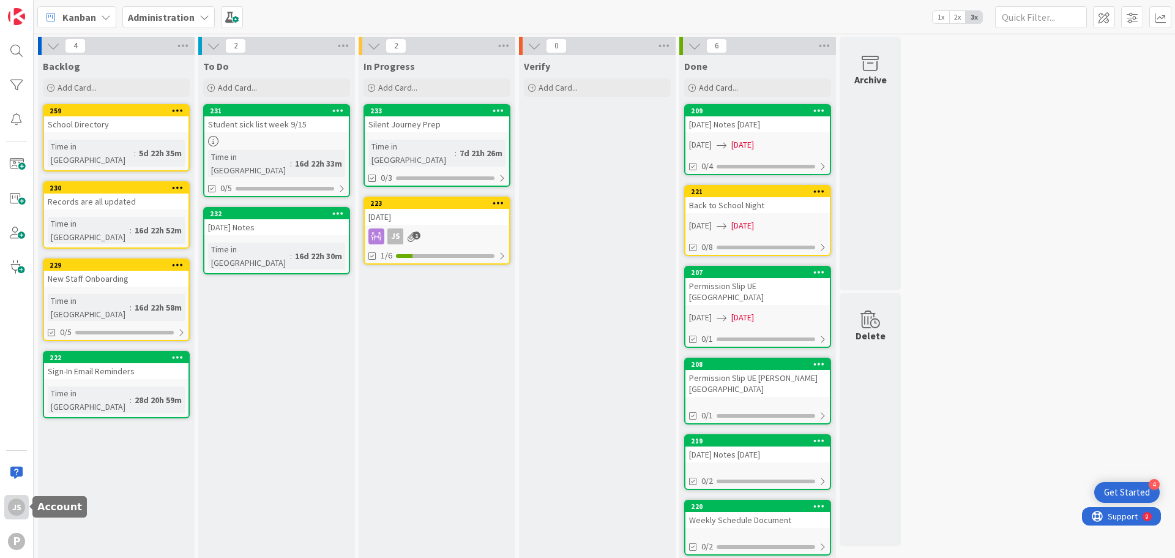
click at [18, 513] on div "JS" at bounding box center [16, 506] width 17 height 17
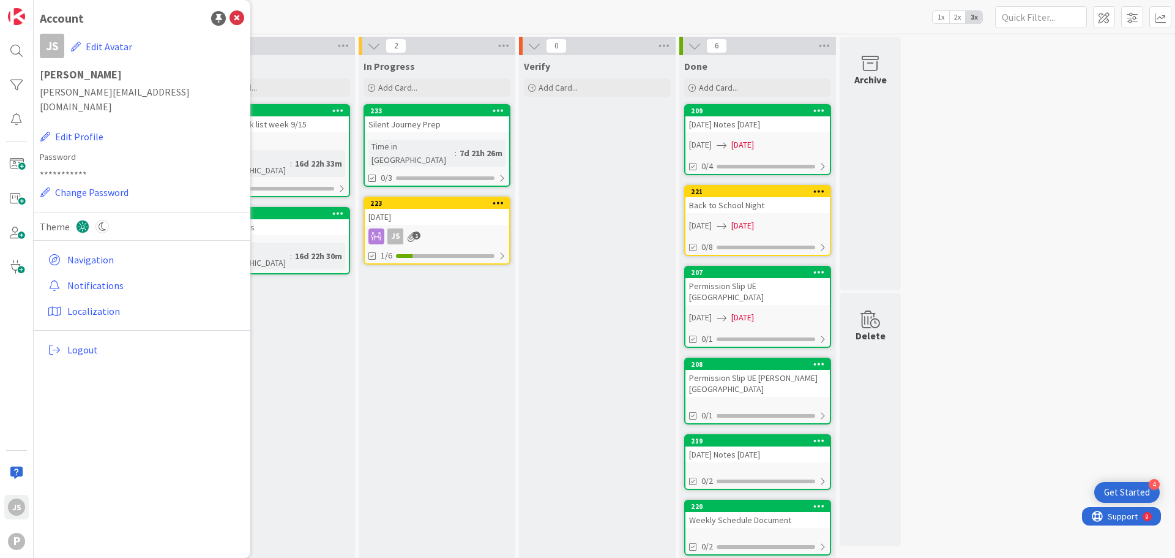
click at [349, 377] on div "To Do Add Card... 231 Student sick list week 9/15 Time in [GEOGRAPHIC_DATA] : 1…" at bounding box center [276, 310] width 157 height 510
